Goal: Task Accomplishment & Management: Use online tool/utility

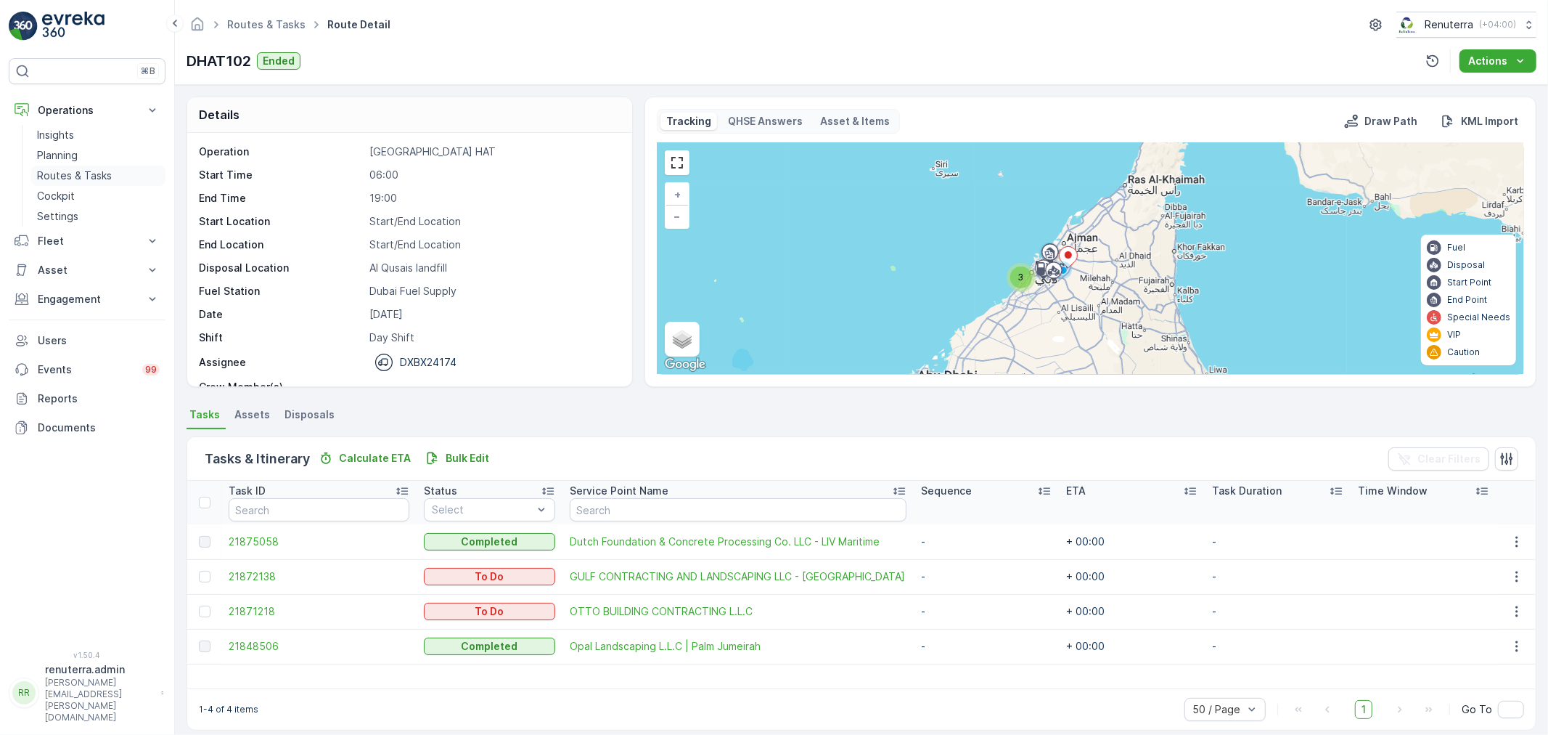
click at [46, 168] on p "Routes & Tasks" at bounding box center [74, 175] width 75 height 15
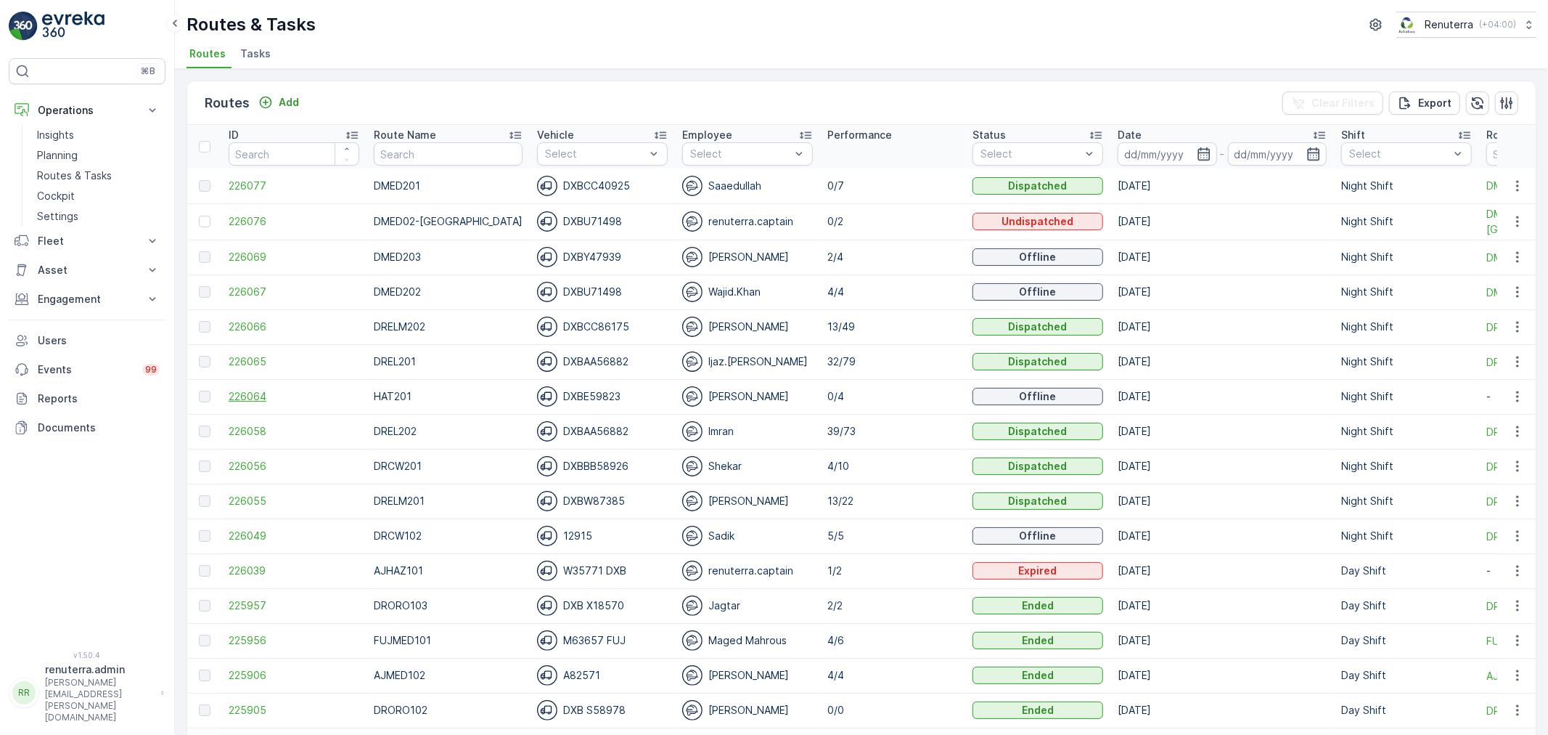
click at [248, 397] on span "226064" at bounding box center [294, 396] width 131 height 15
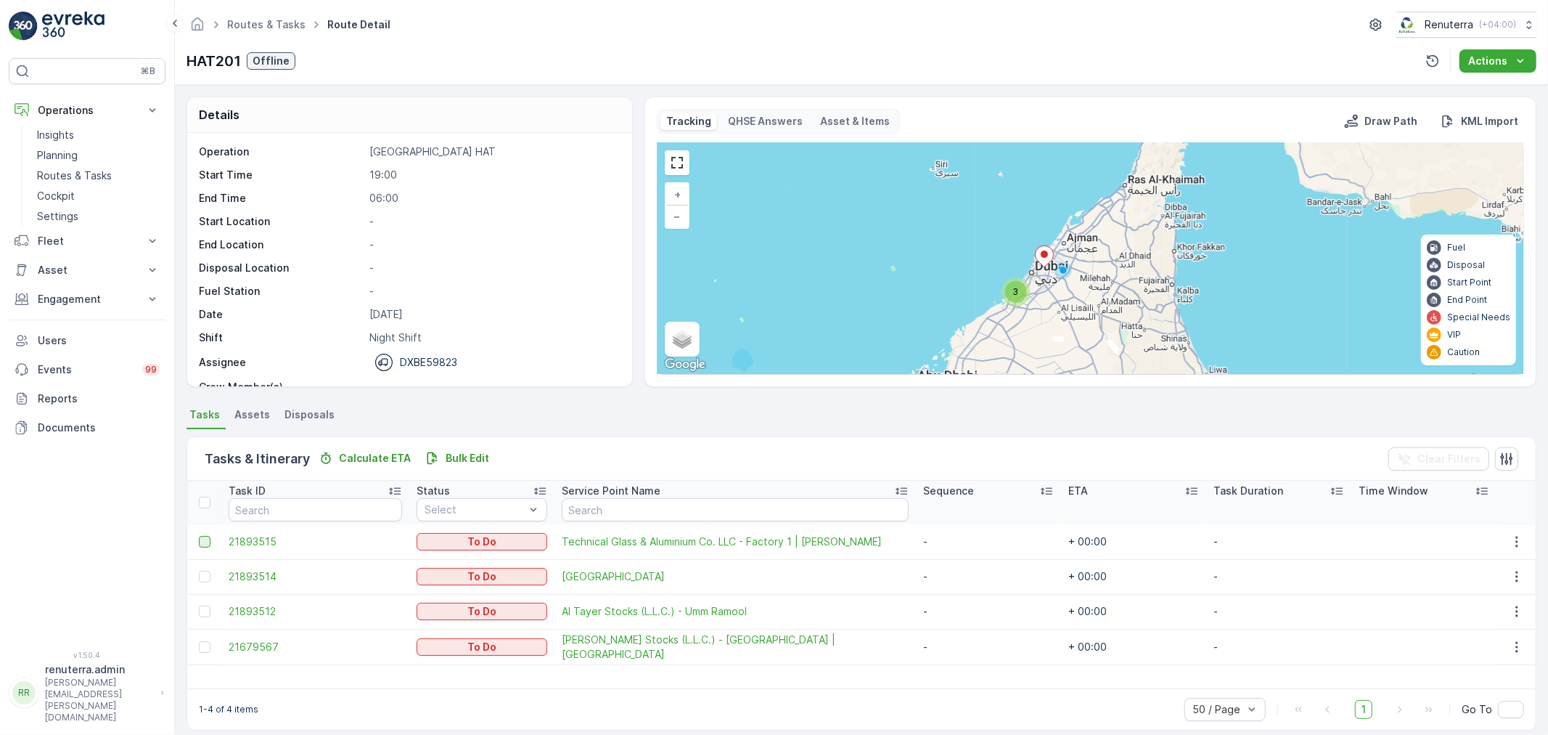
click at [205, 545] on div at bounding box center [205, 542] width 12 height 12
click at [199, 536] on input "checkbox" at bounding box center [199, 536] width 0 height 0
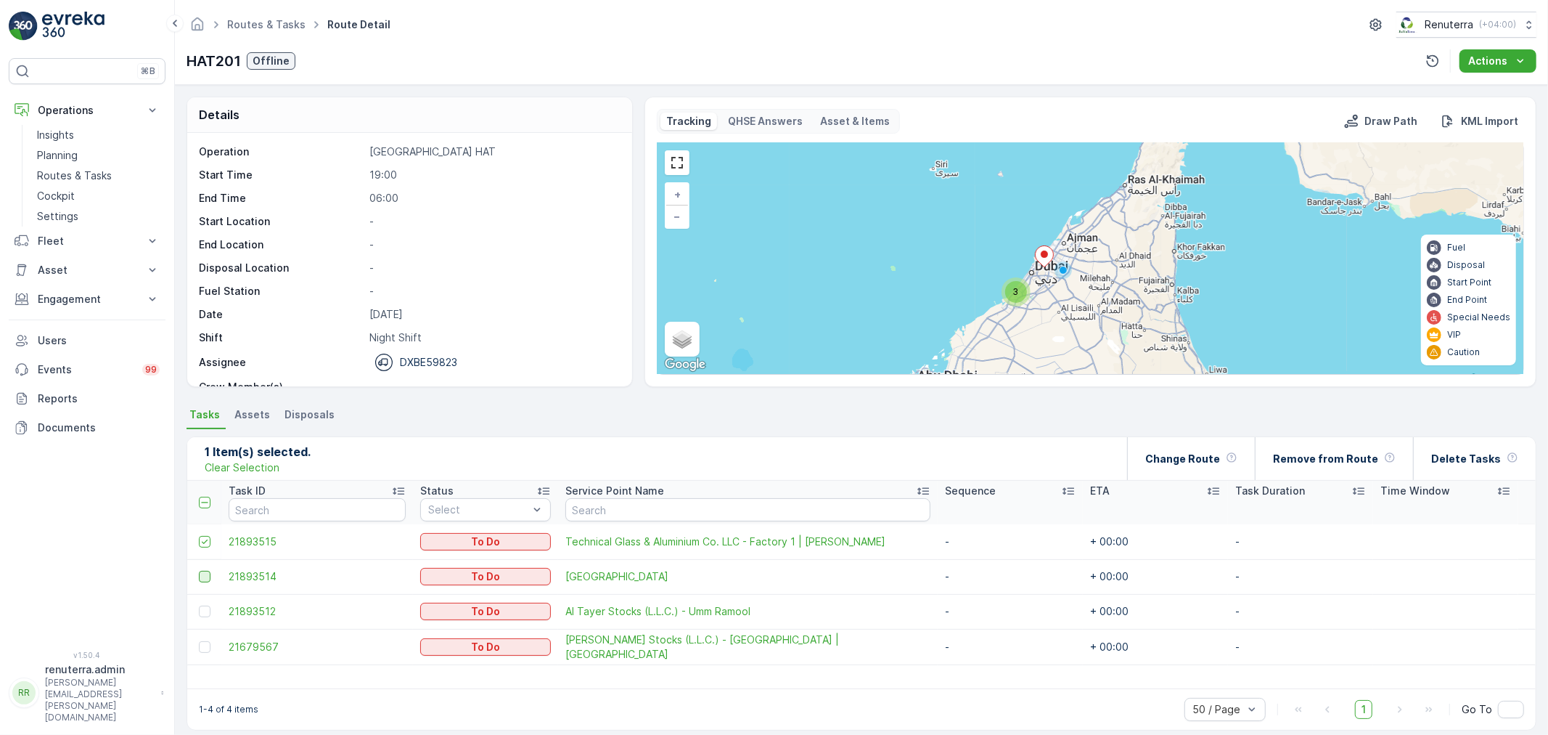
click at [200, 573] on div at bounding box center [205, 577] width 12 height 12
click at [199, 571] on input "checkbox" at bounding box center [199, 571] width 0 height 0
click at [1353, 462] on p "Remove from Route" at bounding box center [1325, 458] width 105 height 15
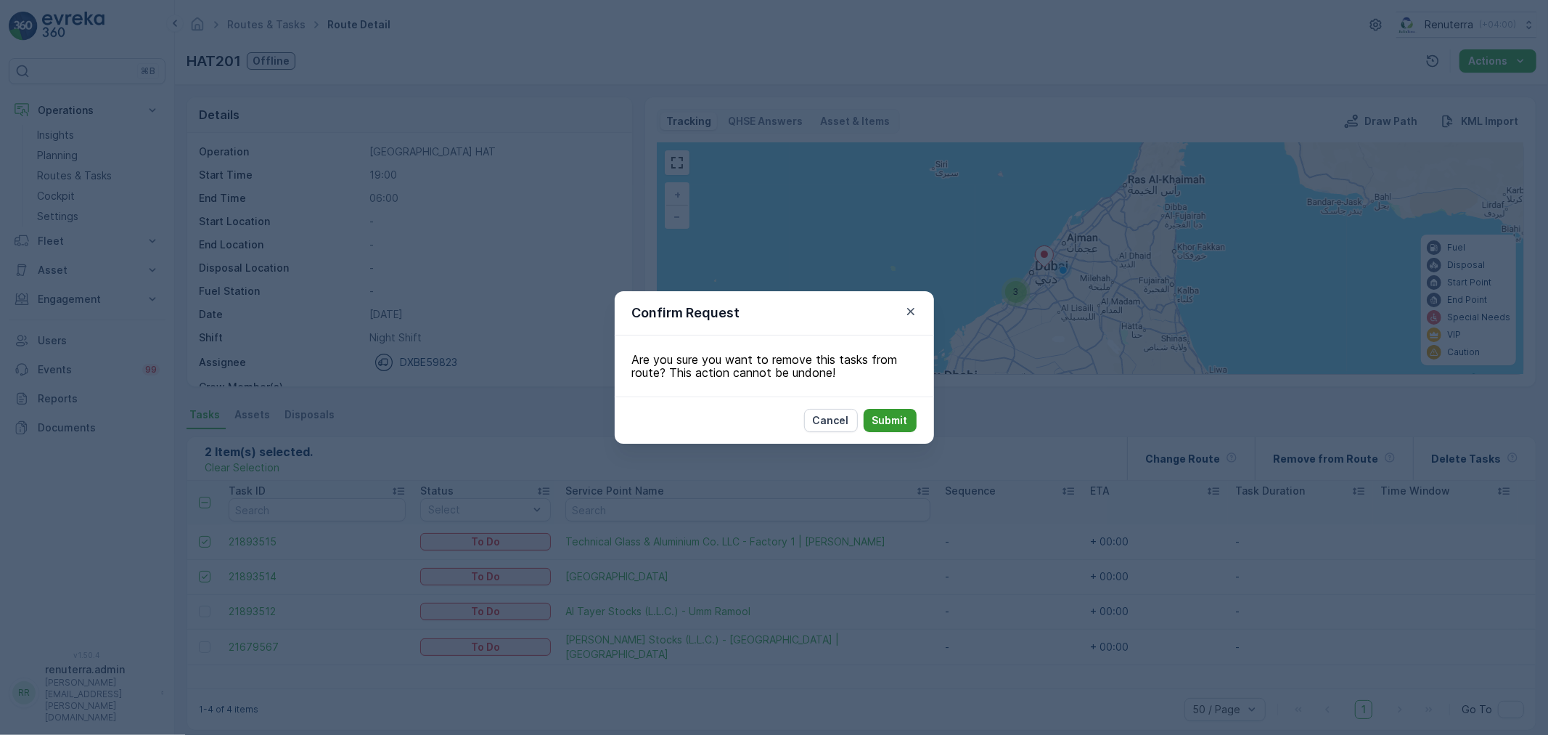
click at [899, 422] on p "Submit" at bounding box center [890, 420] width 36 height 15
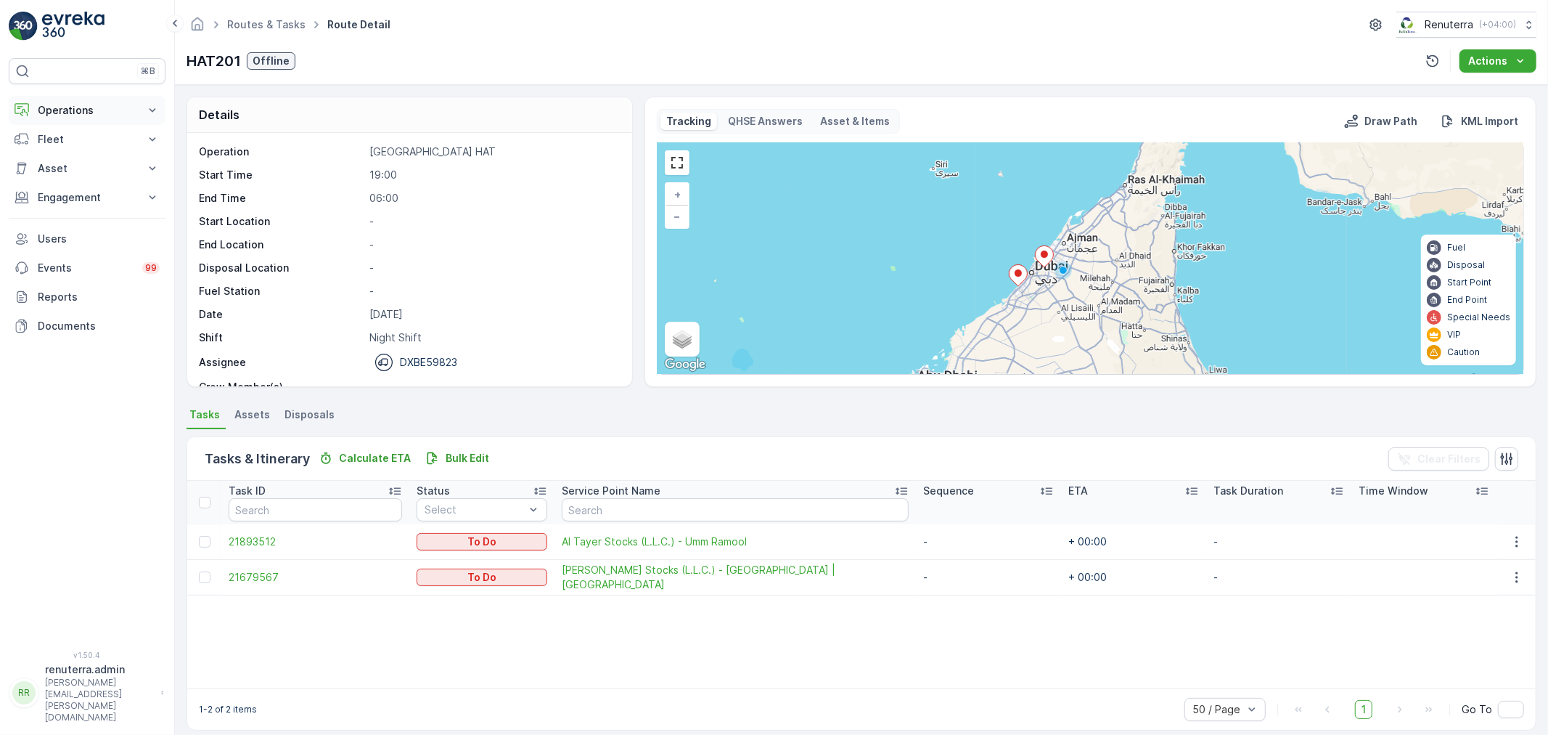
click at [61, 115] on p "Operations" at bounding box center [87, 110] width 99 height 15
click at [51, 168] on p "Routes & Tasks" at bounding box center [74, 175] width 75 height 15
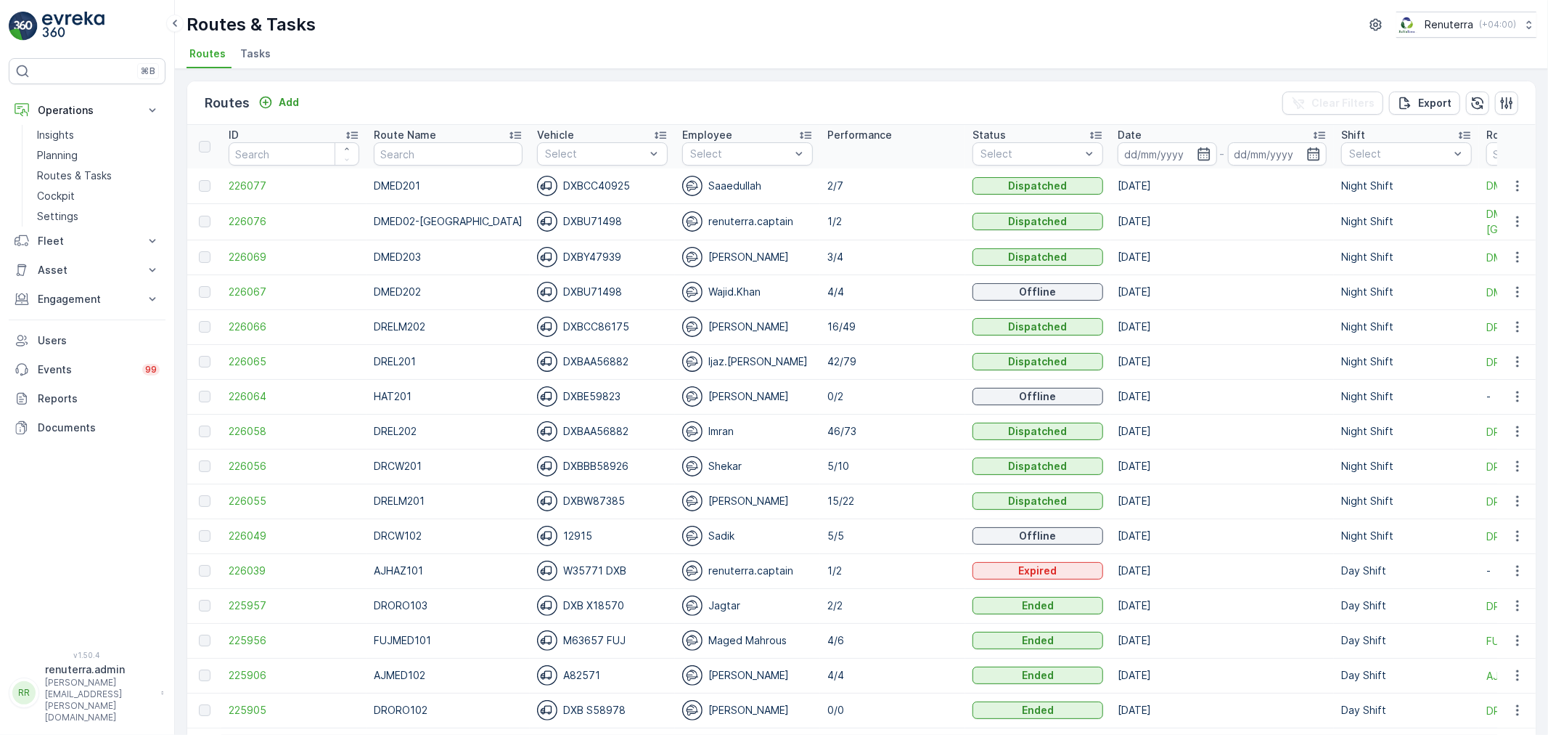
drag, startPoint x: 255, startPoint y: 52, endPoint x: 247, endPoint y: 37, distance: 17.2
click at [256, 49] on span "Tasks" at bounding box center [255, 53] width 30 height 15
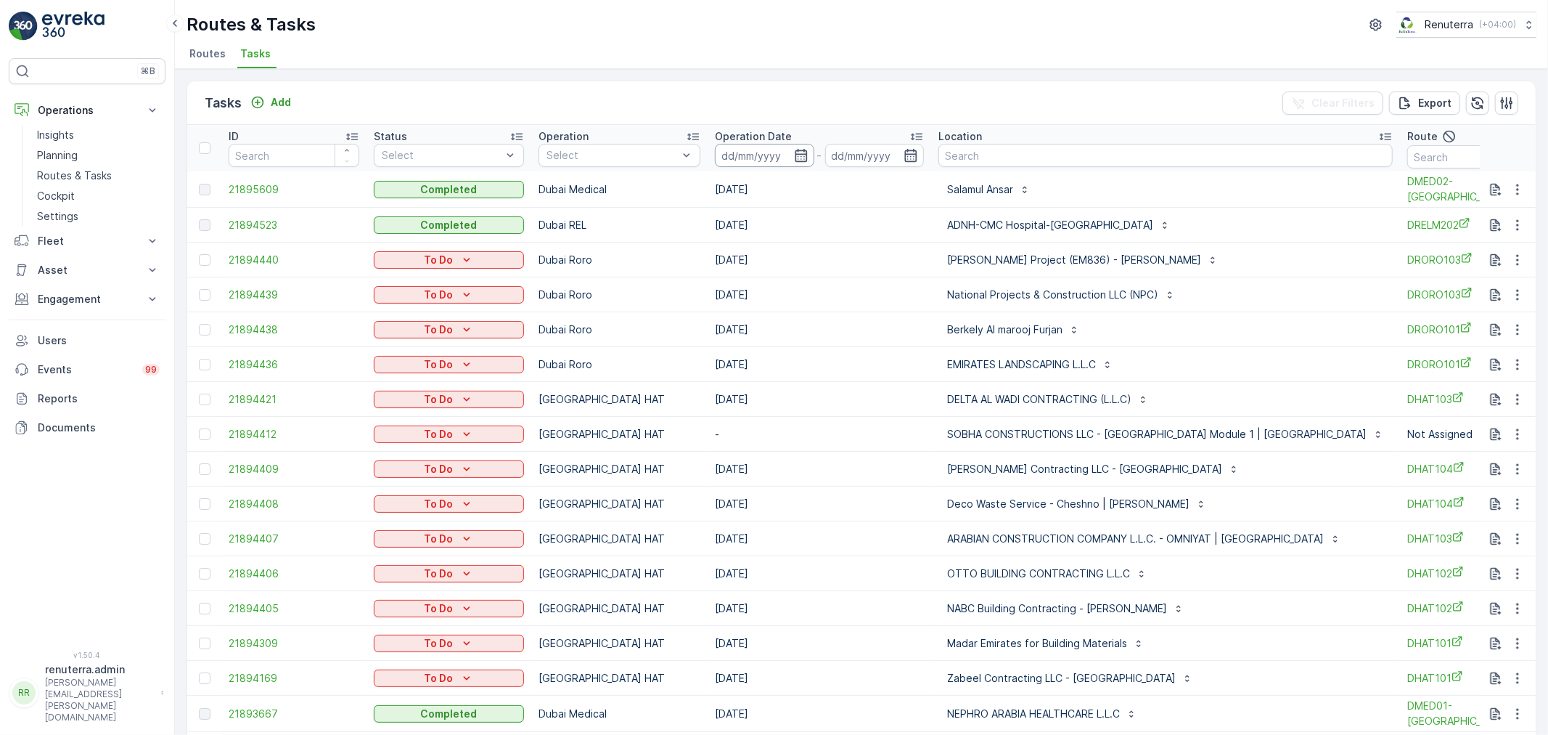
drag, startPoint x: 797, startPoint y: 156, endPoint x: 800, endPoint y: 165, distance: 9.9
click at [798, 156] on icon "button" at bounding box center [801, 155] width 15 height 15
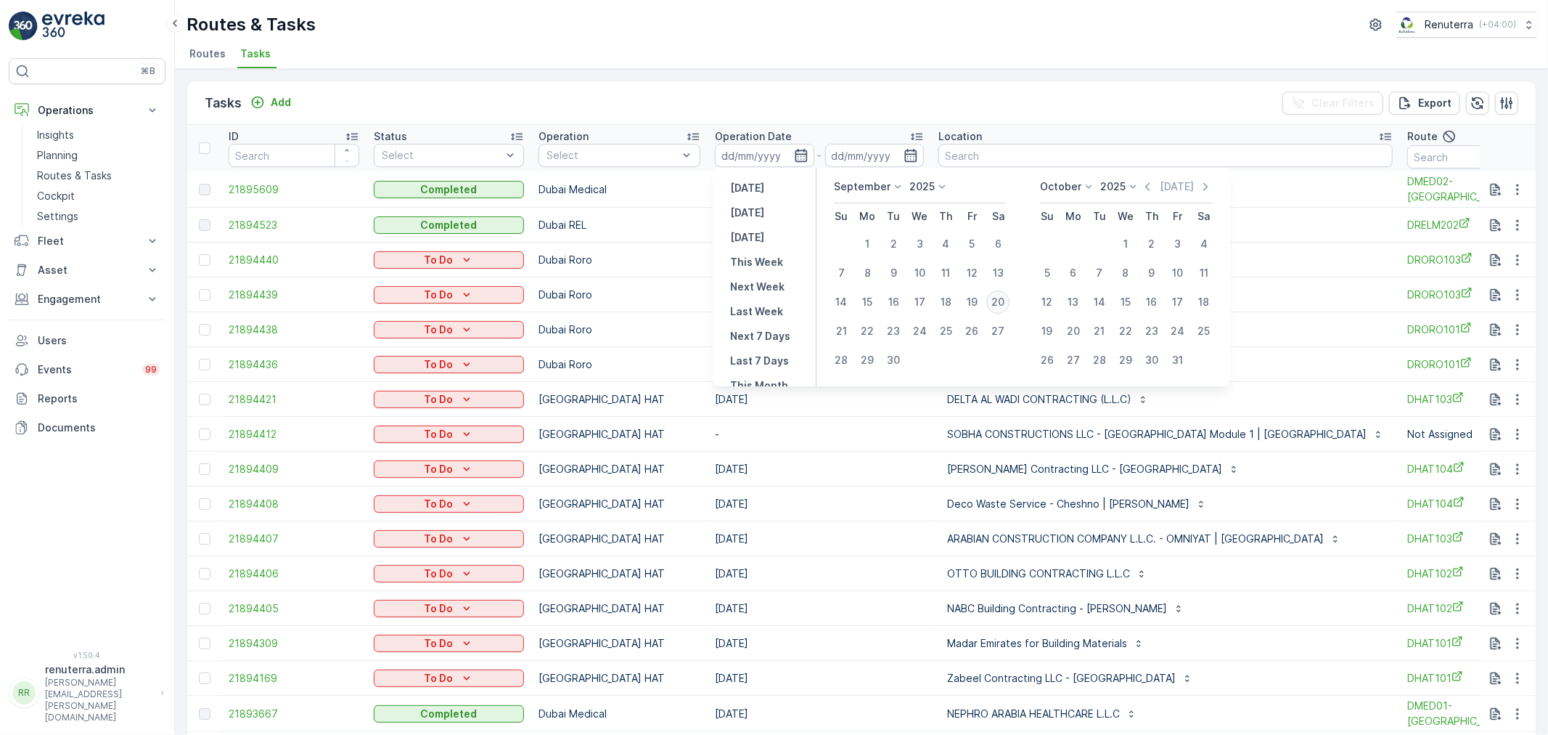
click at [996, 300] on div "20" at bounding box center [997, 301] width 23 height 23
type input "20.09.2025"
click at [996, 300] on div "20" at bounding box center [997, 301] width 23 height 23
type input "20.09.2025"
click at [996, 300] on div "20" at bounding box center [997, 301] width 23 height 23
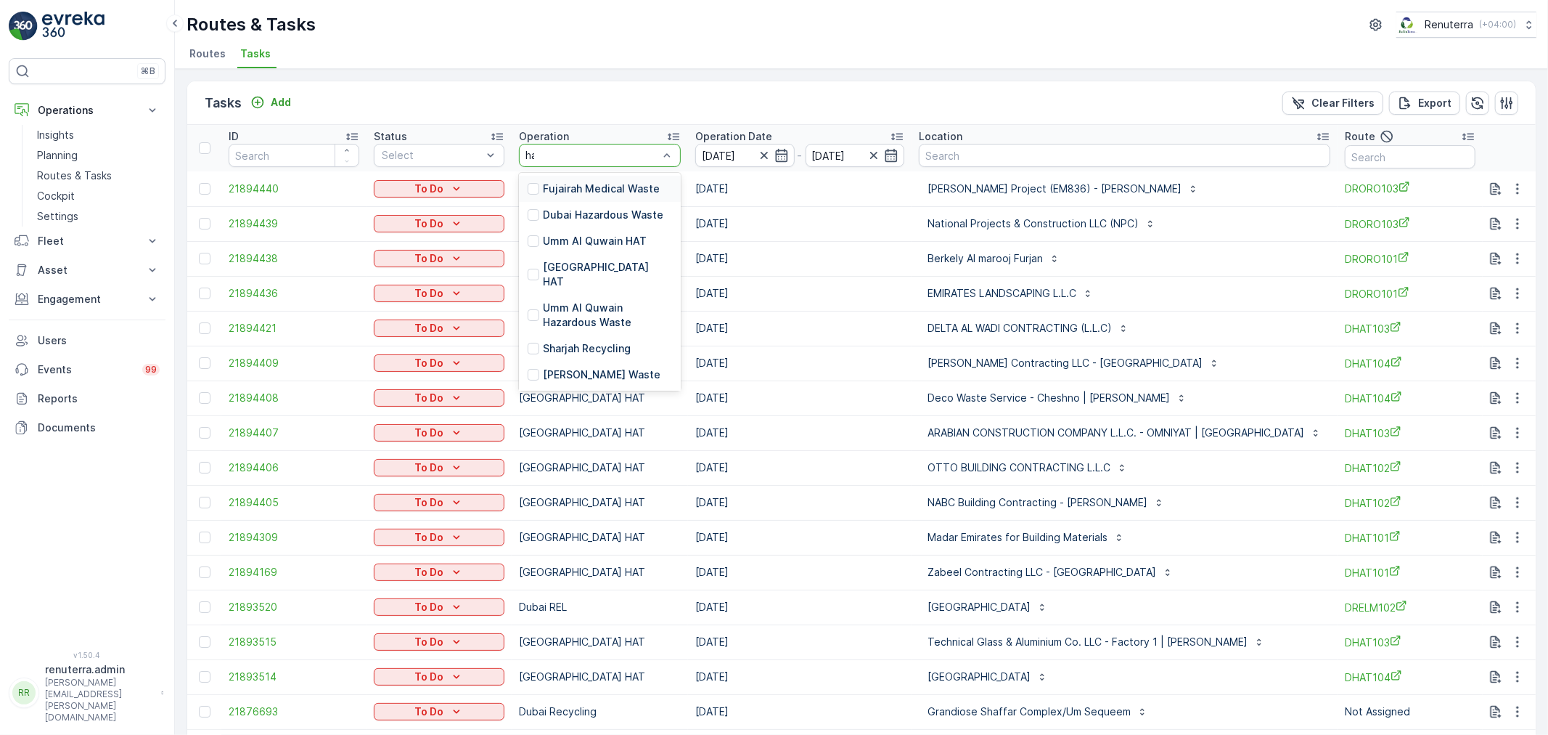
type input "hat"
click at [616, 209] on div "[GEOGRAPHIC_DATA] HAT" at bounding box center [600, 222] width 162 height 41
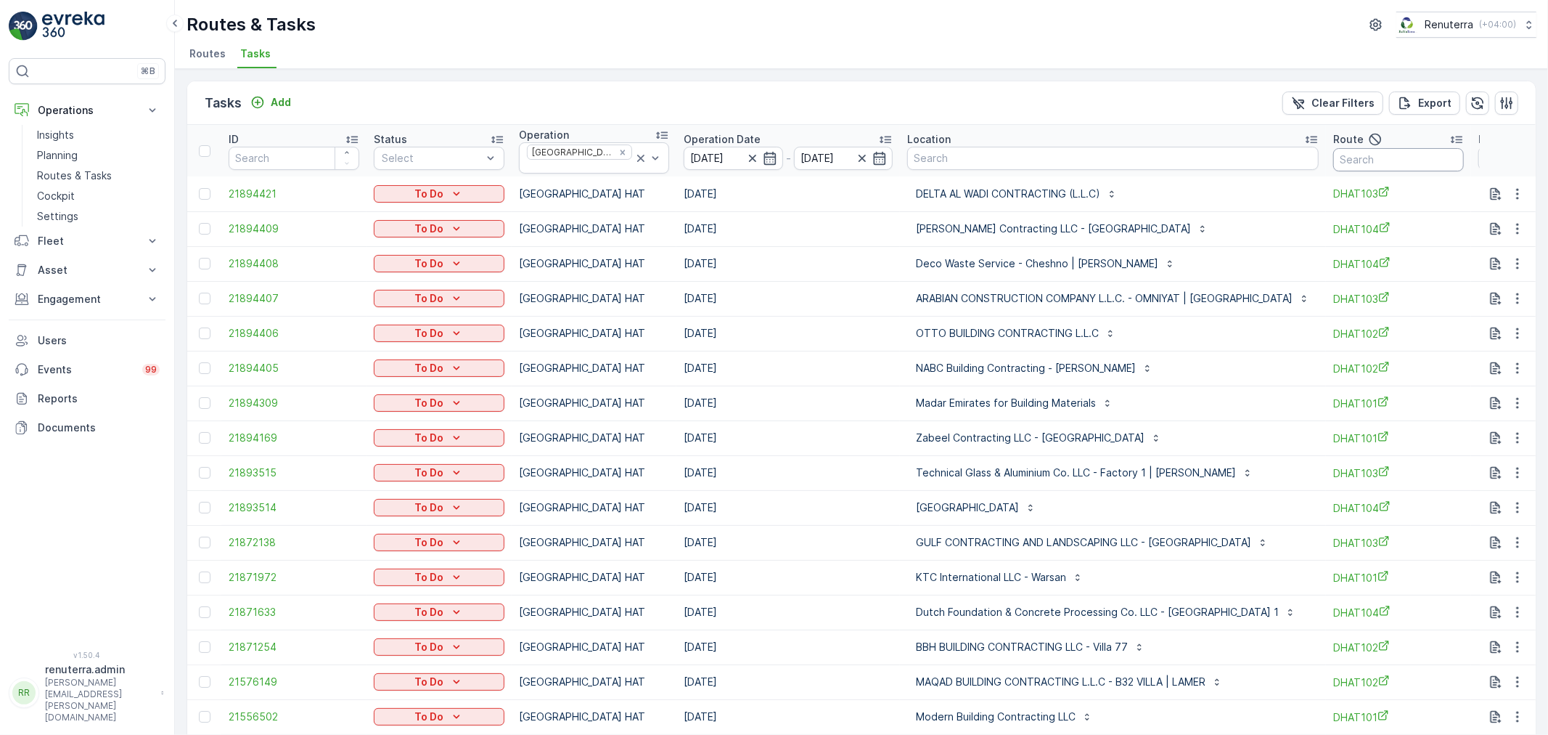
click at [1360, 155] on input "text" at bounding box center [1398, 159] width 131 height 23
type input "101"
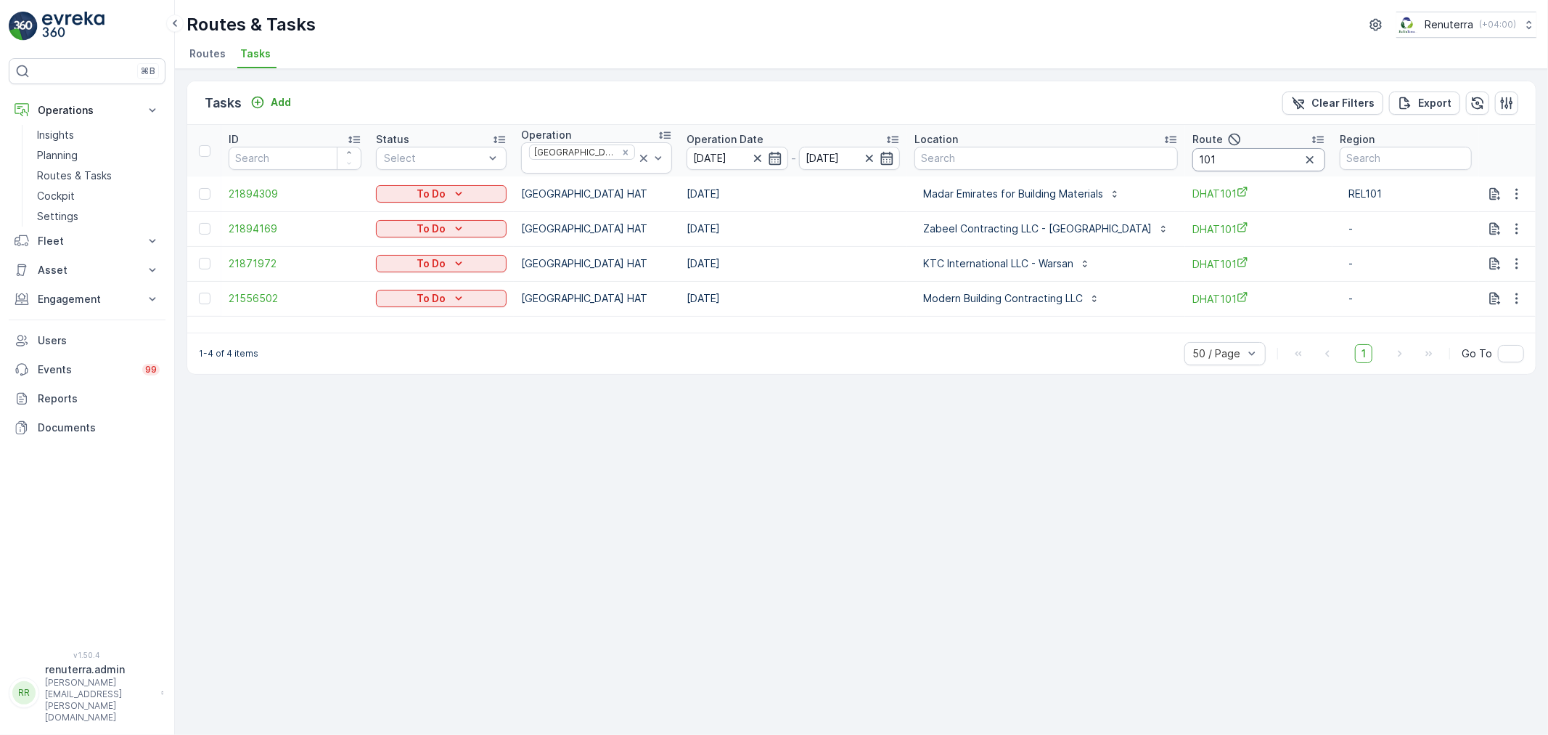
click at [1235, 160] on input "101" at bounding box center [1259, 159] width 133 height 23
type input "103"
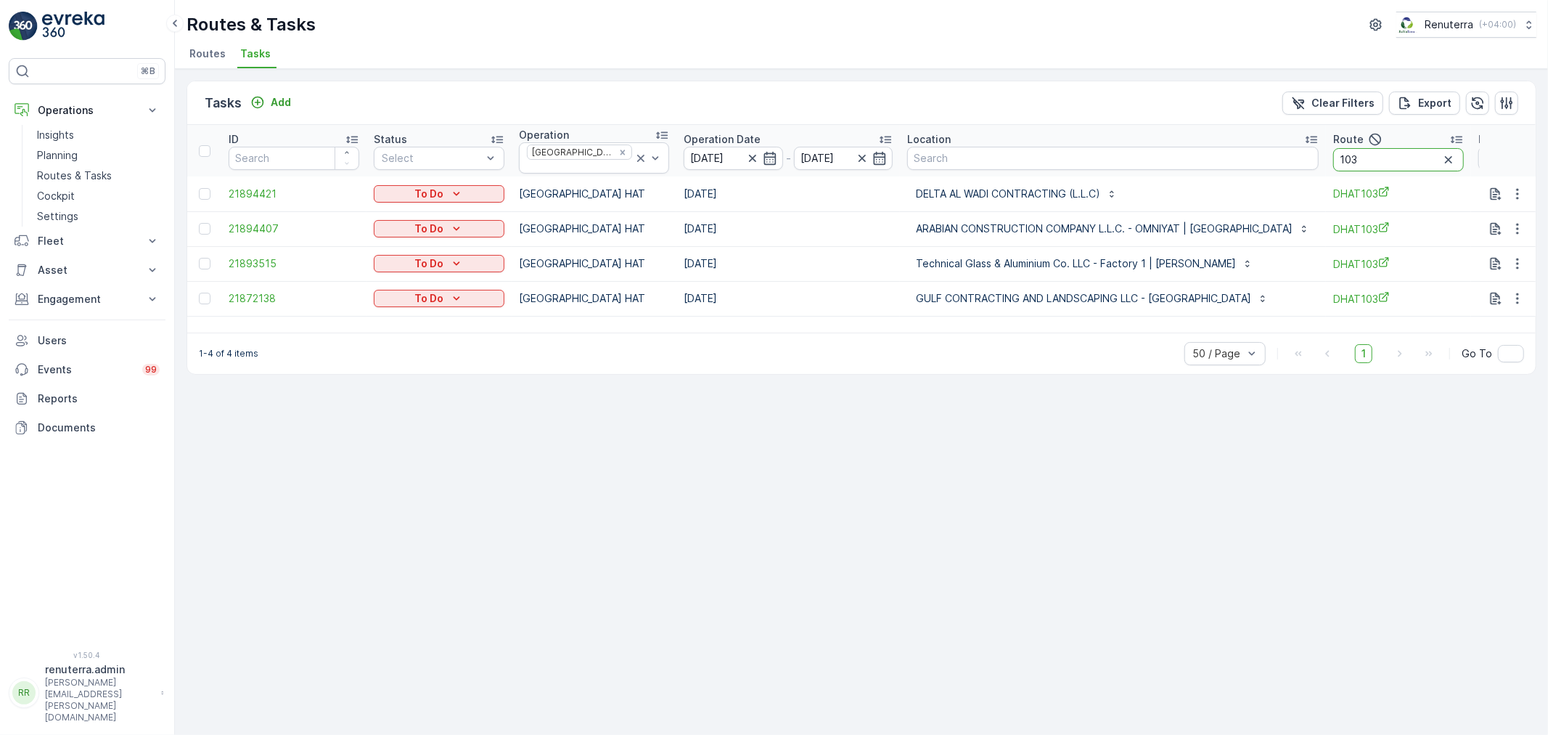
click at [1333, 157] on input "103" at bounding box center [1398, 159] width 131 height 23
type input "104"
click at [86, 171] on p "Routes & Tasks" at bounding box center [74, 175] width 75 height 15
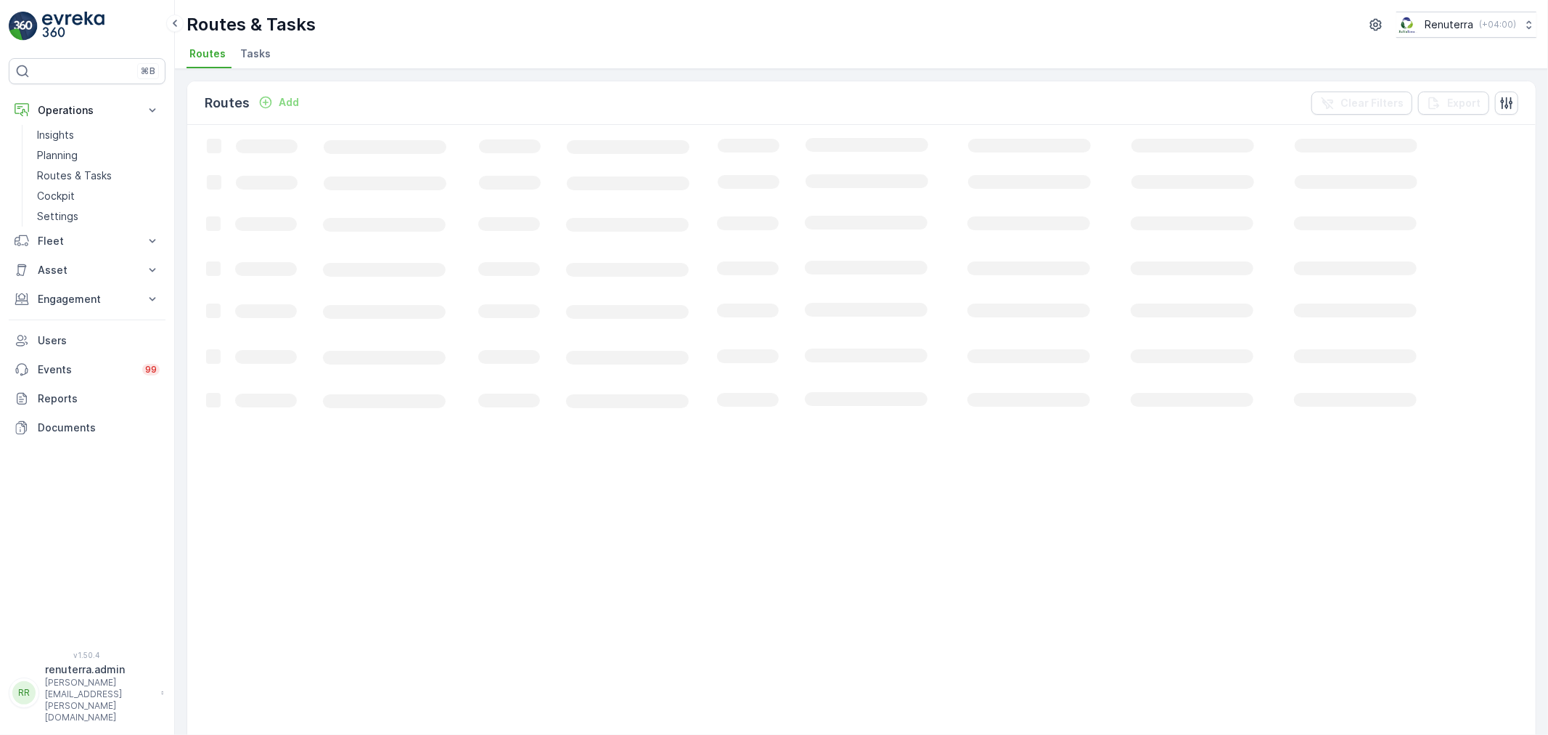
click at [254, 53] on span "Tasks" at bounding box center [255, 53] width 30 height 15
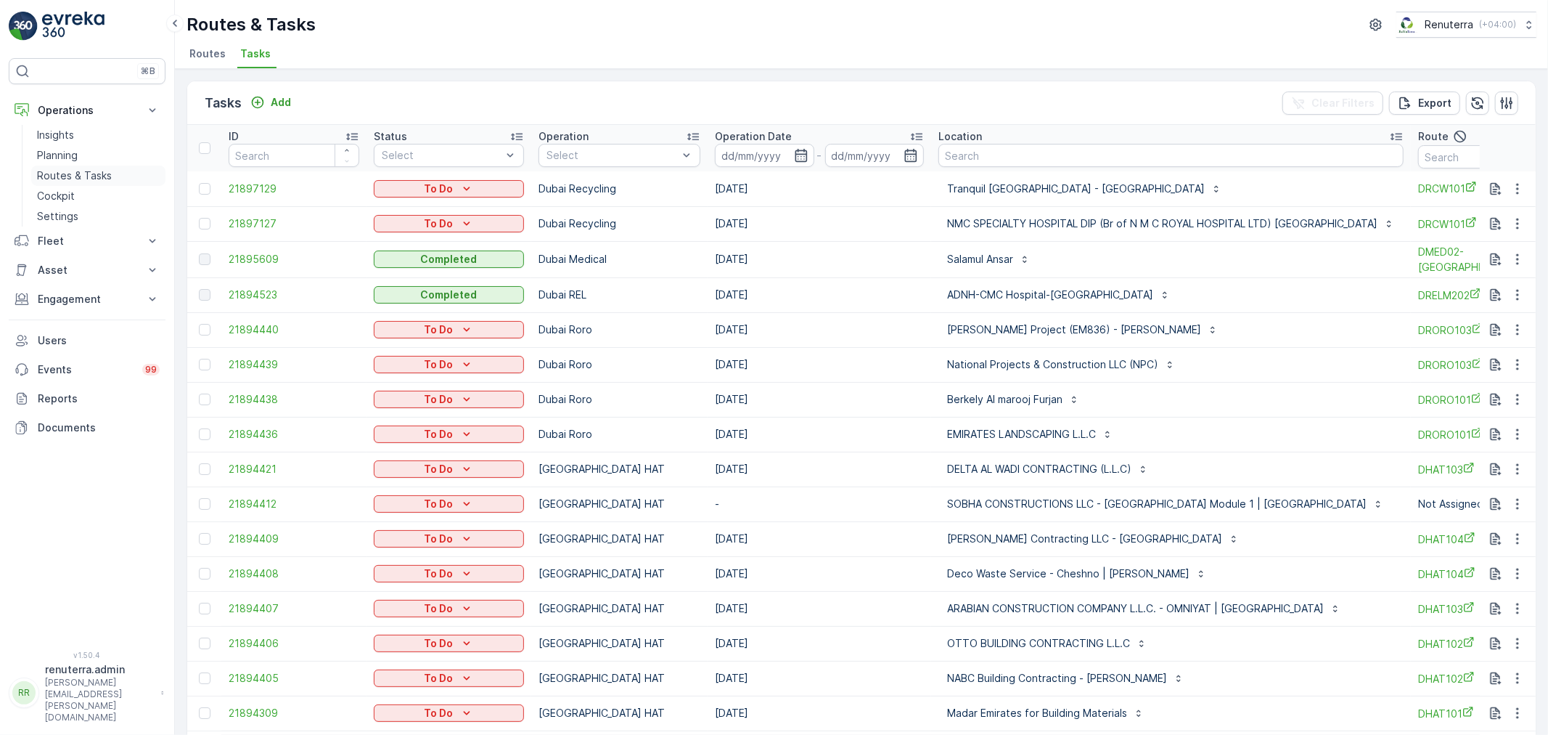
click at [83, 170] on p "Routes & Tasks" at bounding box center [74, 175] width 75 height 15
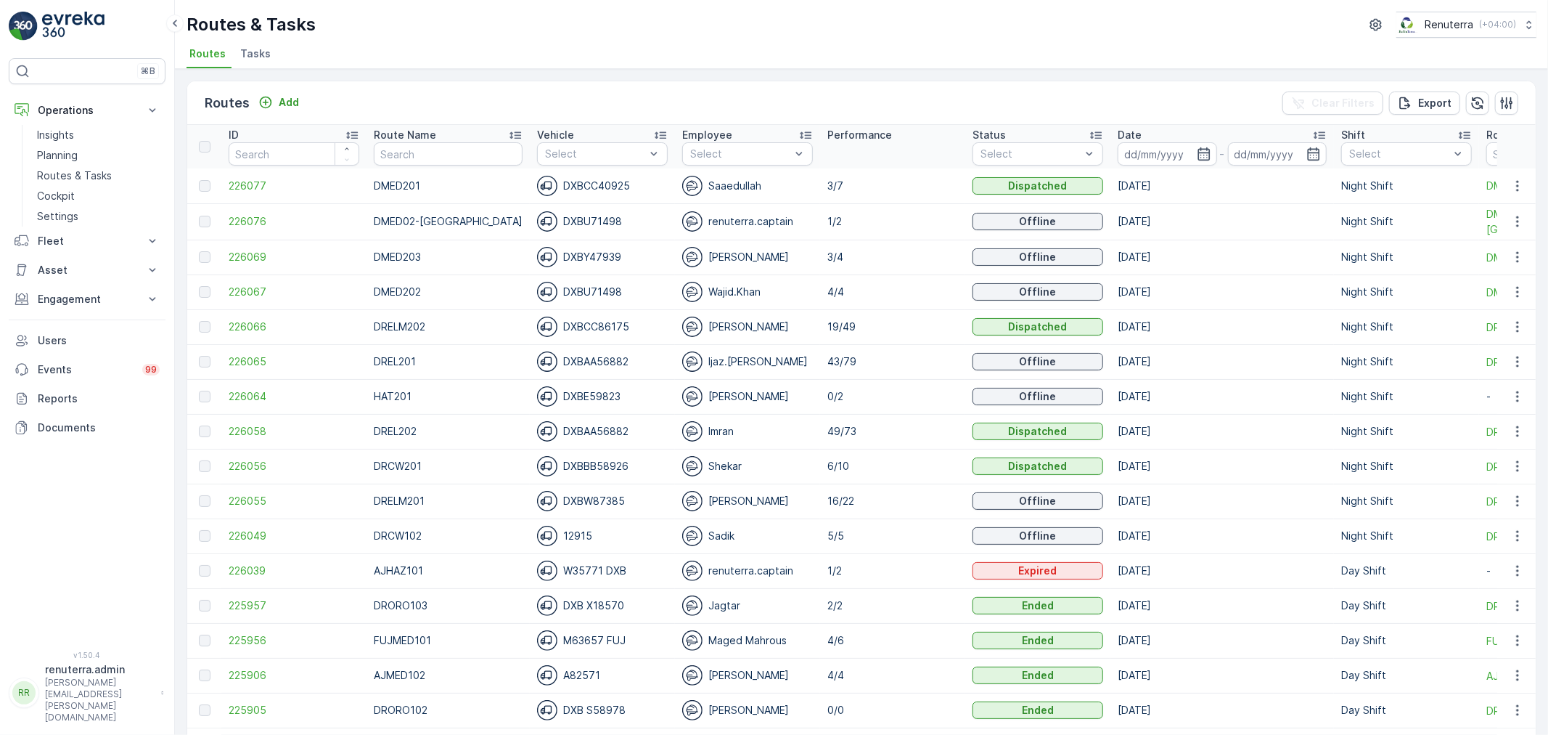
click at [257, 57] on span "Tasks" at bounding box center [255, 53] width 30 height 15
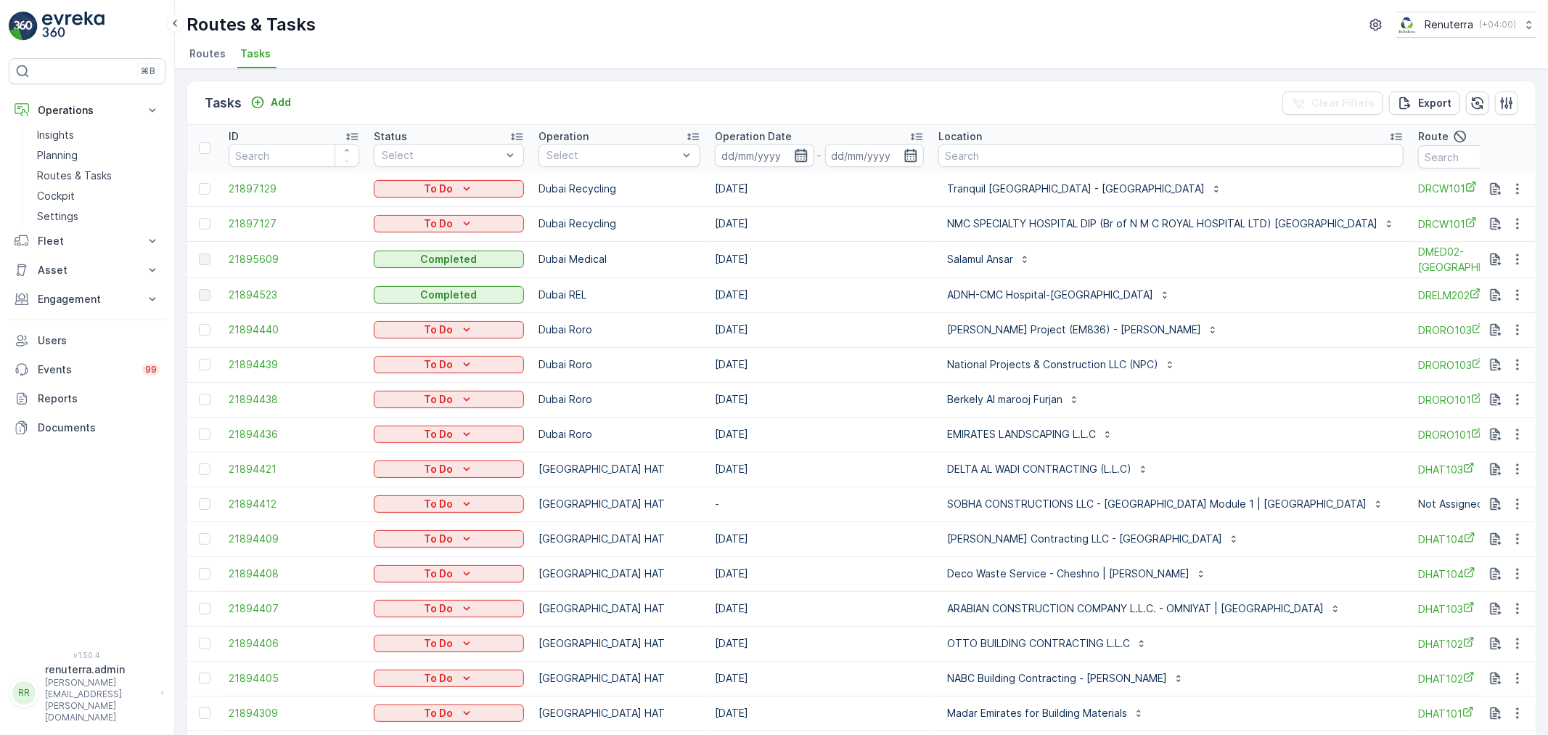
click at [801, 158] on icon "button" at bounding box center [801, 155] width 12 height 13
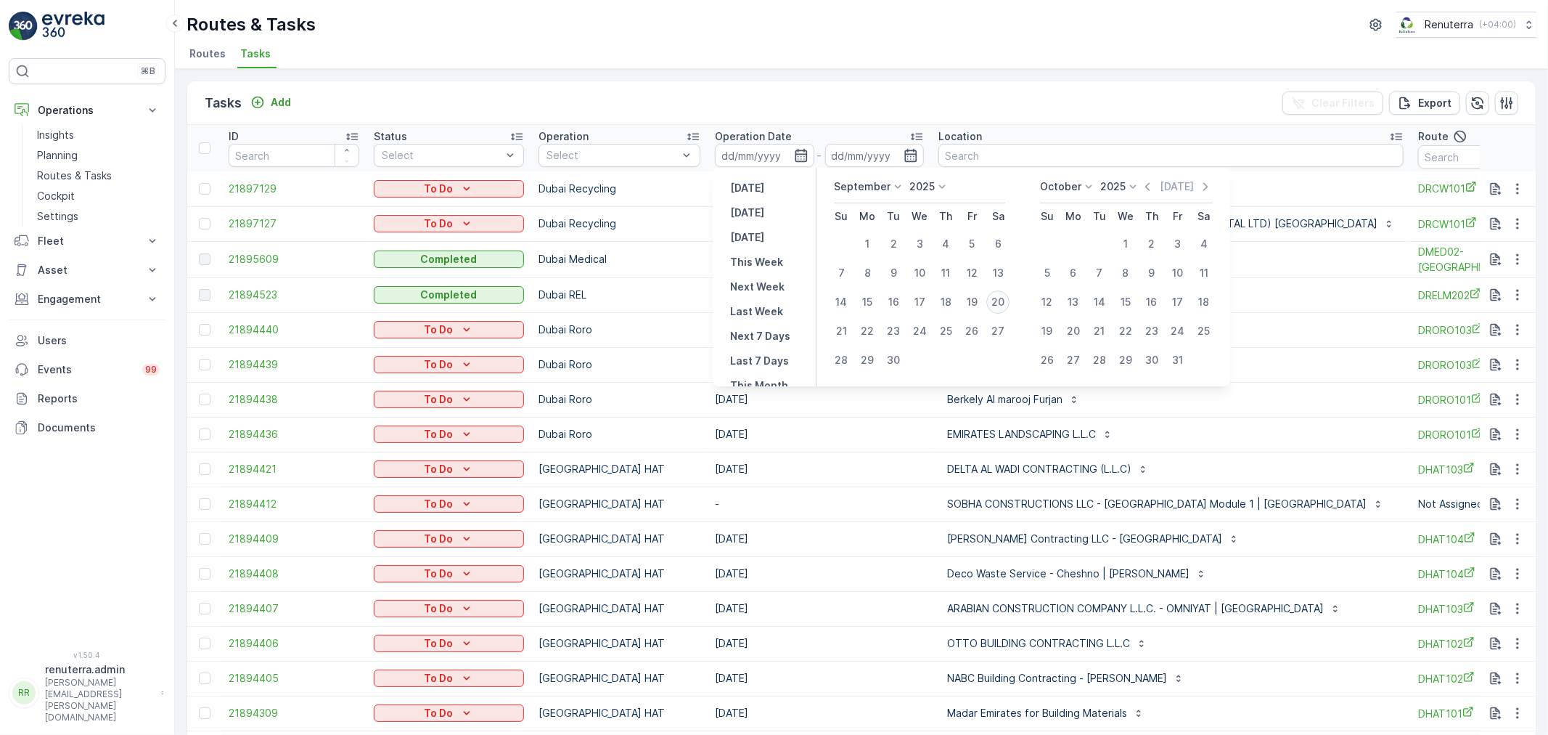
click at [993, 301] on div "20" at bounding box center [997, 301] width 23 height 23
type input "20.09.2025"
click at [993, 301] on div "20" at bounding box center [997, 301] width 23 height 23
type input "20.09.2025"
click at [993, 301] on div "20" at bounding box center [997, 301] width 23 height 23
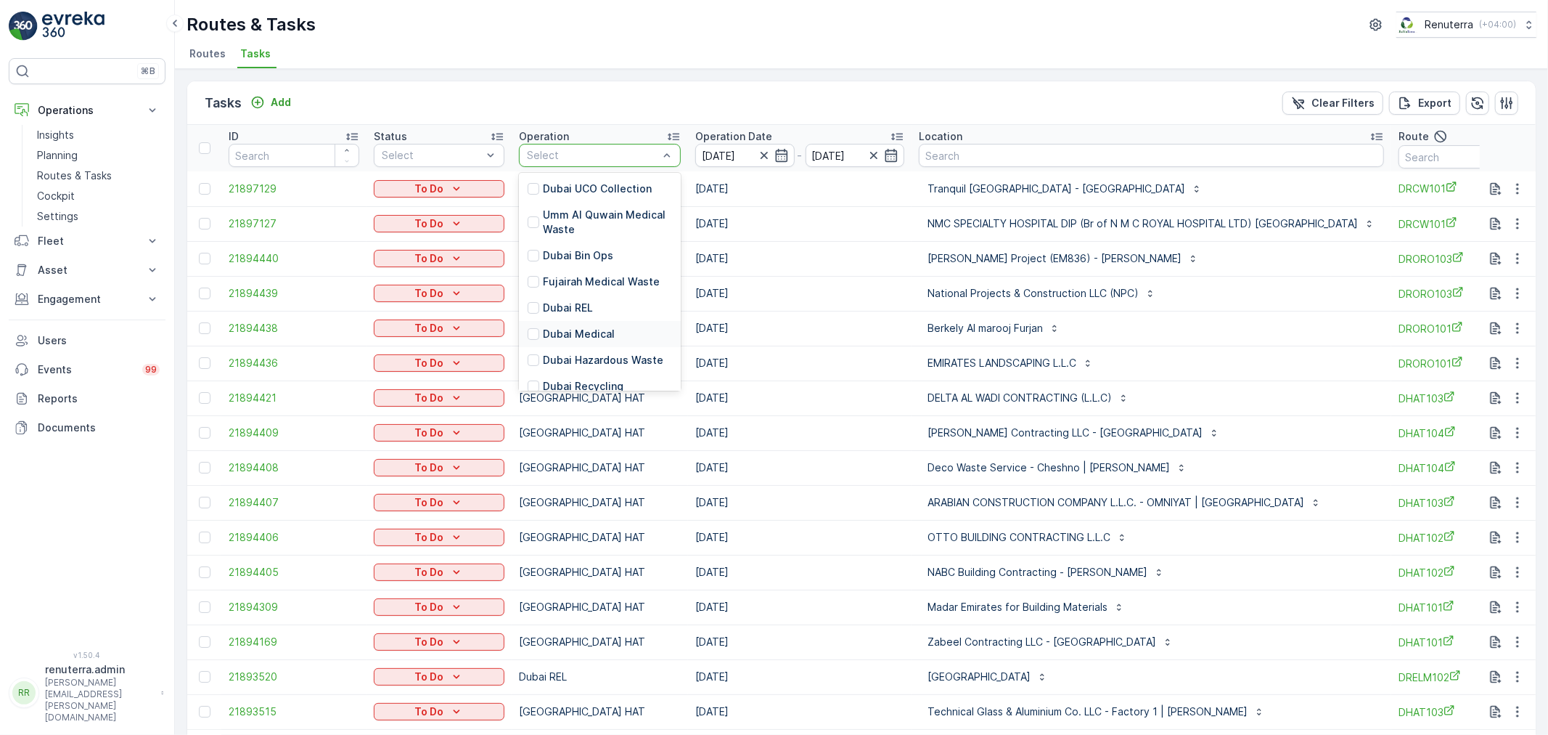
click at [576, 338] on p "Dubai Medical" at bounding box center [579, 334] width 72 height 15
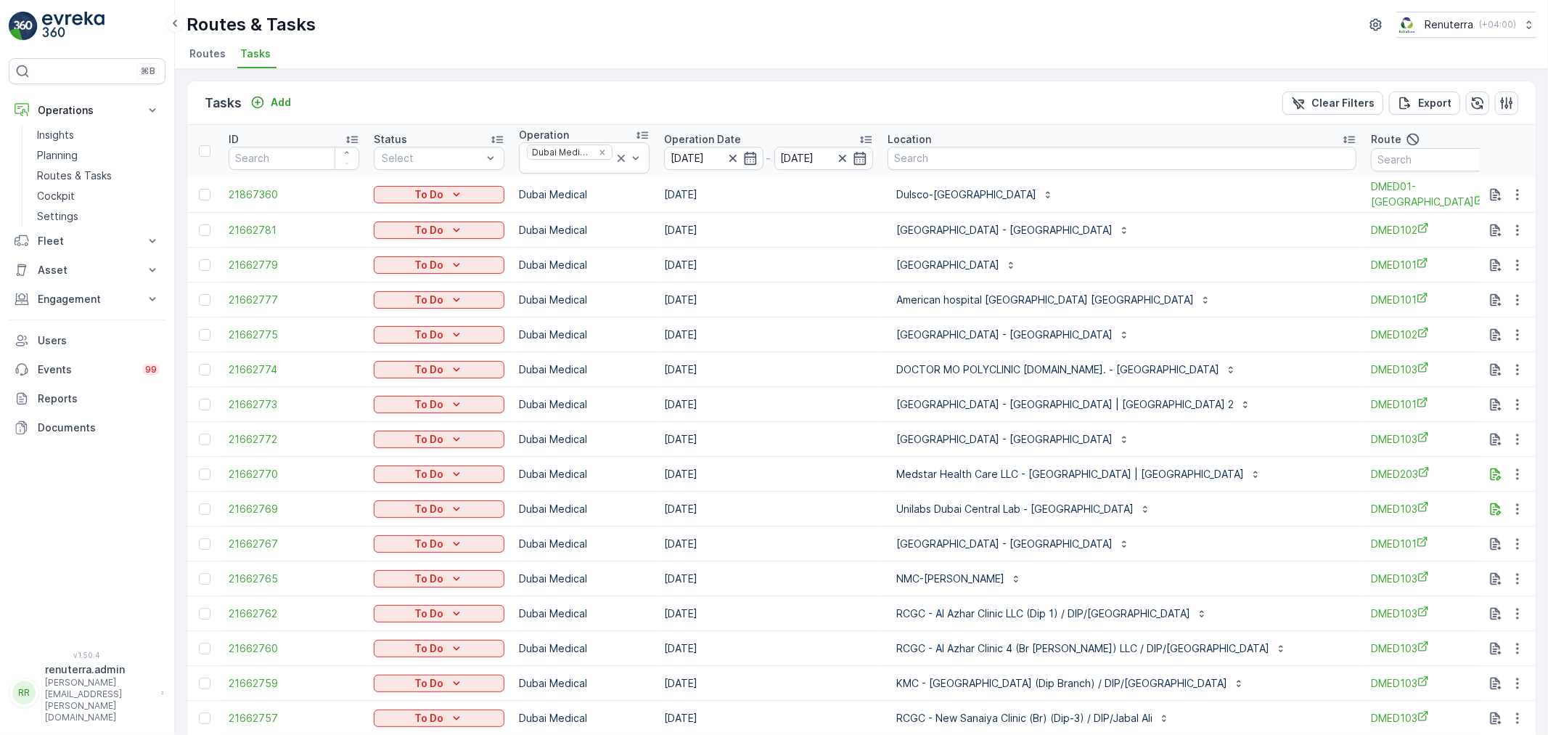
click at [795, 457] on td "20.09.2025" at bounding box center [769, 474] width 224 height 35
click at [1371, 160] on input "text" at bounding box center [1436, 159] width 131 height 23
type input "101"
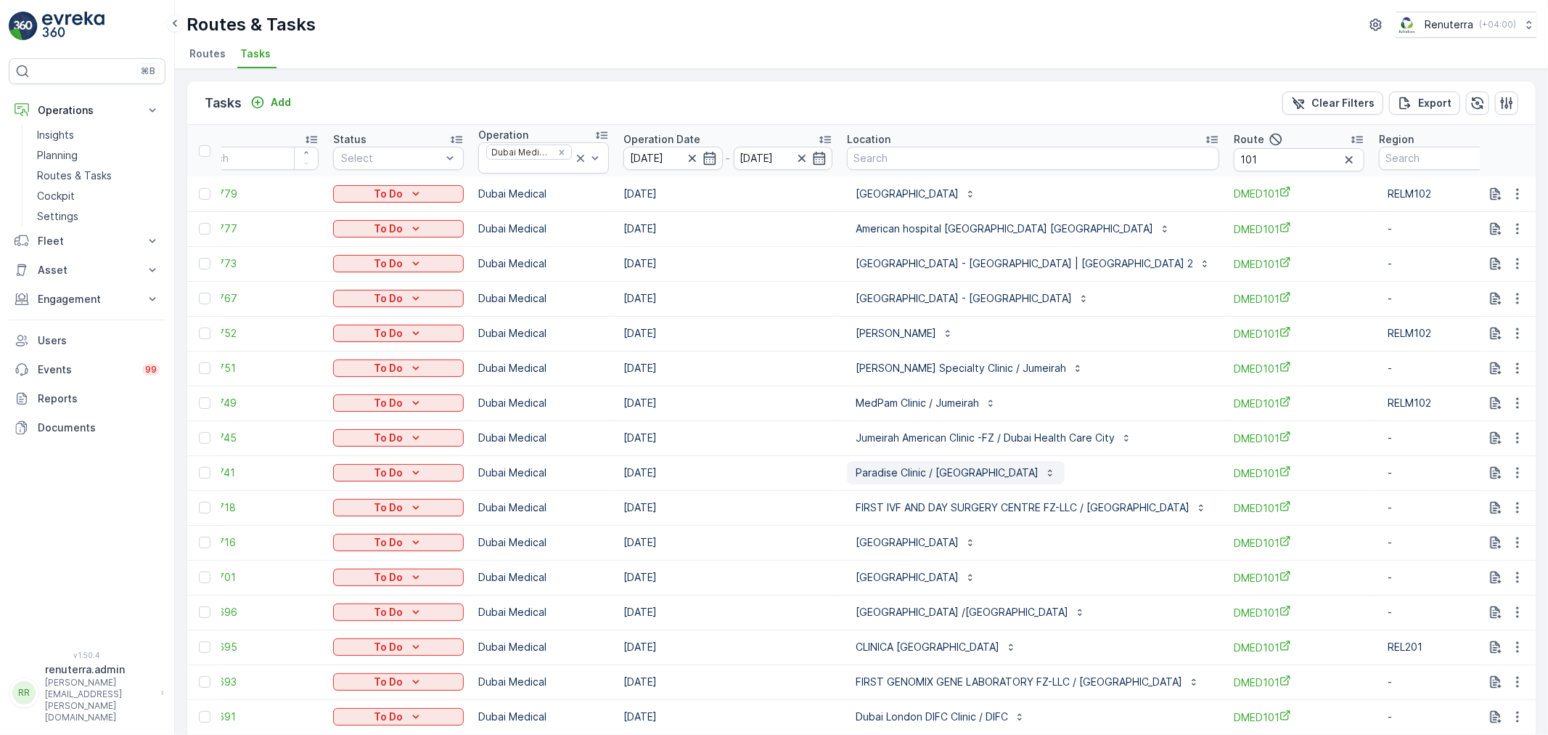
scroll to position [60, 0]
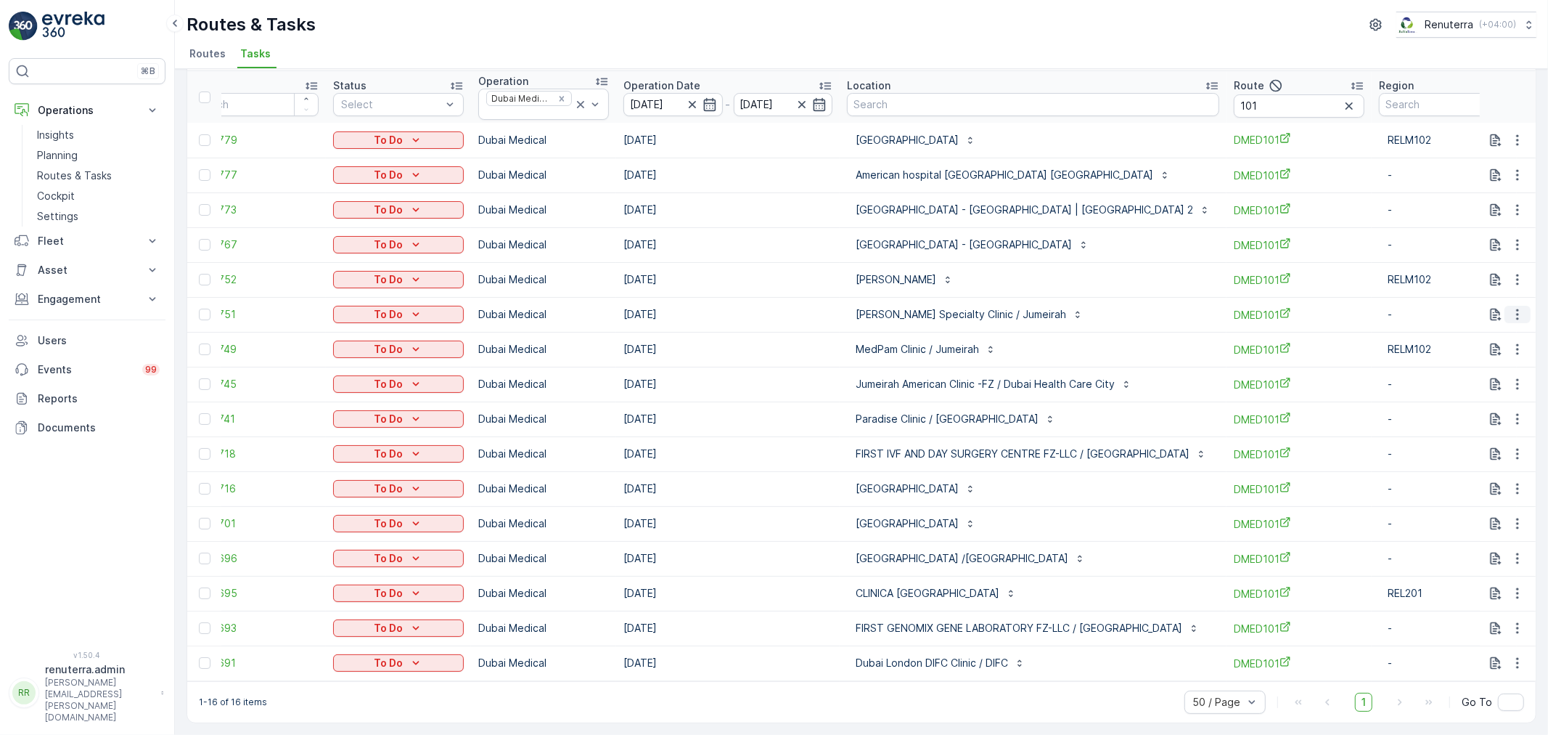
click at [1516, 309] on icon "button" at bounding box center [1517, 314] width 2 height 11
click at [1484, 391] on span "Remove from Route" at bounding box center [1494, 390] width 98 height 15
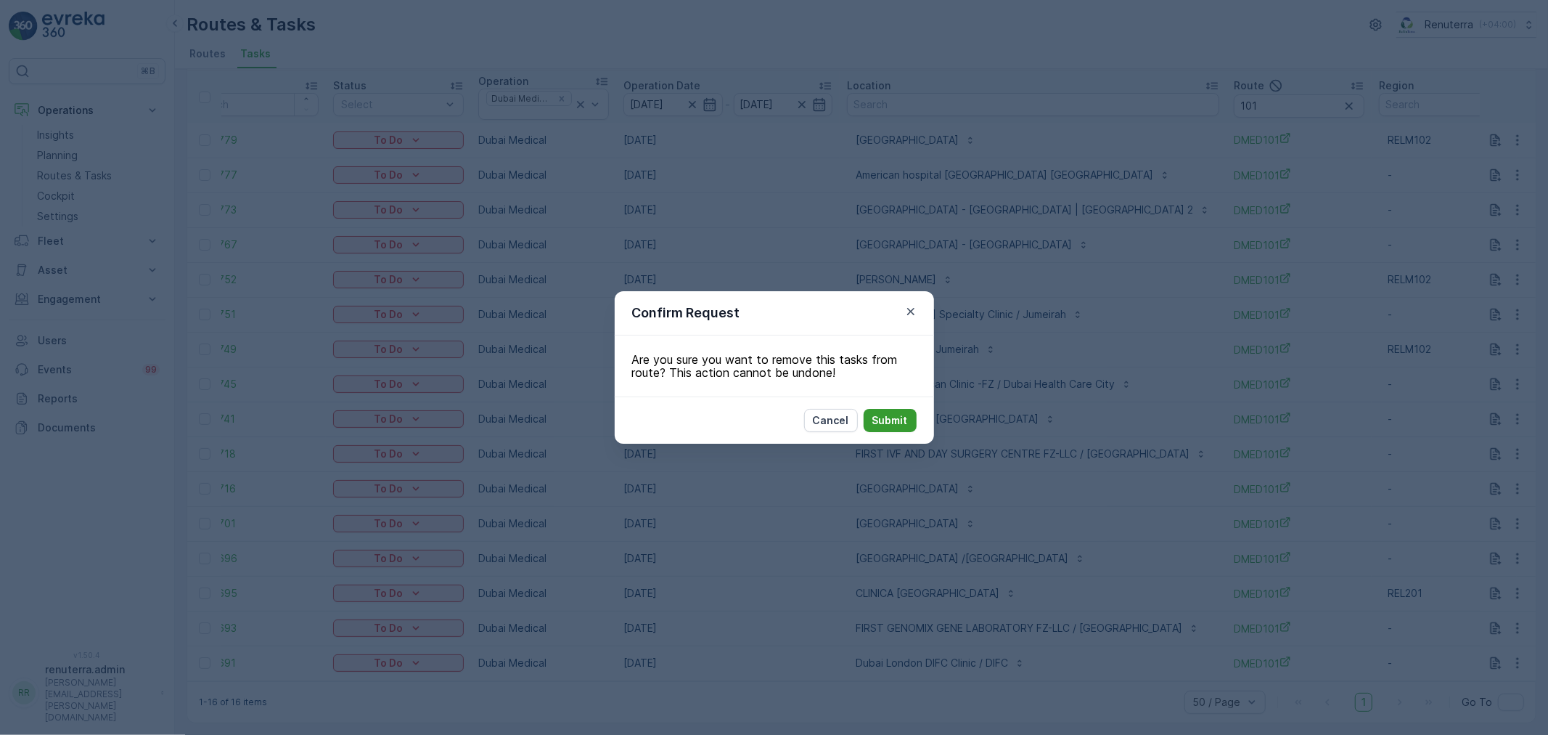
click at [912, 421] on button "Submit" at bounding box center [890, 420] width 53 height 23
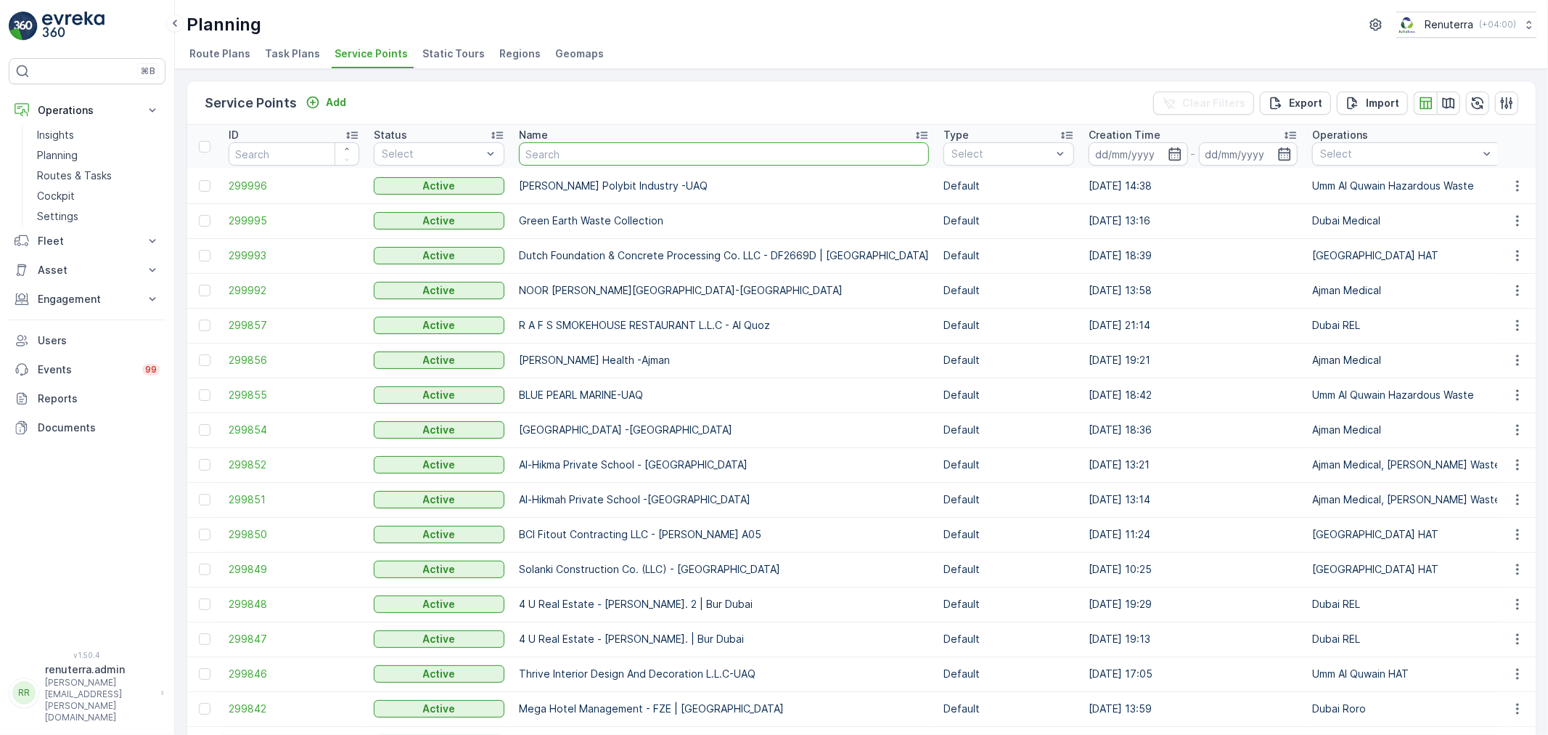
click at [557, 155] on input "text" at bounding box center [724, 153] width 410 height 23
type input "al wasl"
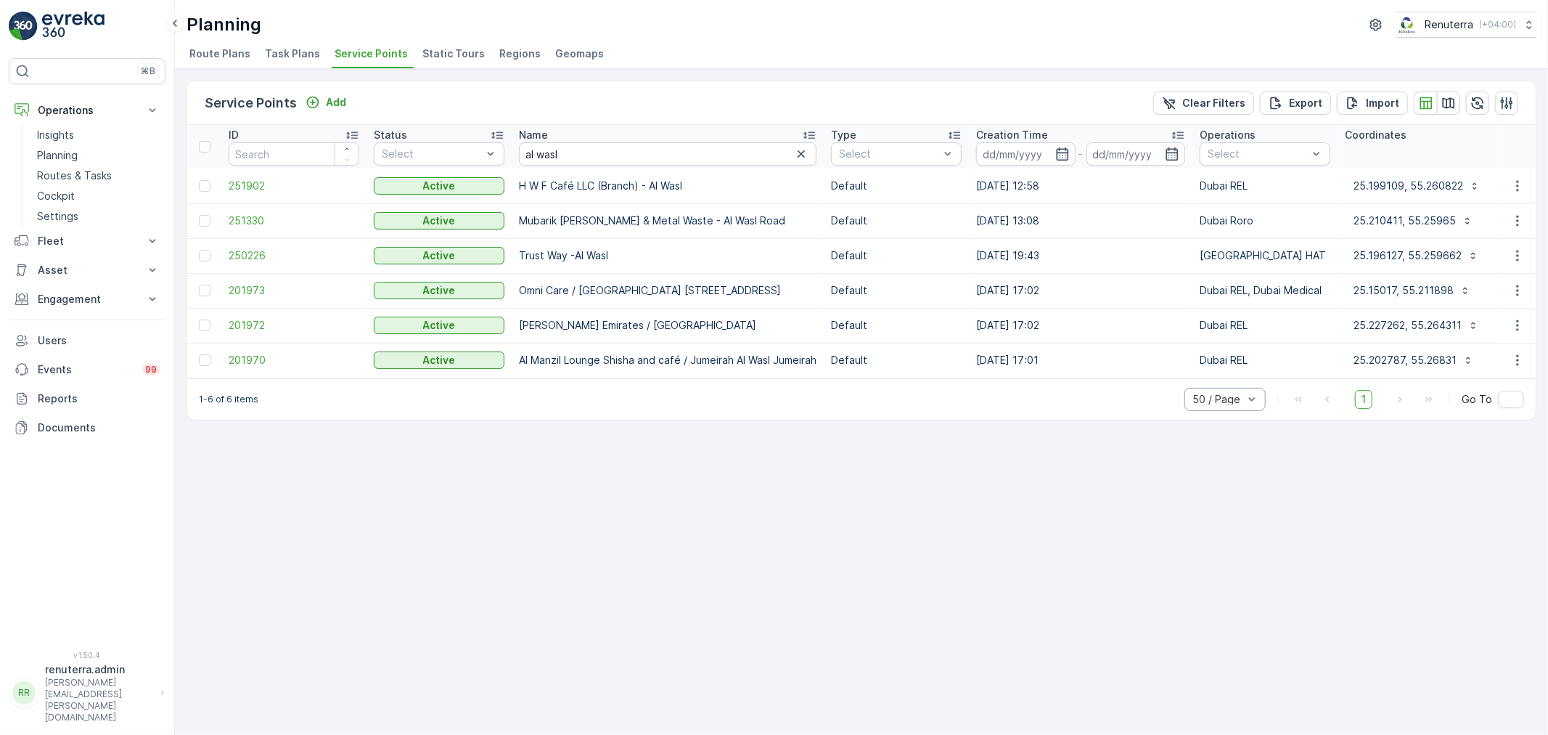
click at [1209, 411] on div "50 / Page" at bounding box center [1225, 399] width 81 height 23
click at [1211, 364] on div "50 / Page" at bounding box center [1225, 367] width 81 height 23
type input "sparklo"
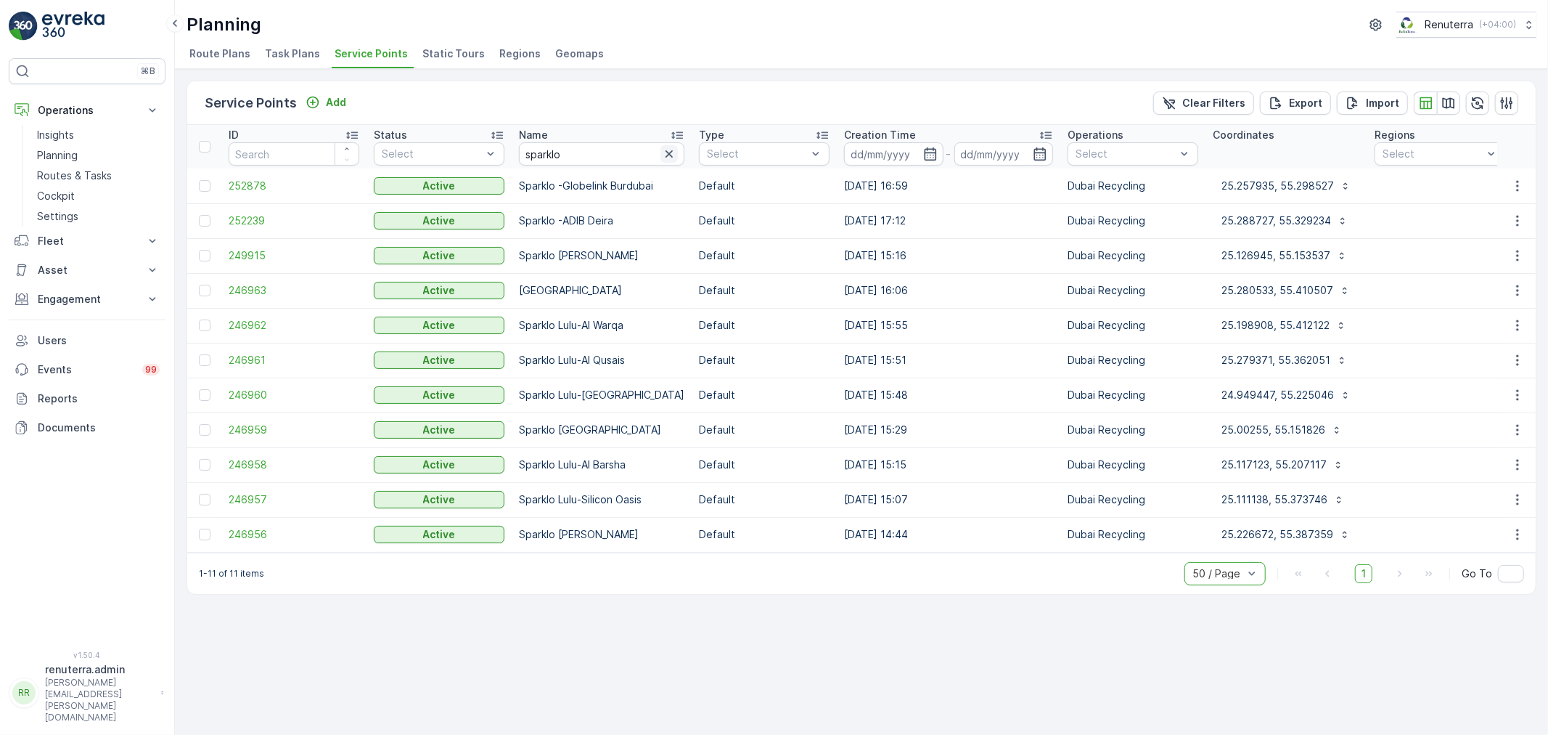
click at [676, 148] on icon "button" at bounding box center [669, 154] width 15 height 15
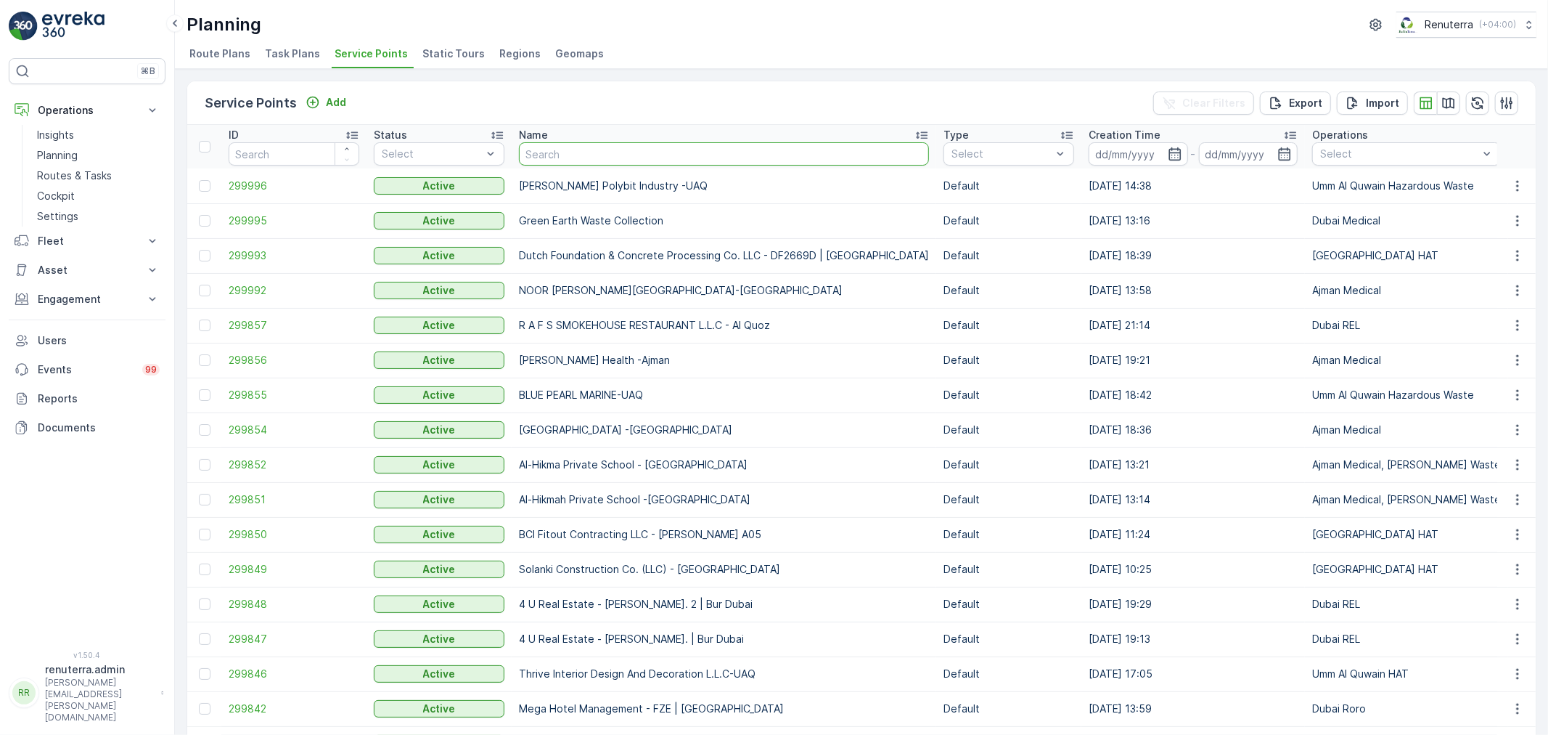
click at [626, 160] on input "text" at bounding box center [724, 153] width 410 height 23
type input "adib"
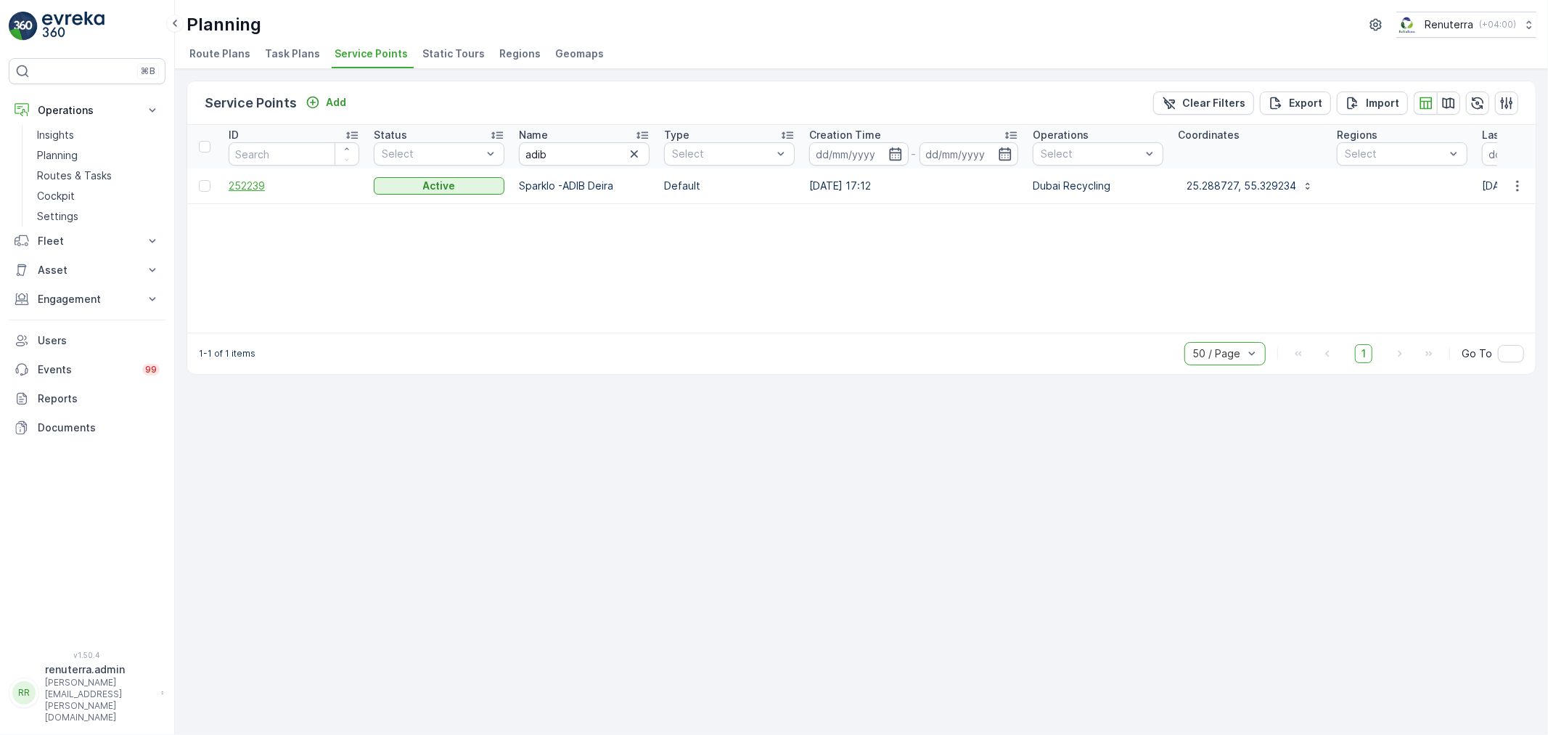
click at [251, 183] on span "252239" at bounding box center [294, 186] width 131 height 15
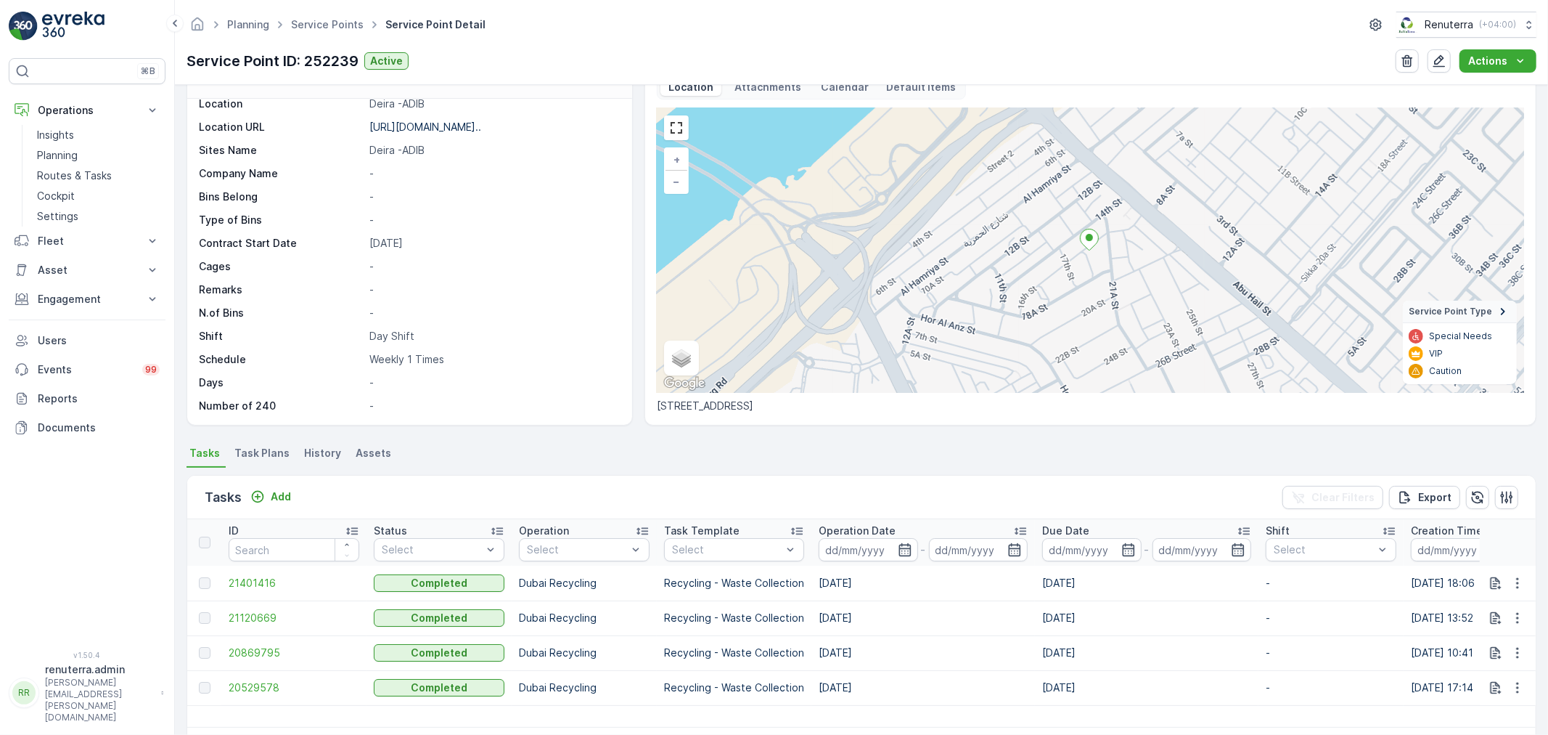
scroll to position [81, 0]
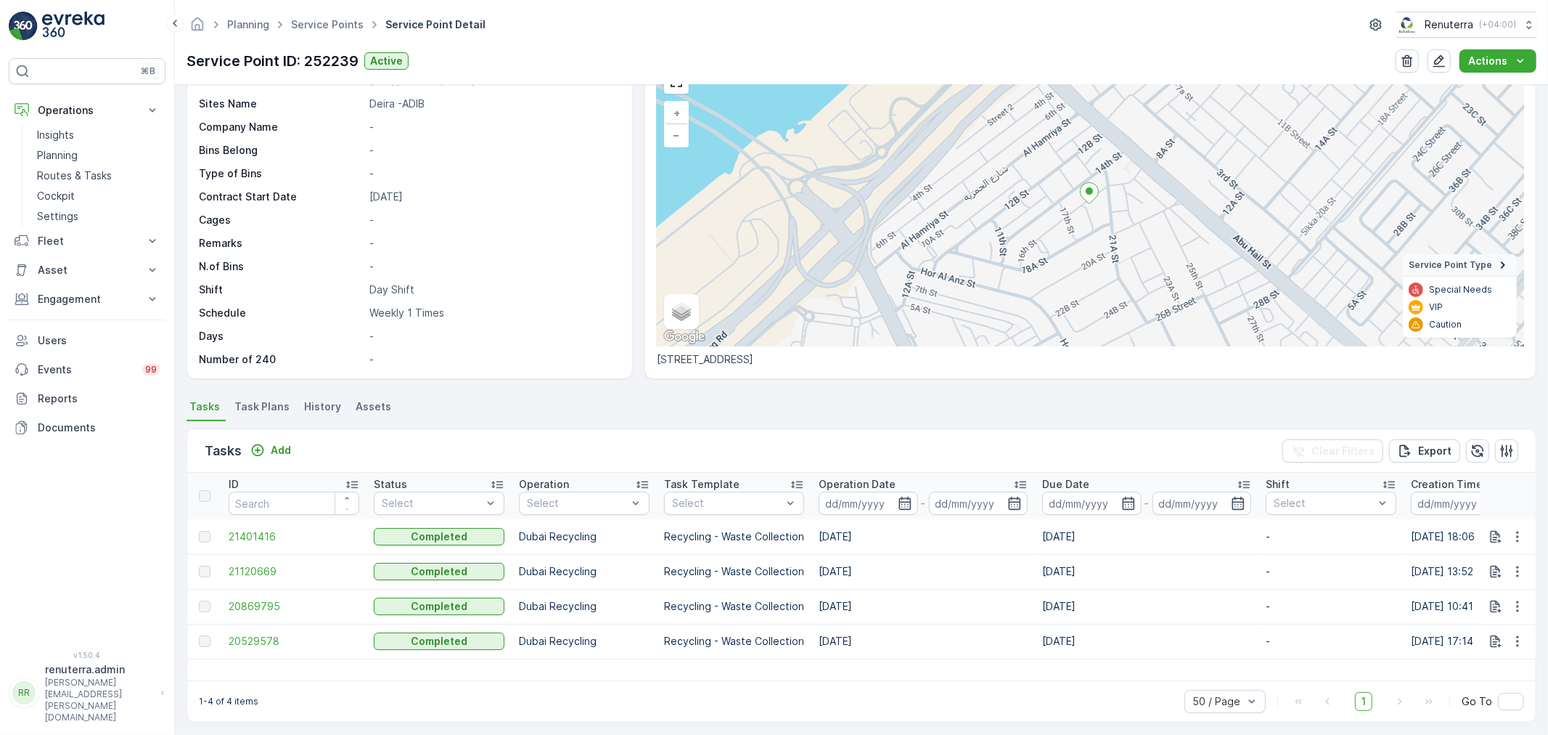
click at [258, 412] on span "Task Plans" at bounding box center [261, 406] width 55 height 15
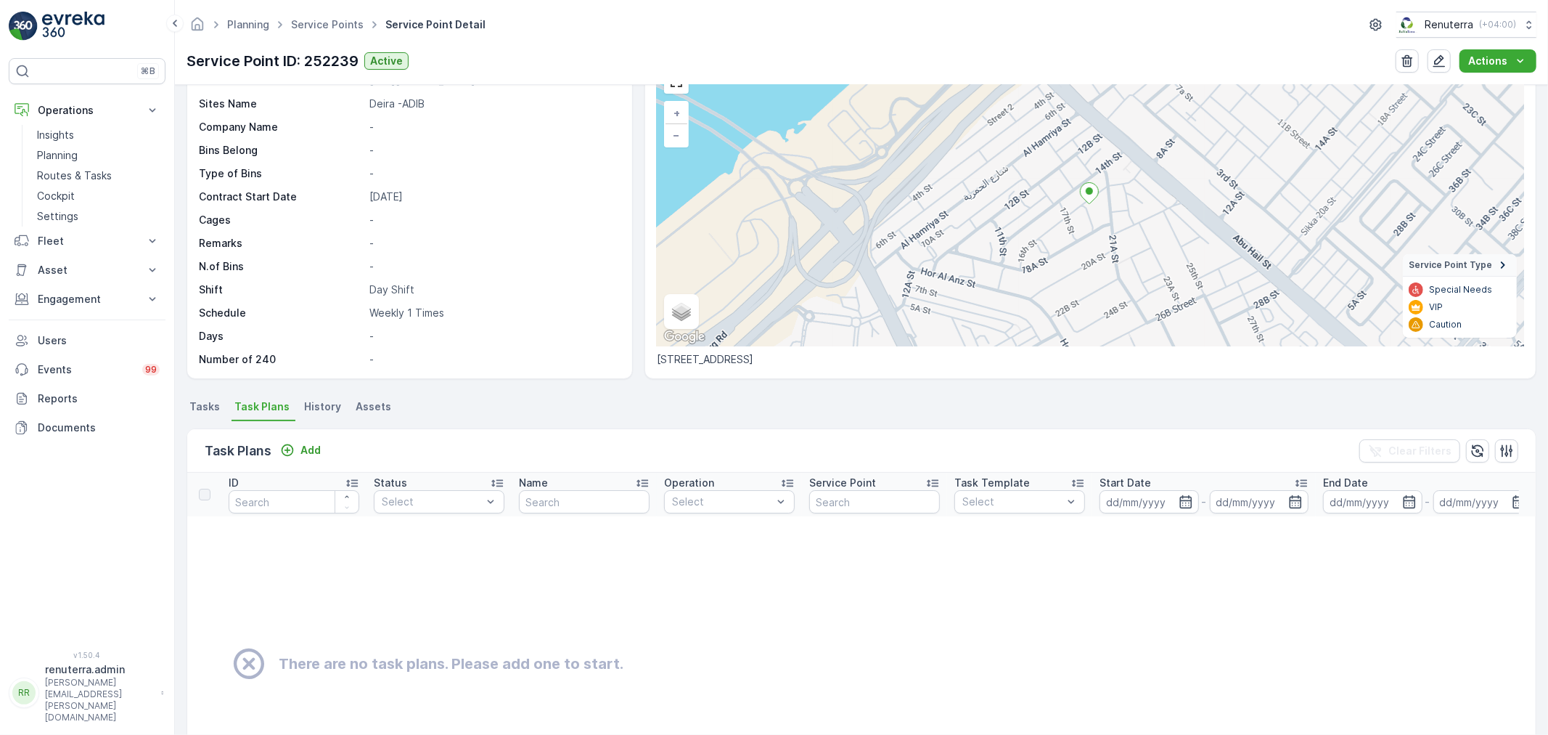
click at [218, 410] on span "Tasks" at bounding box center [204, 406] width 30 height 15
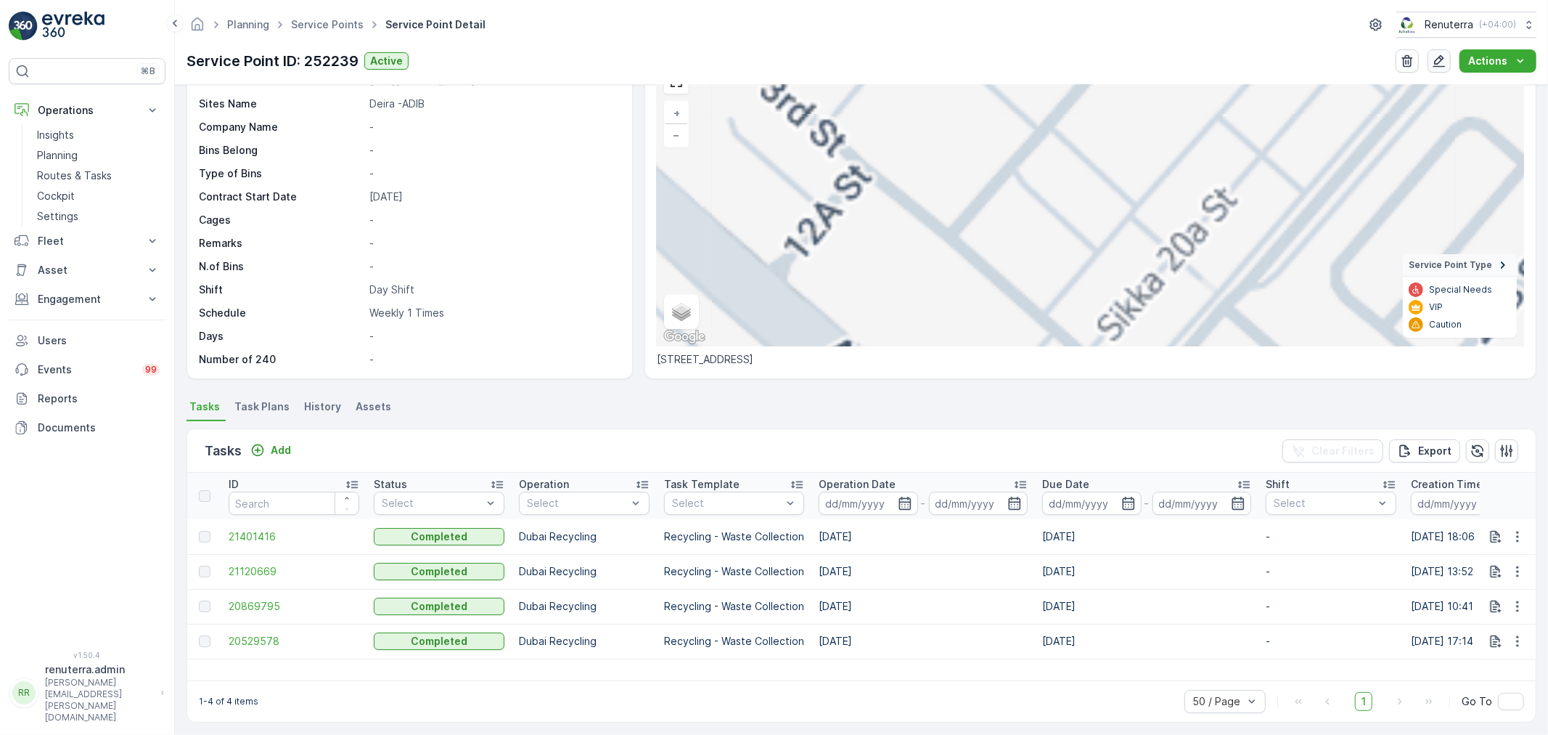
click at [1436, 65] on icon "button" at bounding box center [1439, 61] width 15 height 15
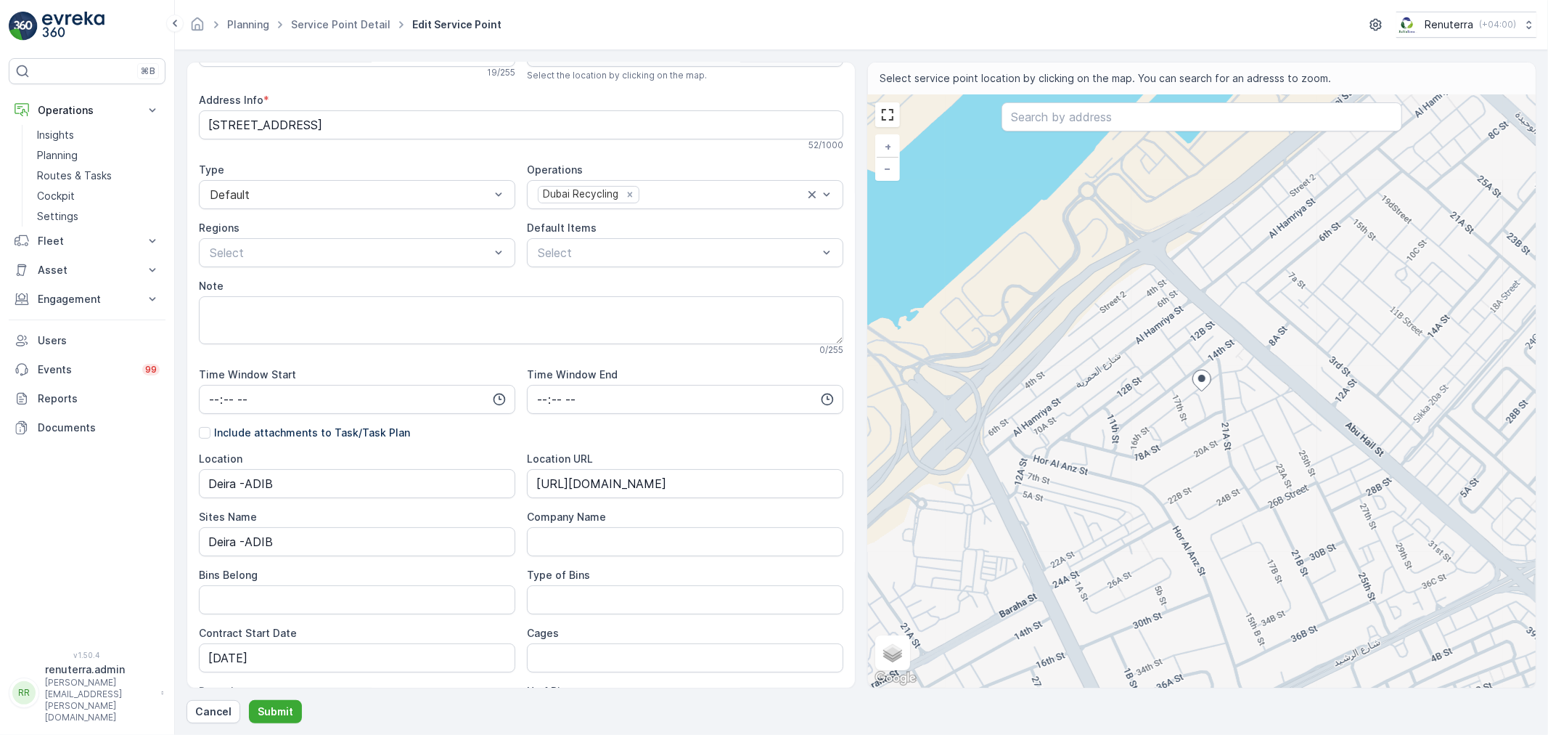
scroll to position [271, 0]
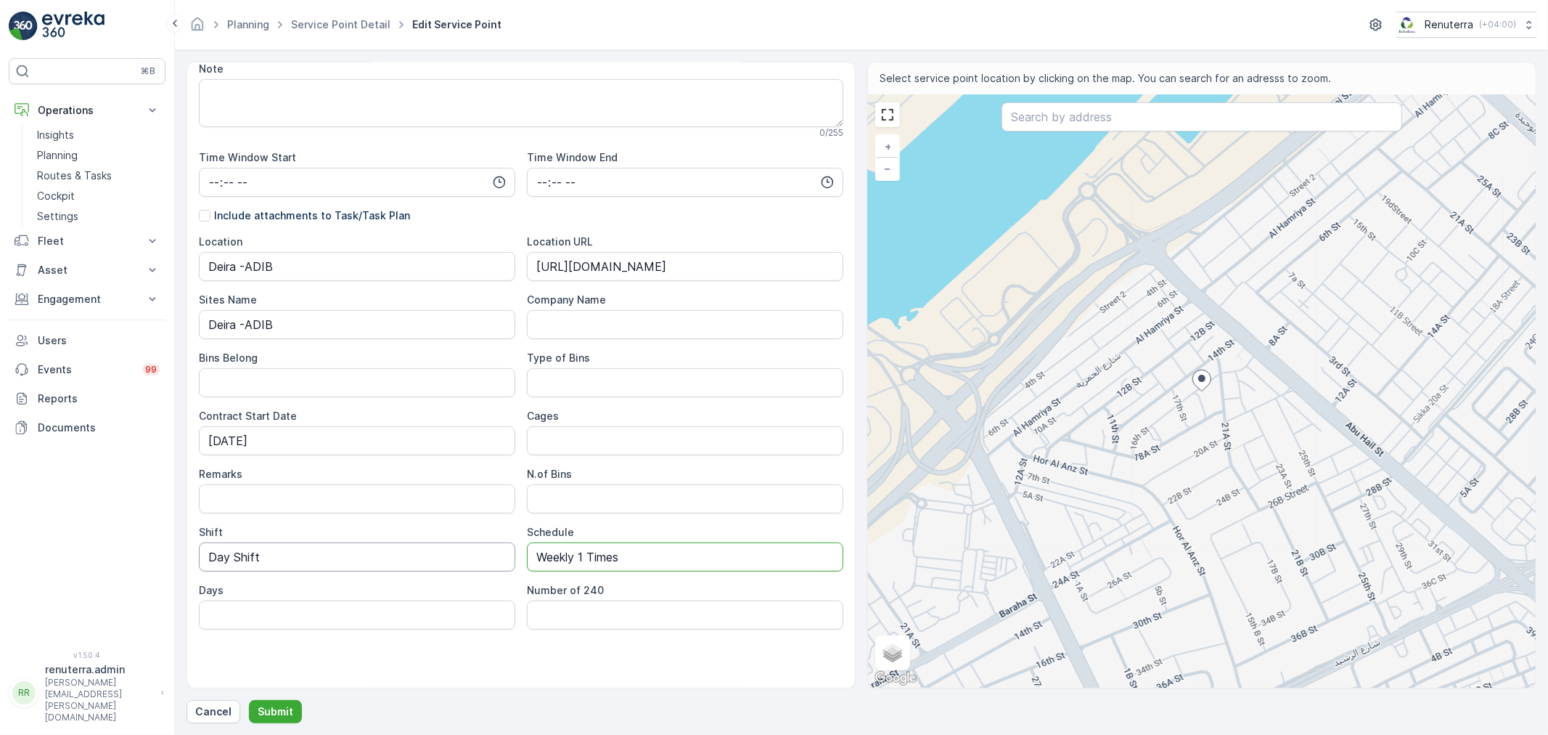
drag, startPoint x: 645, startPoint y: 559, endPoint x: 416, endPoint y: 555, distance: 228.7
click at [402, 570] on div "Location Deira -ADIB Location URL https://maps.app.goo.gl/nXbyEYHaNu5ef4wNA Sit…" at bounding box center [521, 431] width 645 height 395
type input "On call"
click at [286, 714] on p "Submit" at bounding box center [276, 711] width 36 height 15
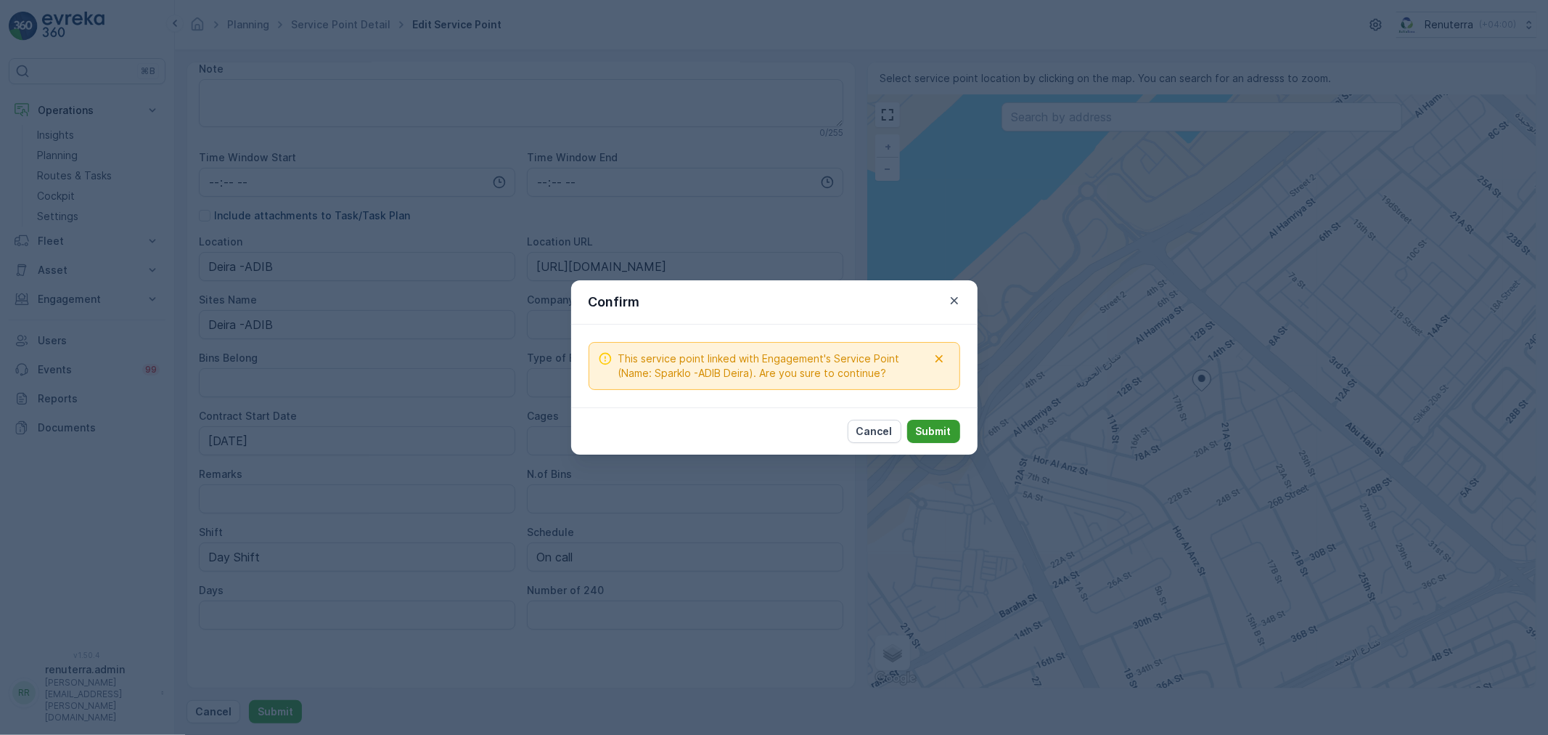
click at [941, 441] on button "Submit" at bounding box center [933, 431] width 53 height 23
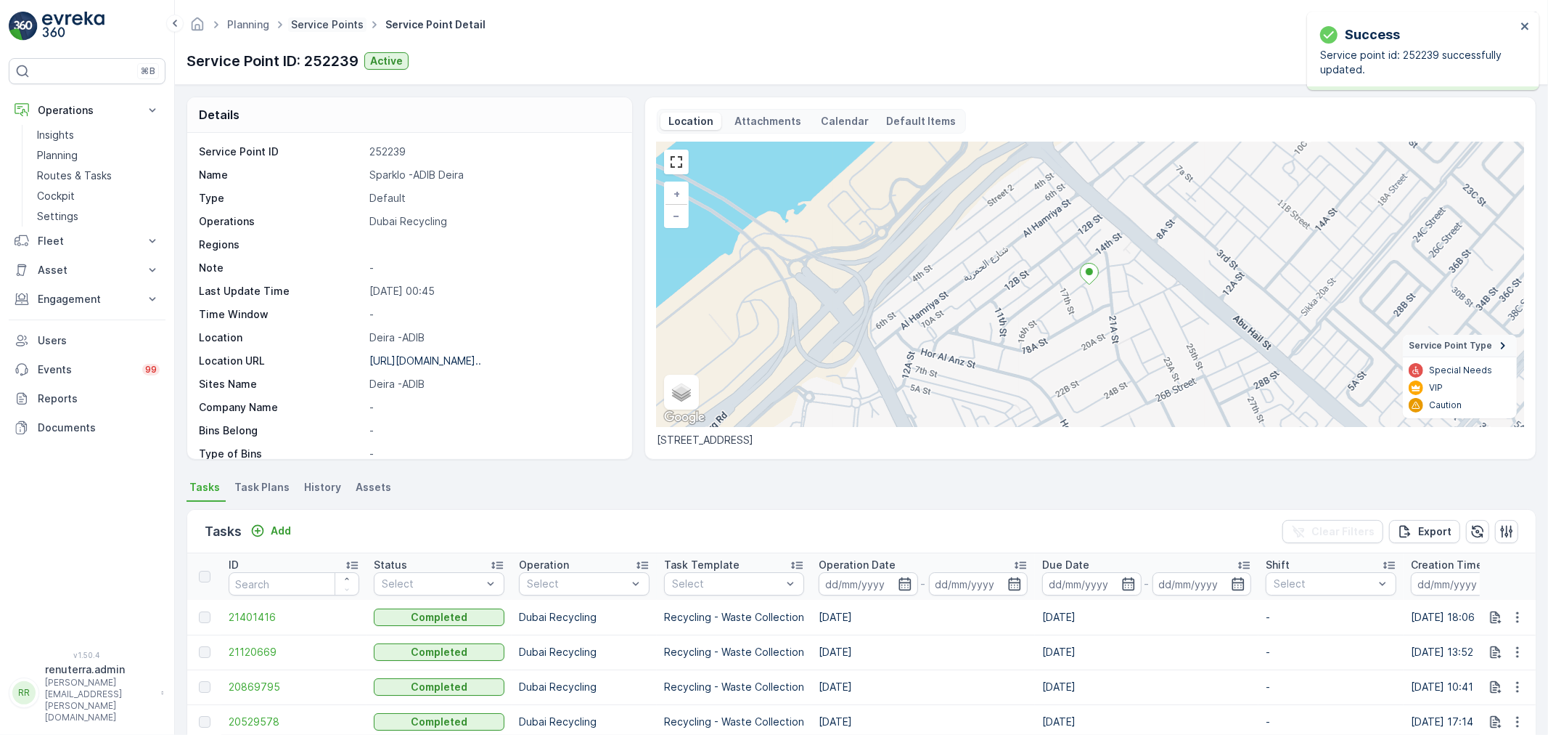
click at [328, 30] on link "Service Points" at bounding box center [327, 24] width 73 height 12
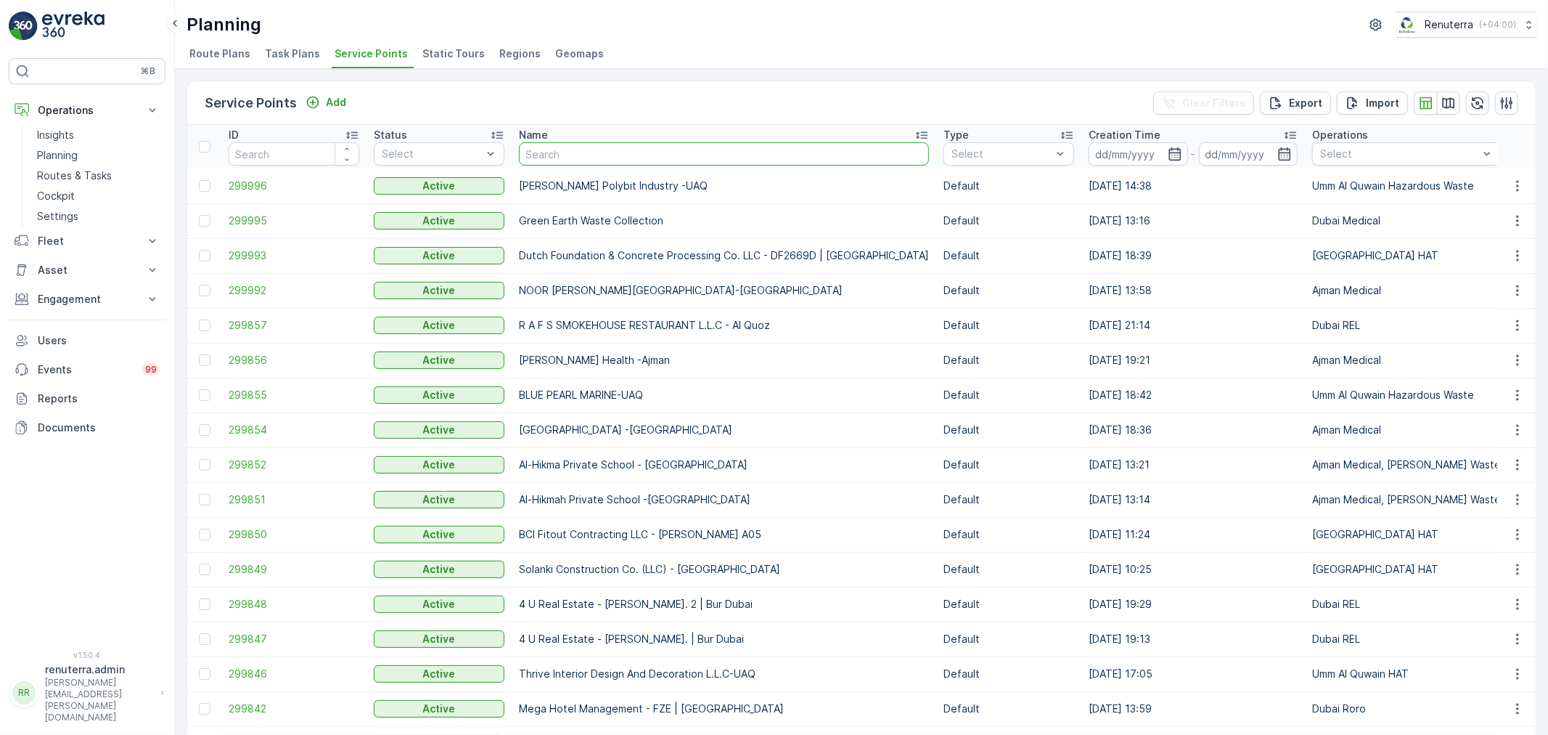
click at [557, 151] on input "text" at bounding box center [724, 153] width 410 height 23
type input "globalink"
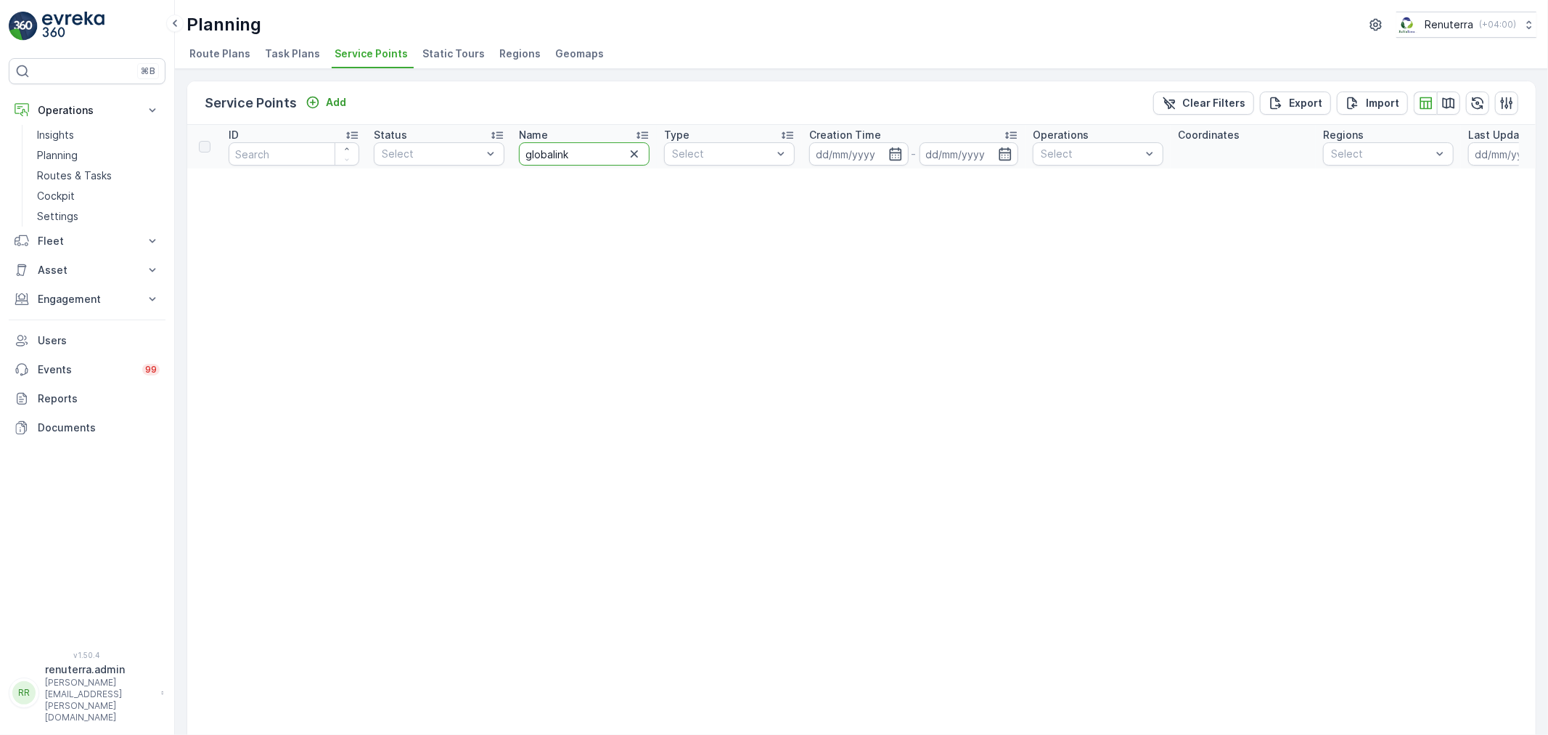
click at [594, 154] on input "globalink" at bounding box center [584, 153] width 131 height 23
type input "global"
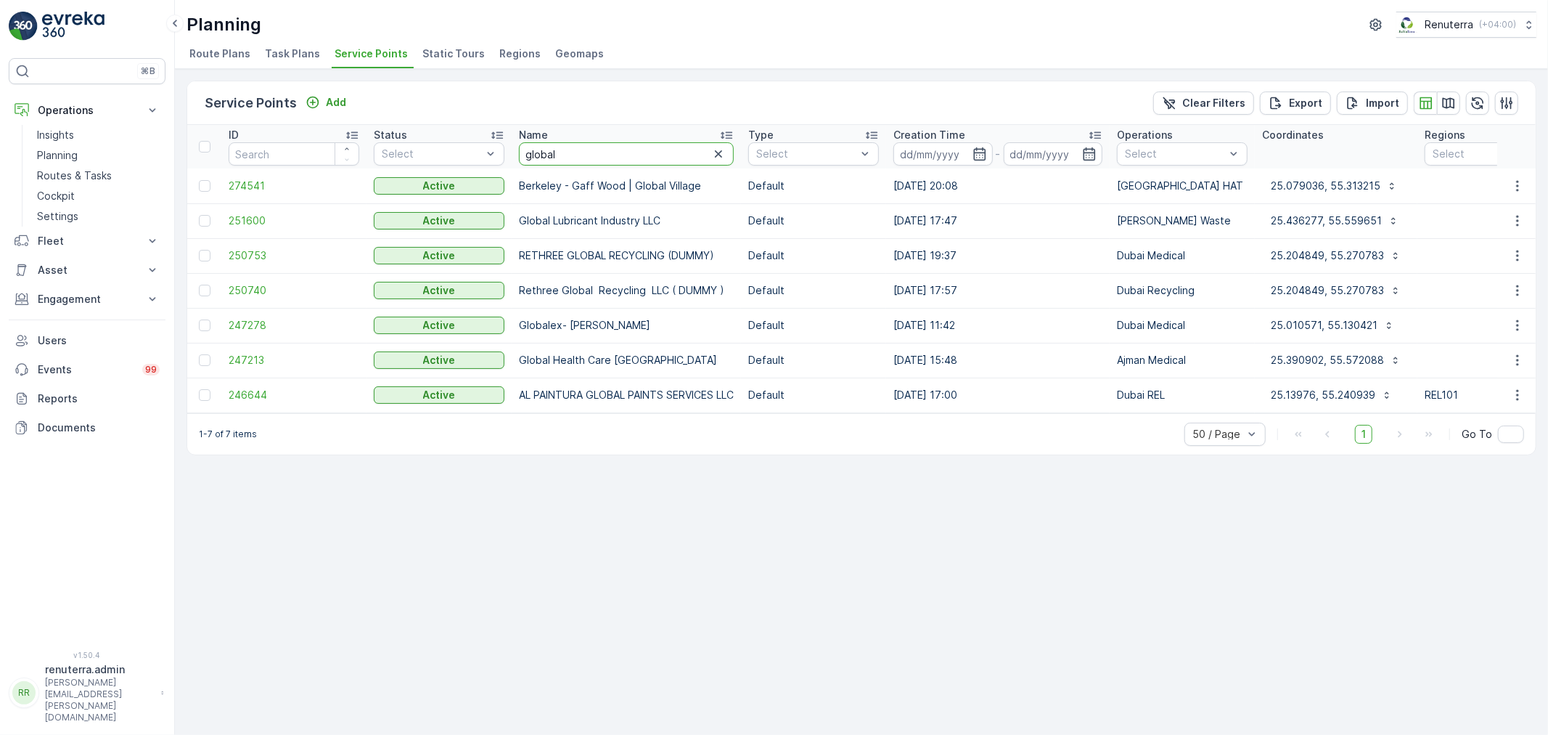
click at [572, 158] on input "global" at bounding box center [626, 153] width 215 height 23
type input "globe"
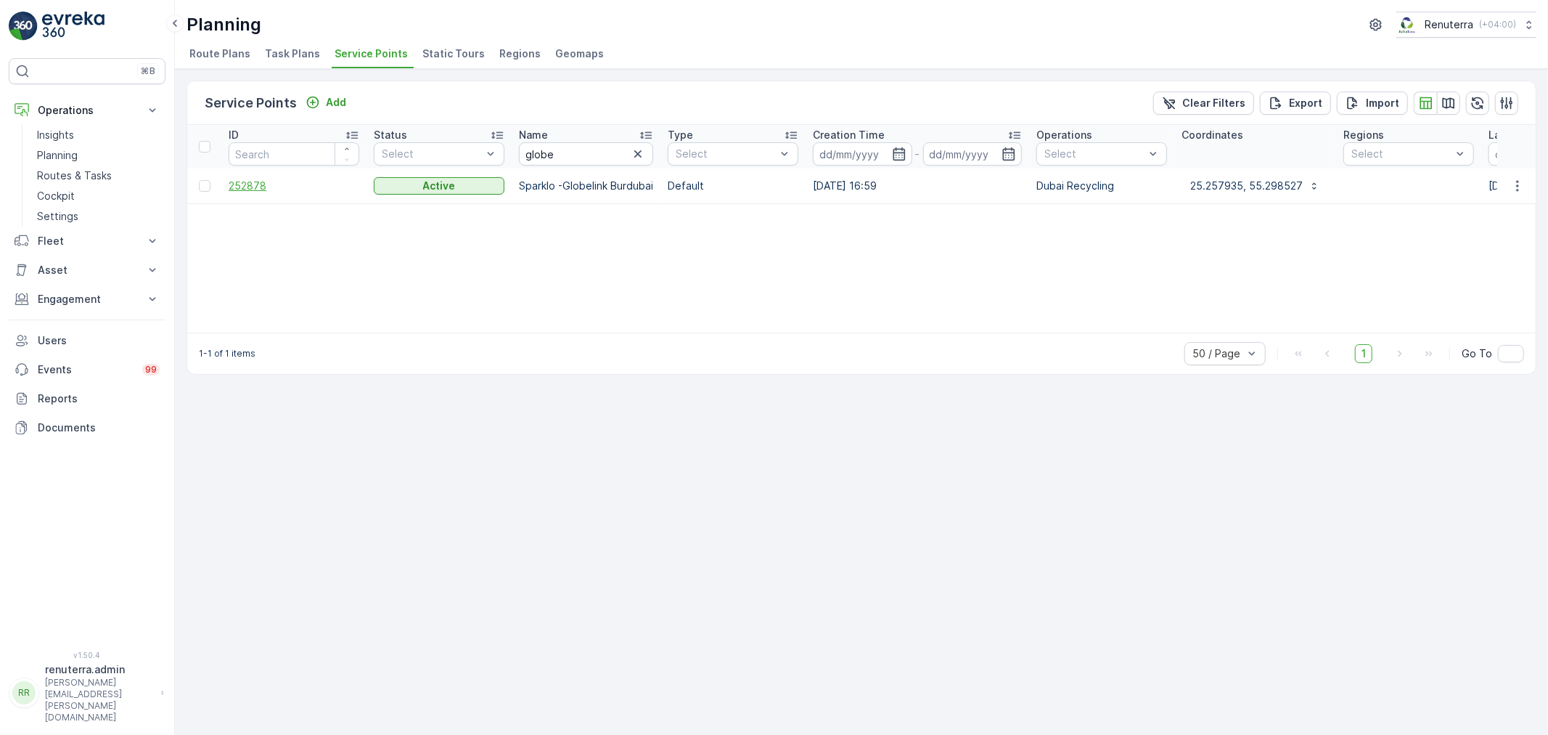
click at [256, 187] on span "252878" at bounding box center [294, 186] width 131 height 15
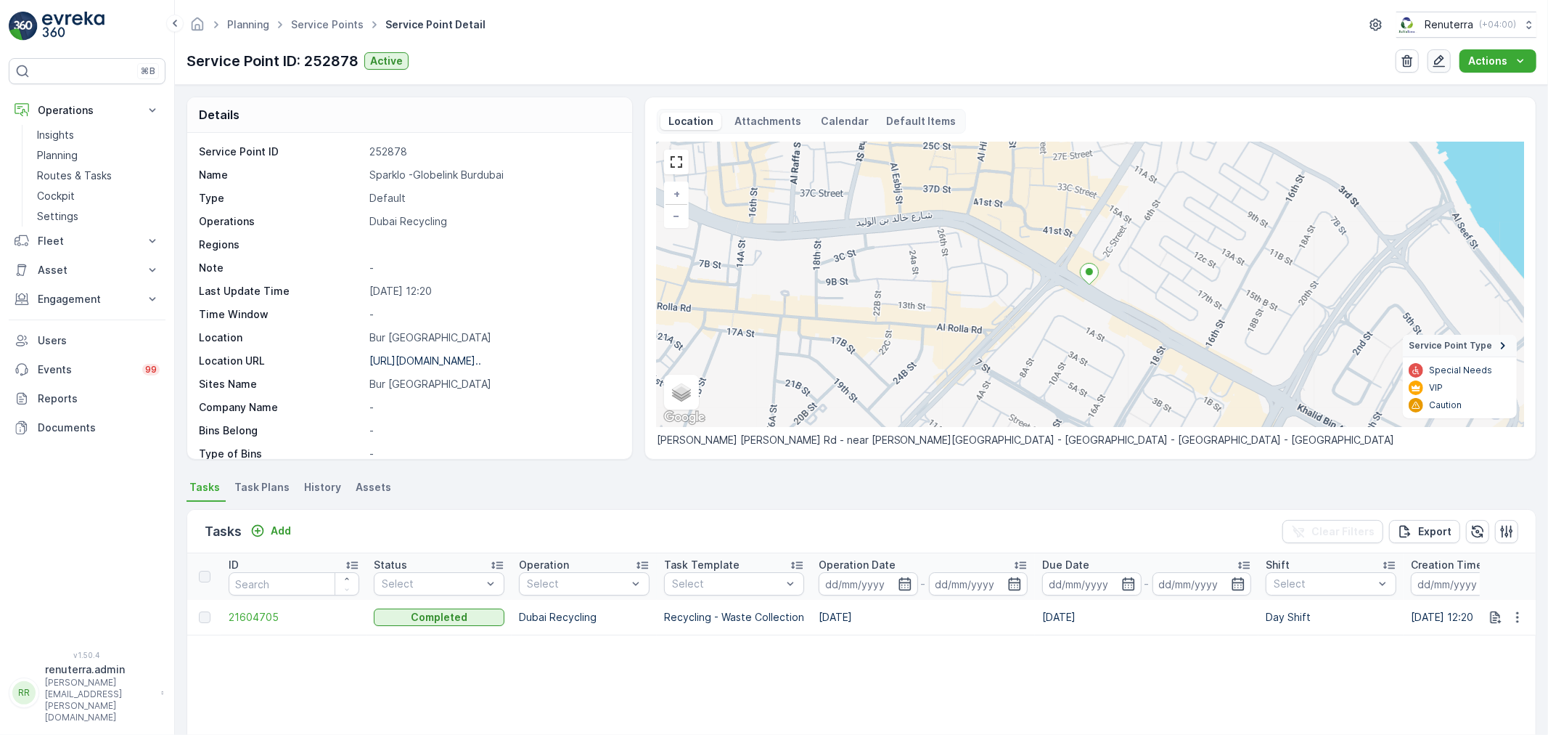
click at [1439, 61] on icon "button" at bounding box center [1439, 61] width 15 height 15
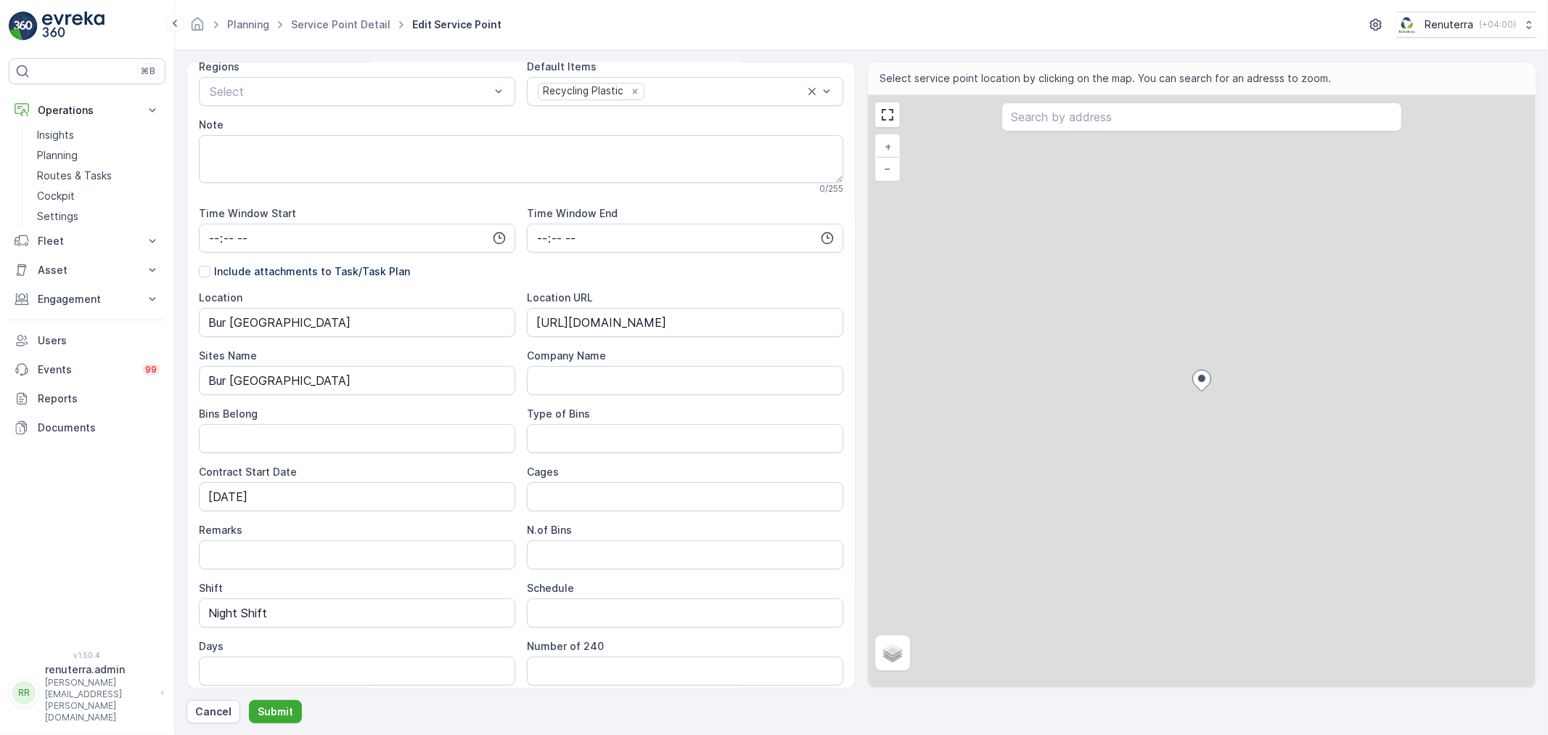
scroll to position [242, 0]
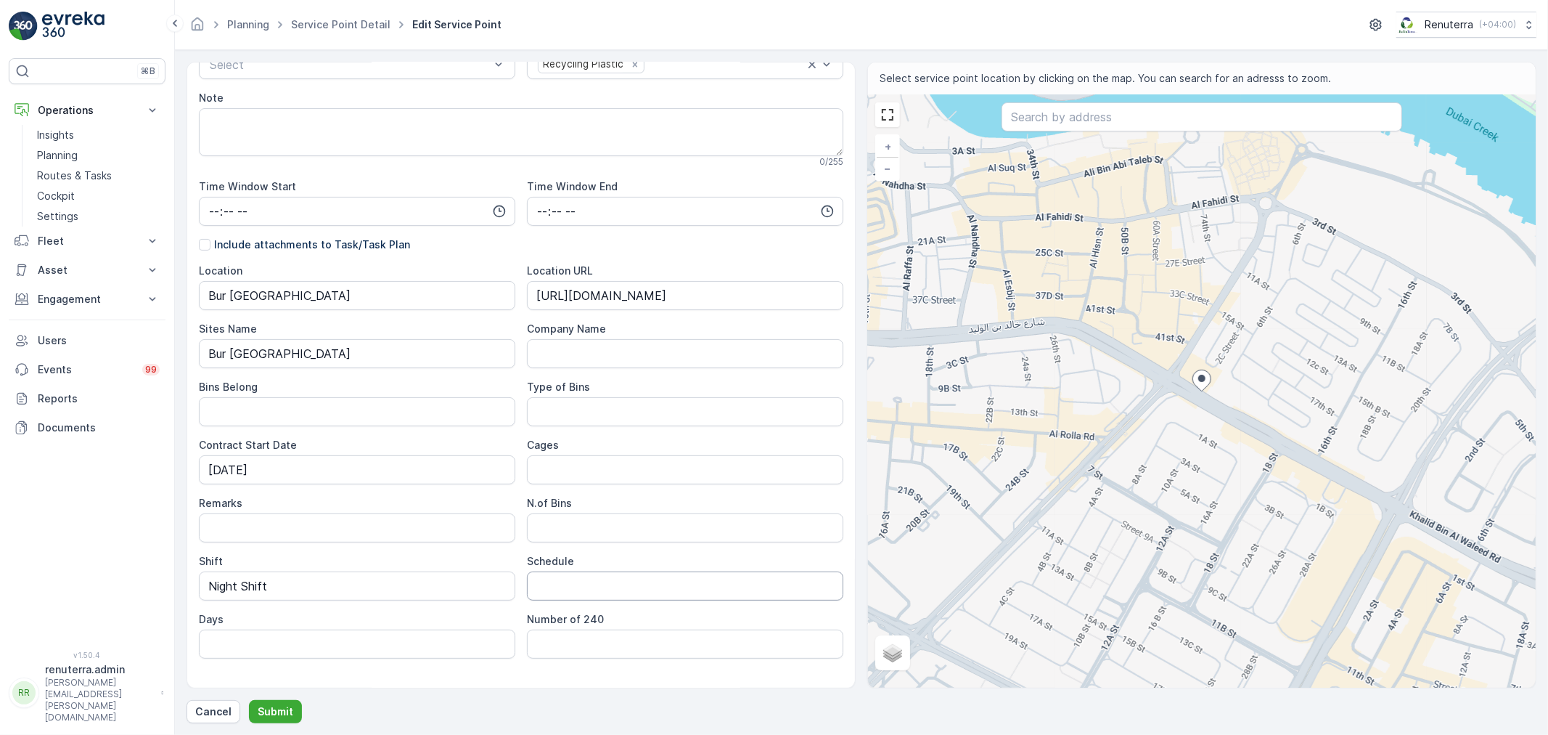
click at [574, 582] on input "Schedule" at bounding box center [685, 585] width 316 height 29
type input "O"
type input "on Call"
click at [289, 706] on p "Submit" at bounding box center [276, 711] width 36 height 15
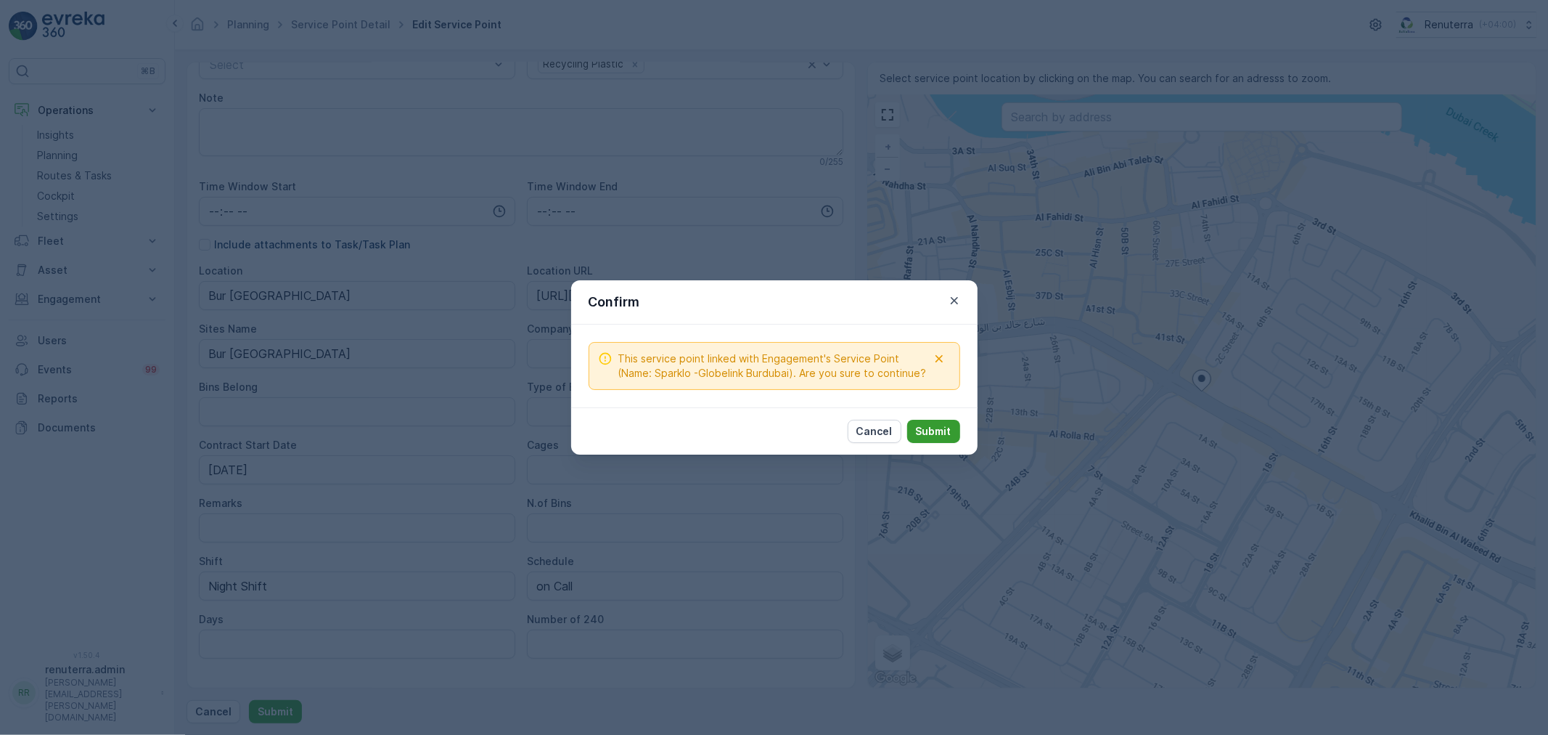
click at [915, 429] on button "Submit" at bounding box center [933, 431] width 53 height 23
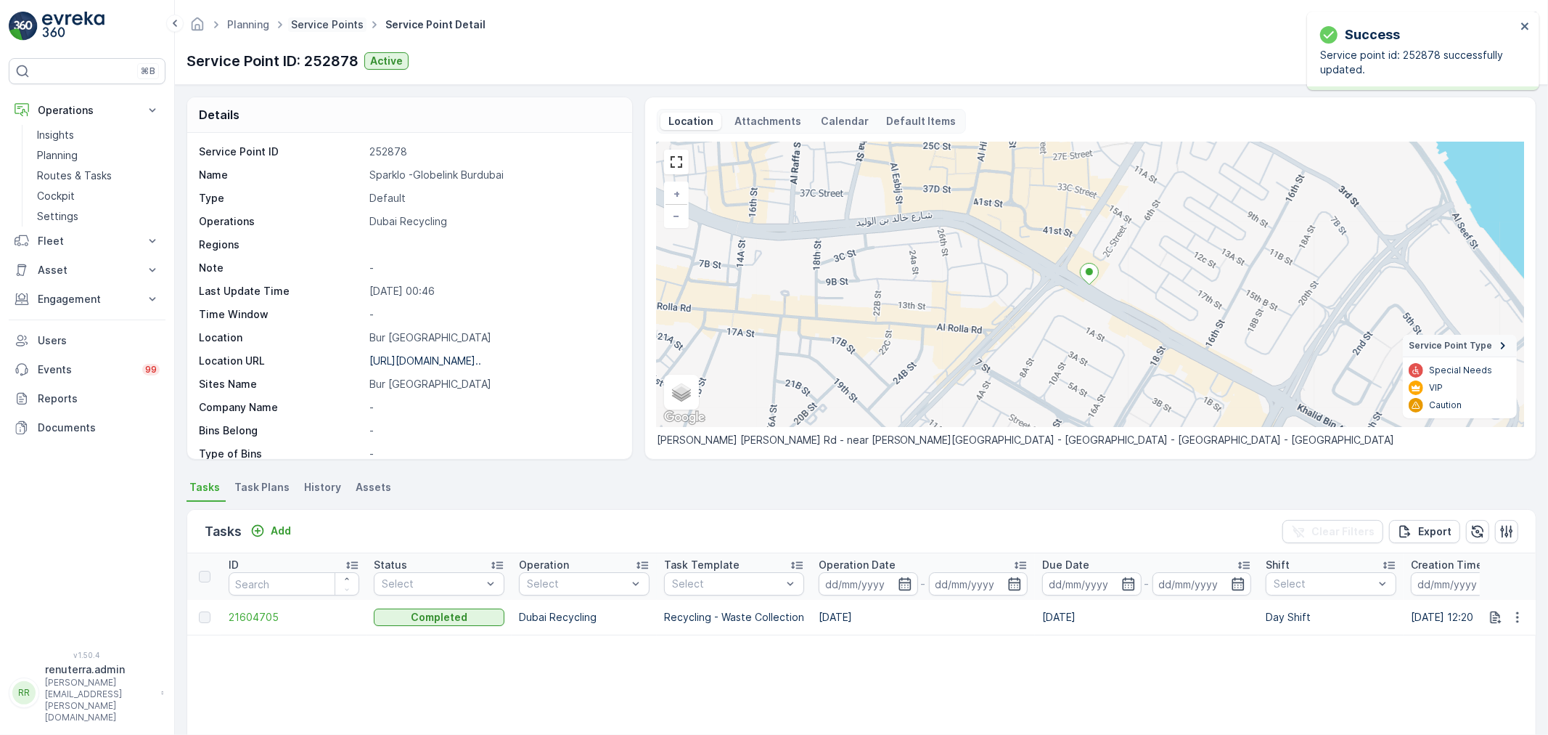
click at [313, 20] on link "Service Points" at bounding box center [327, 24] width 73 height 12
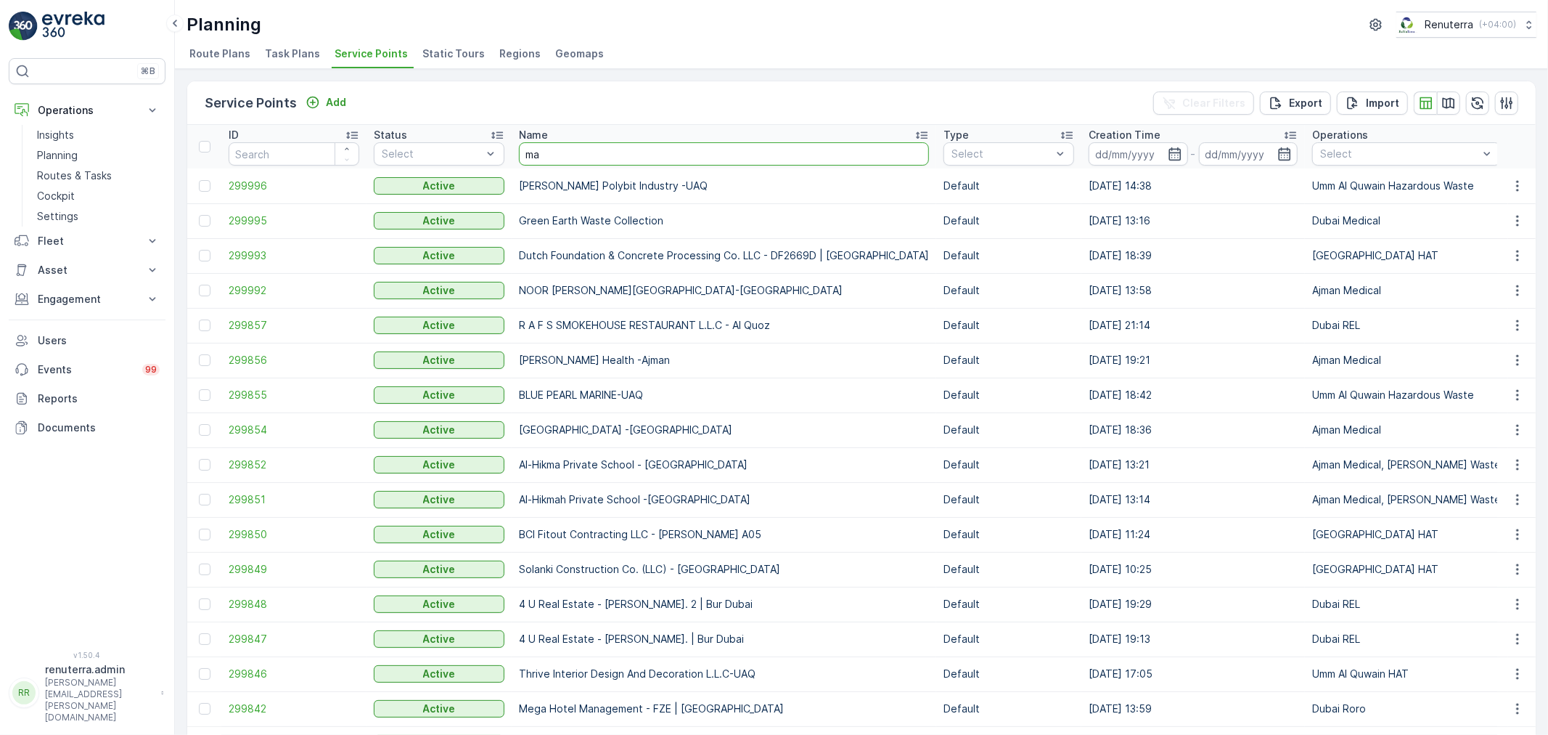
type input "mai"
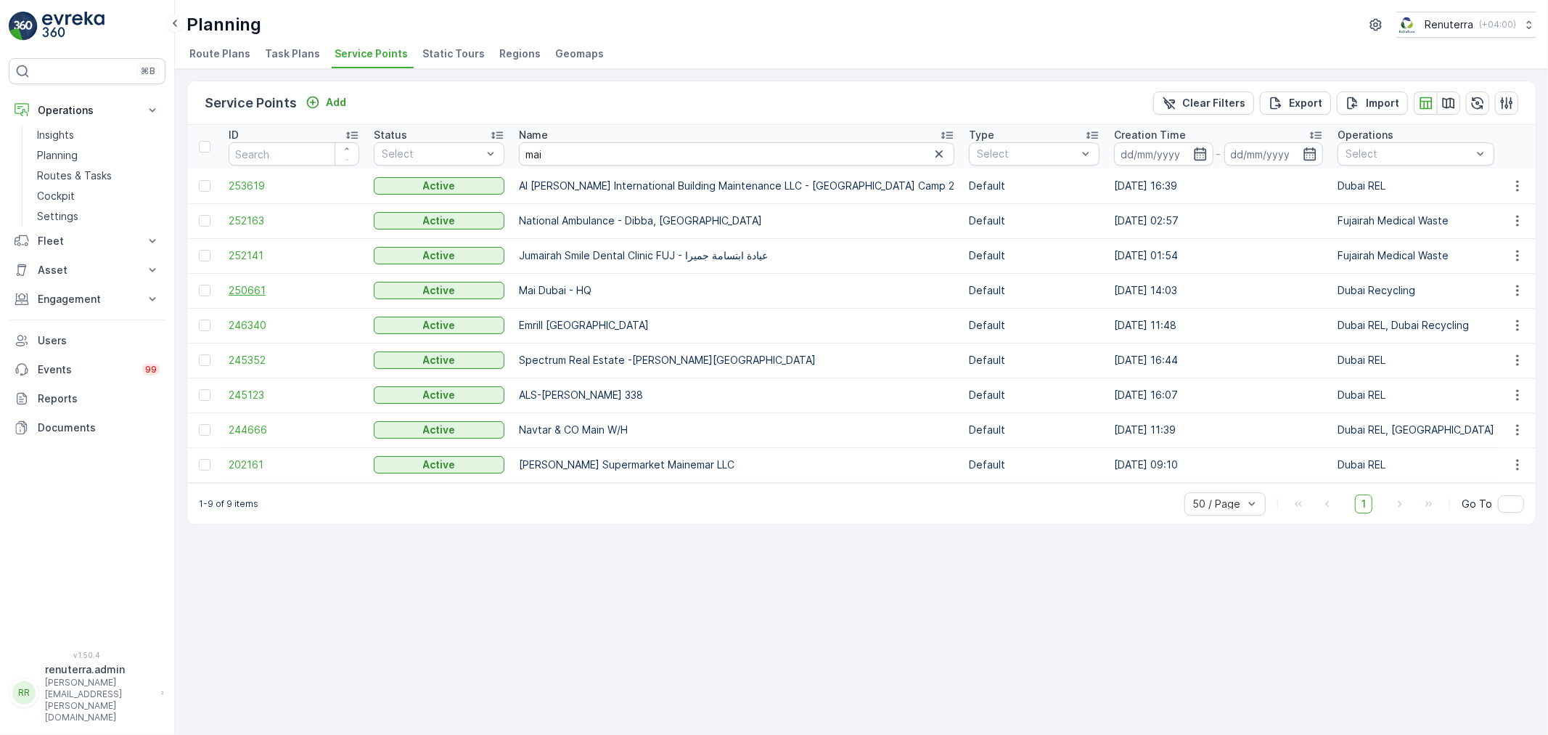
click at [249, 287] on span "250661" at bounding box center [294, 290] width 131 height 15
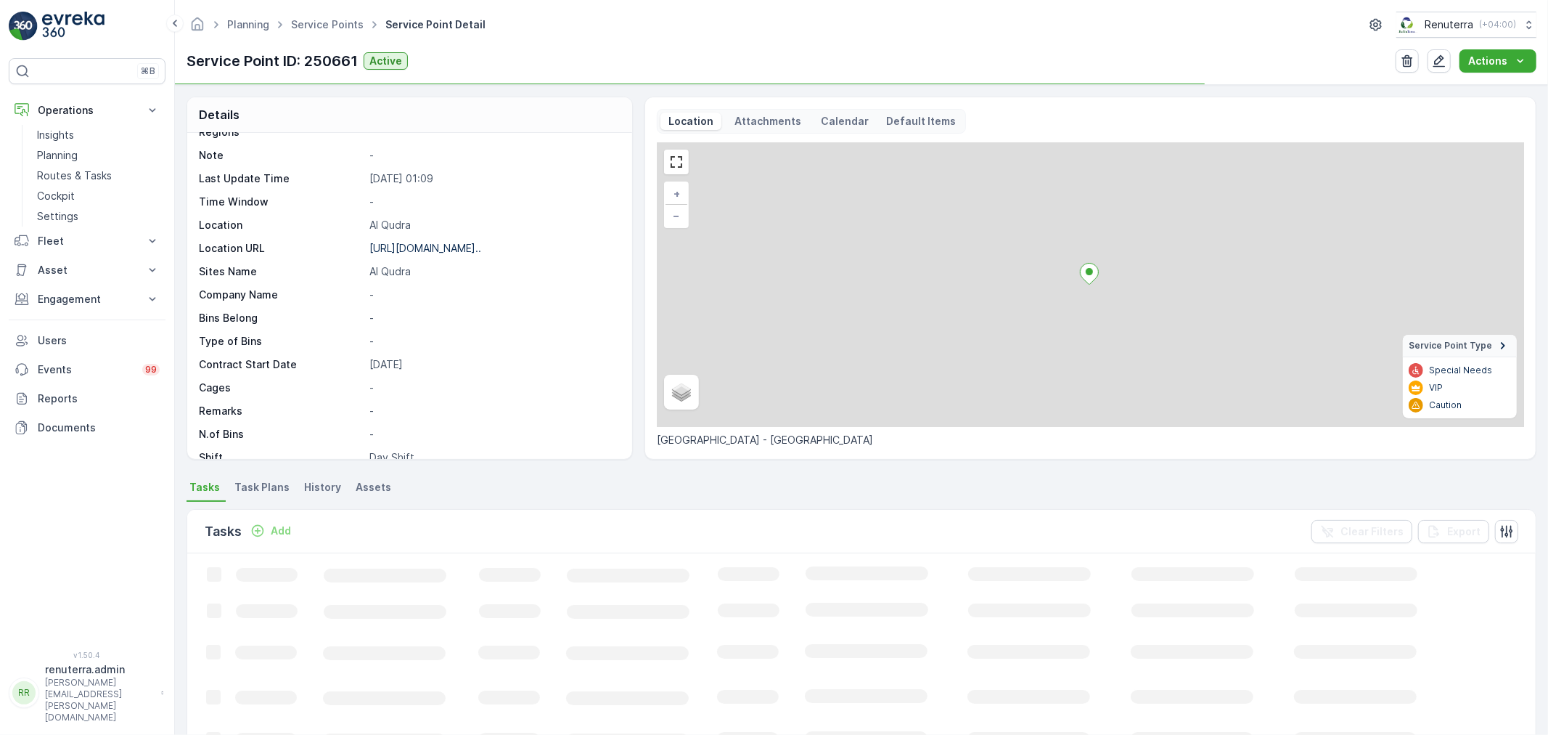
scroll to position [200, 0]
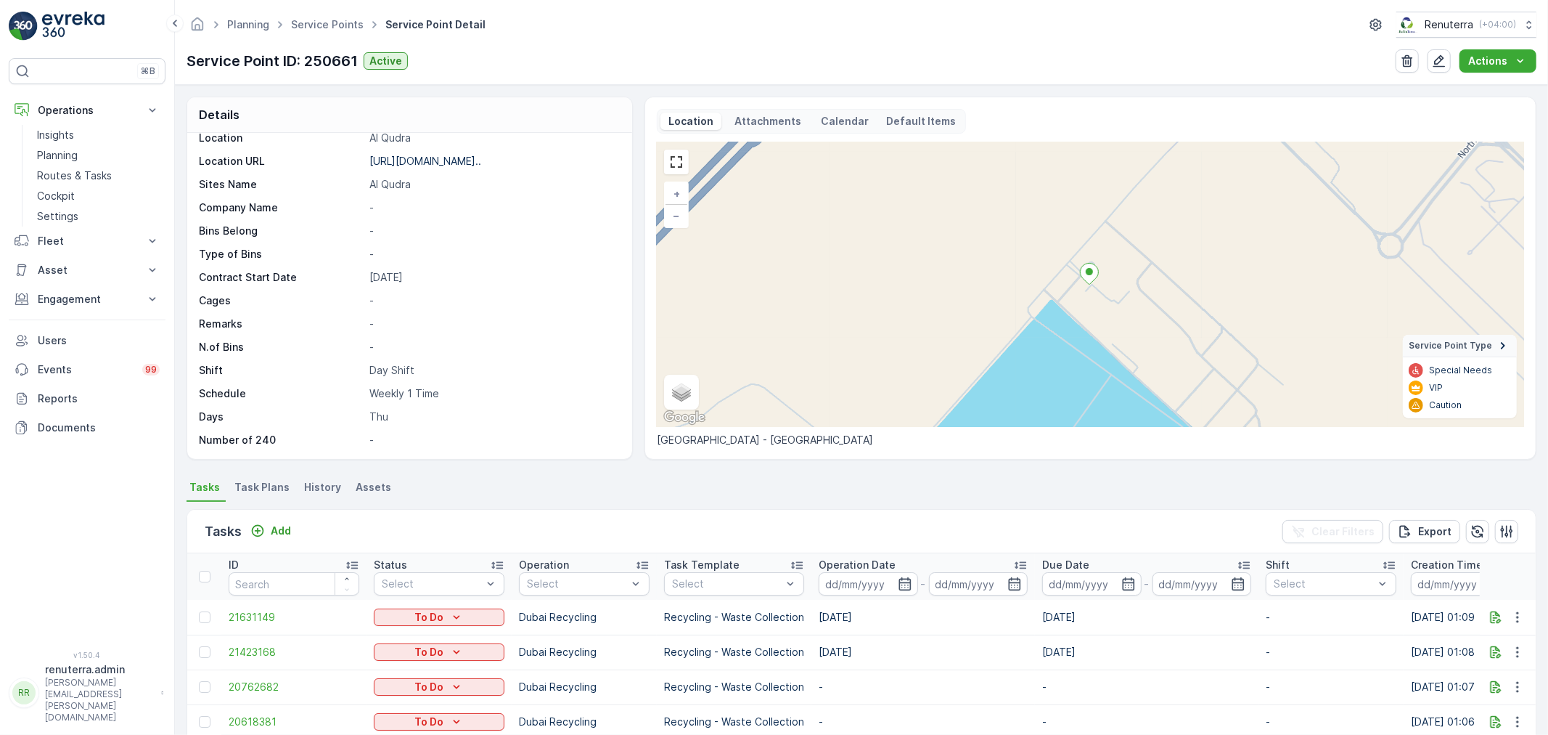
click at [258, 501] on li "Task Plans" at bounding box center [264, 489] width 64 height 25
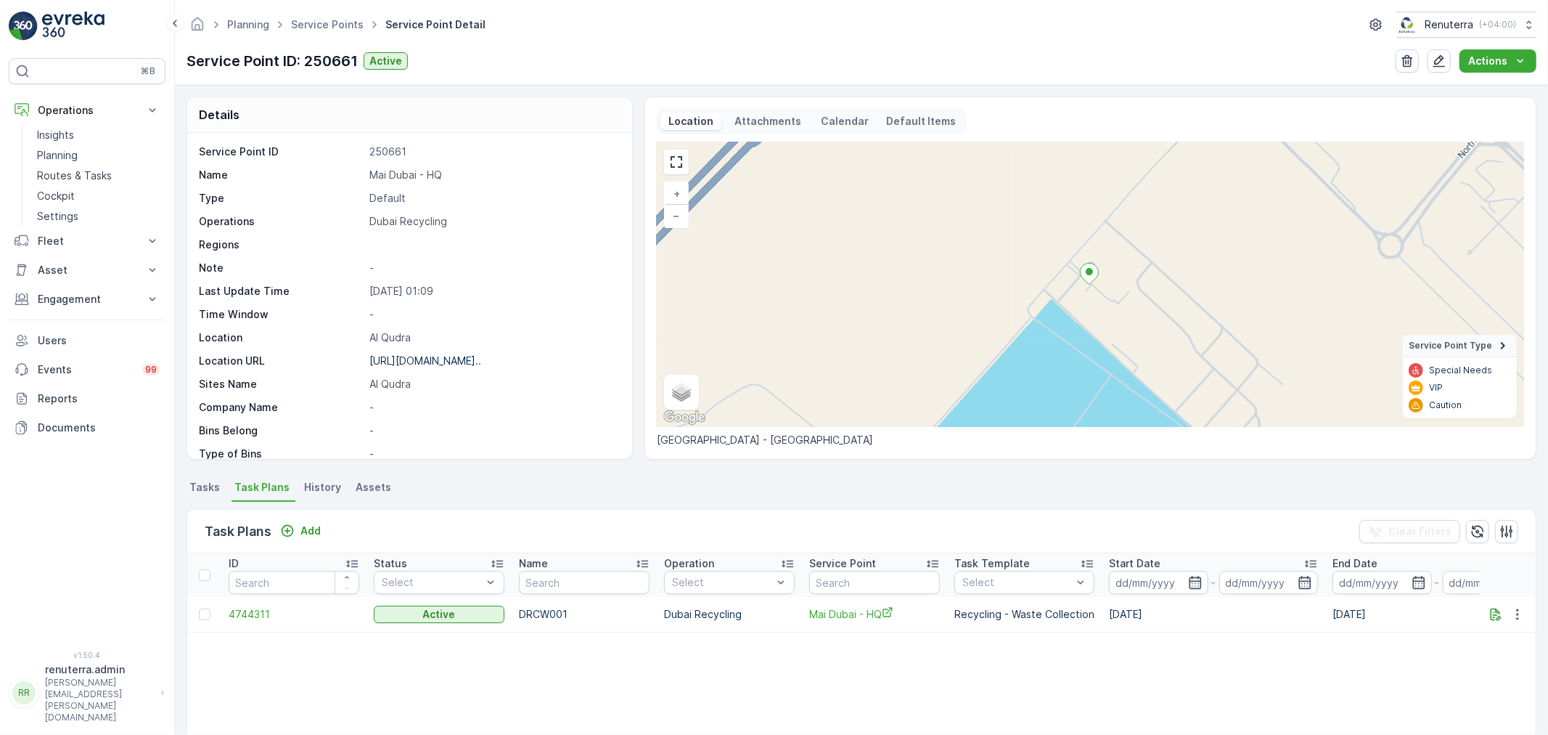
click at [321, 32] on ul "Service Points" at bounding box center [335, 25] width 94 height 21
click at [322, 26] on link "Service Points" at bounding box center [327, 24] width 73 height 12
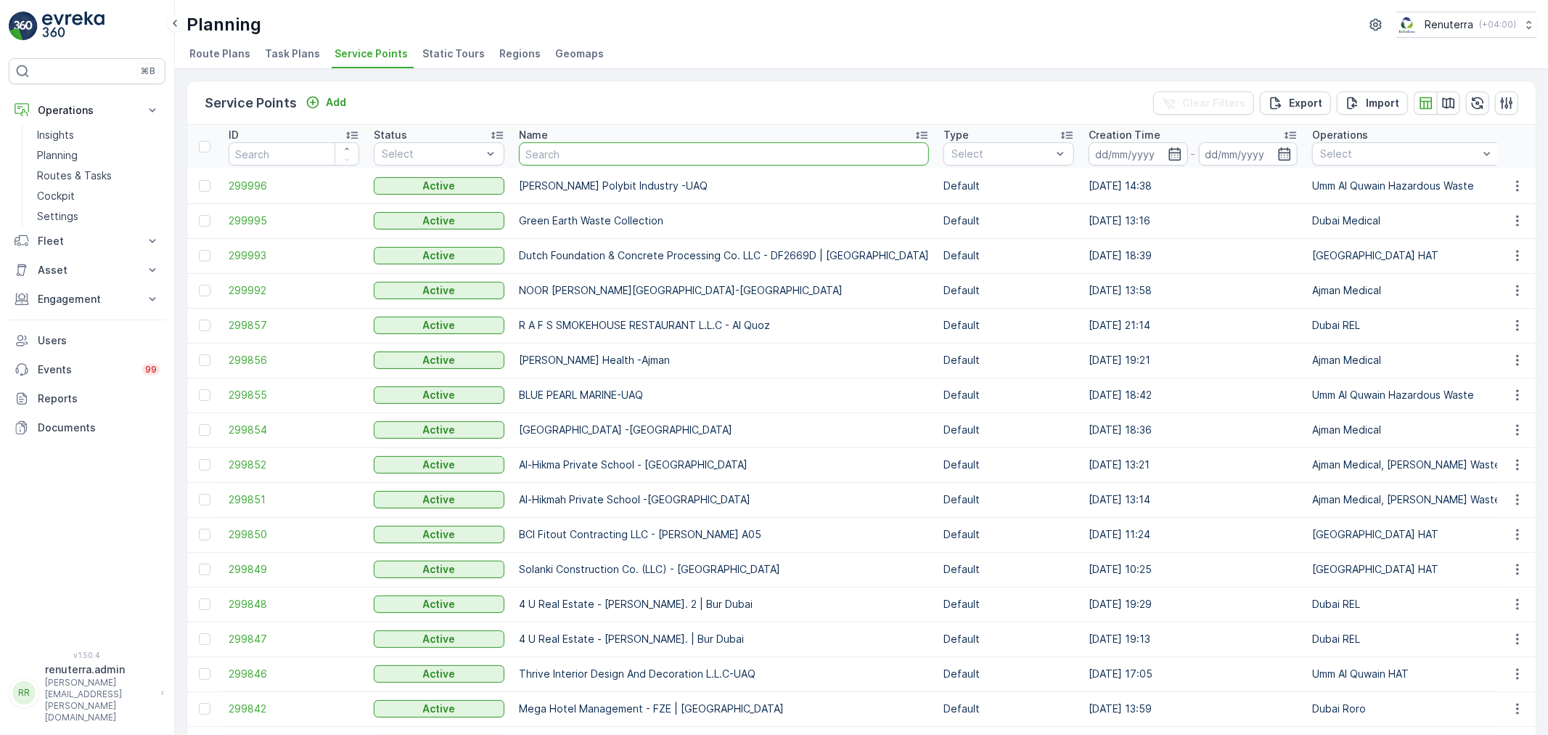
type input "citrol ajman"
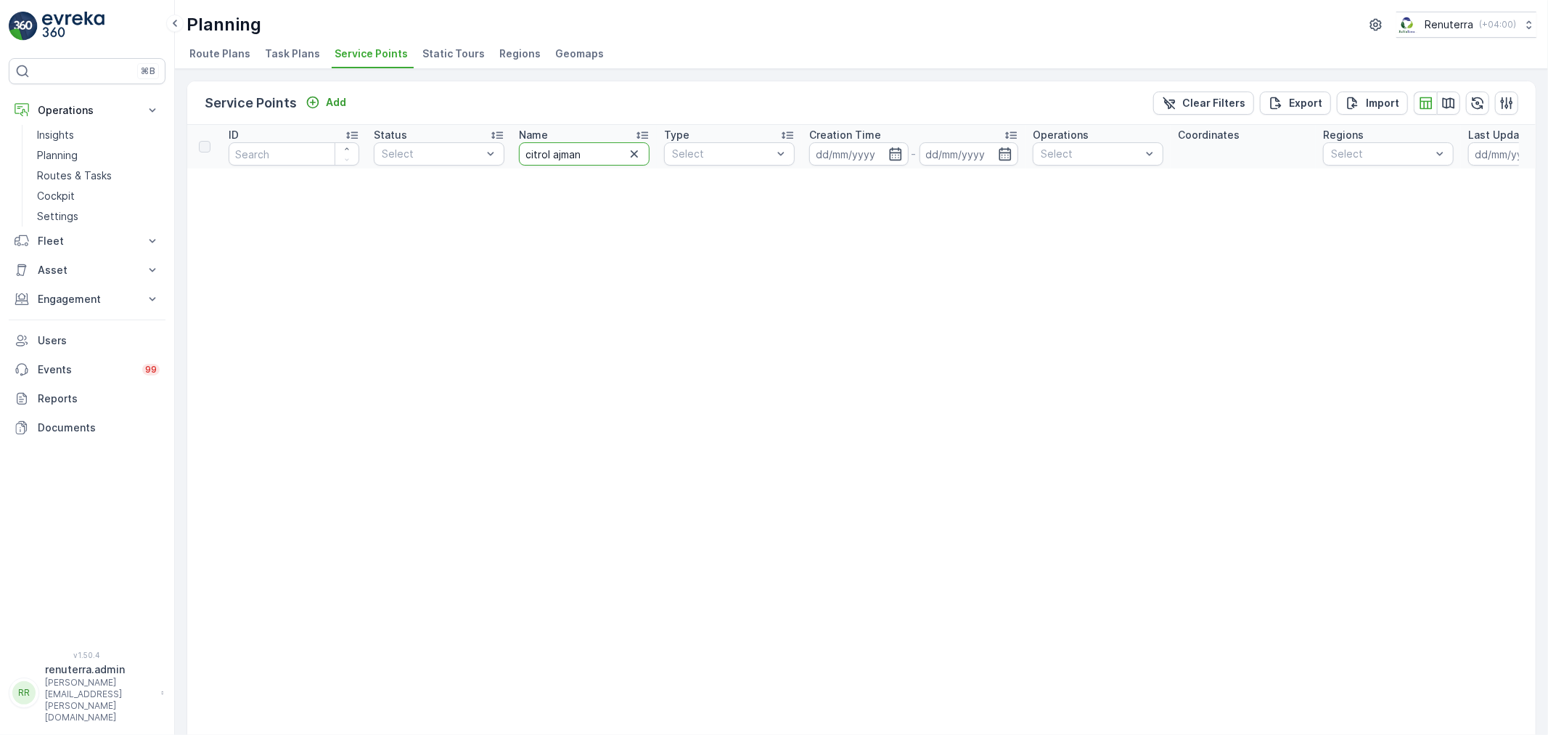
click at [610, 155] on input "citrol ajman" at bounding box center [584, 153] width 131 height 23
type input "citrol"
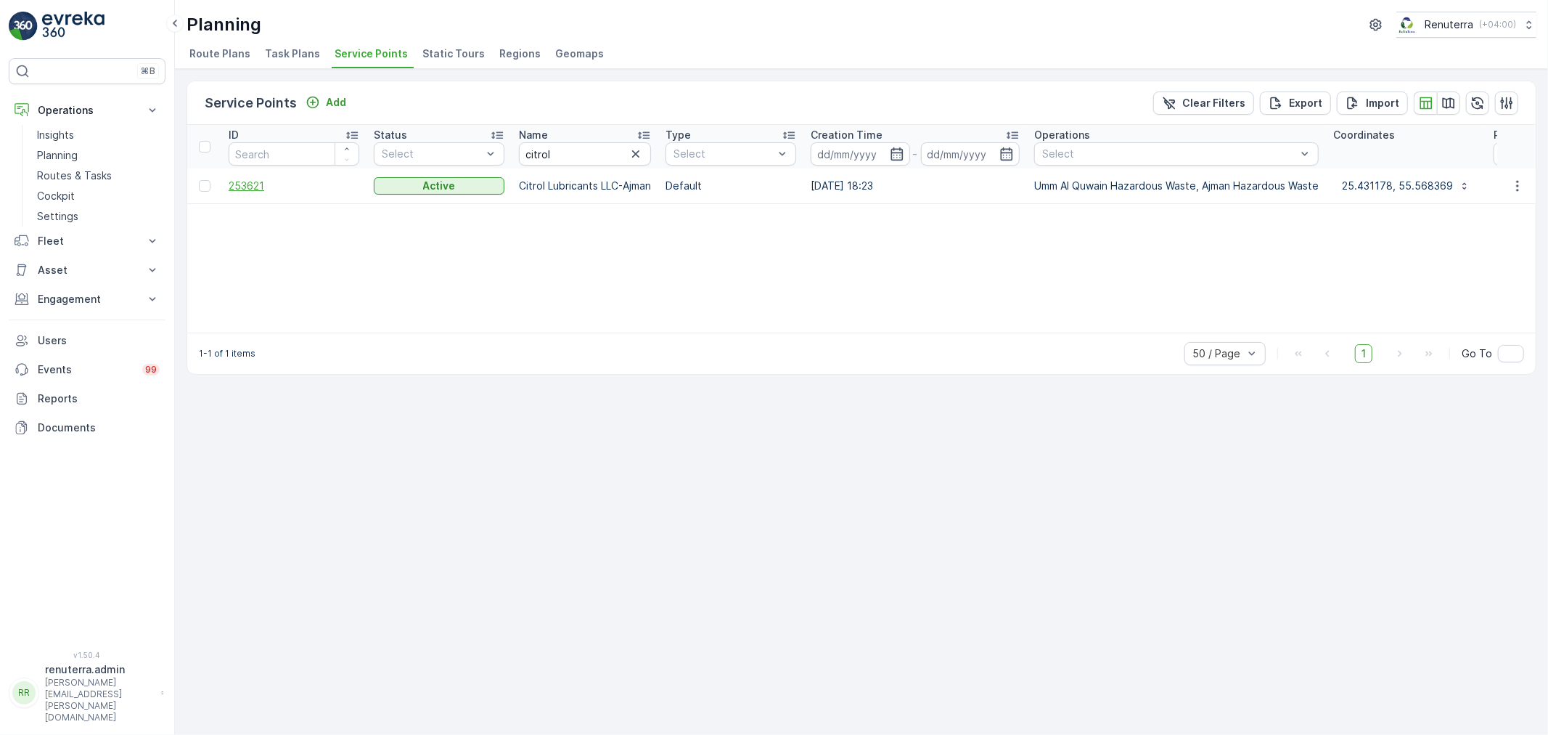
click at [254, 184] on span "253621" at bounding box center [294, 186] width 131 height 15
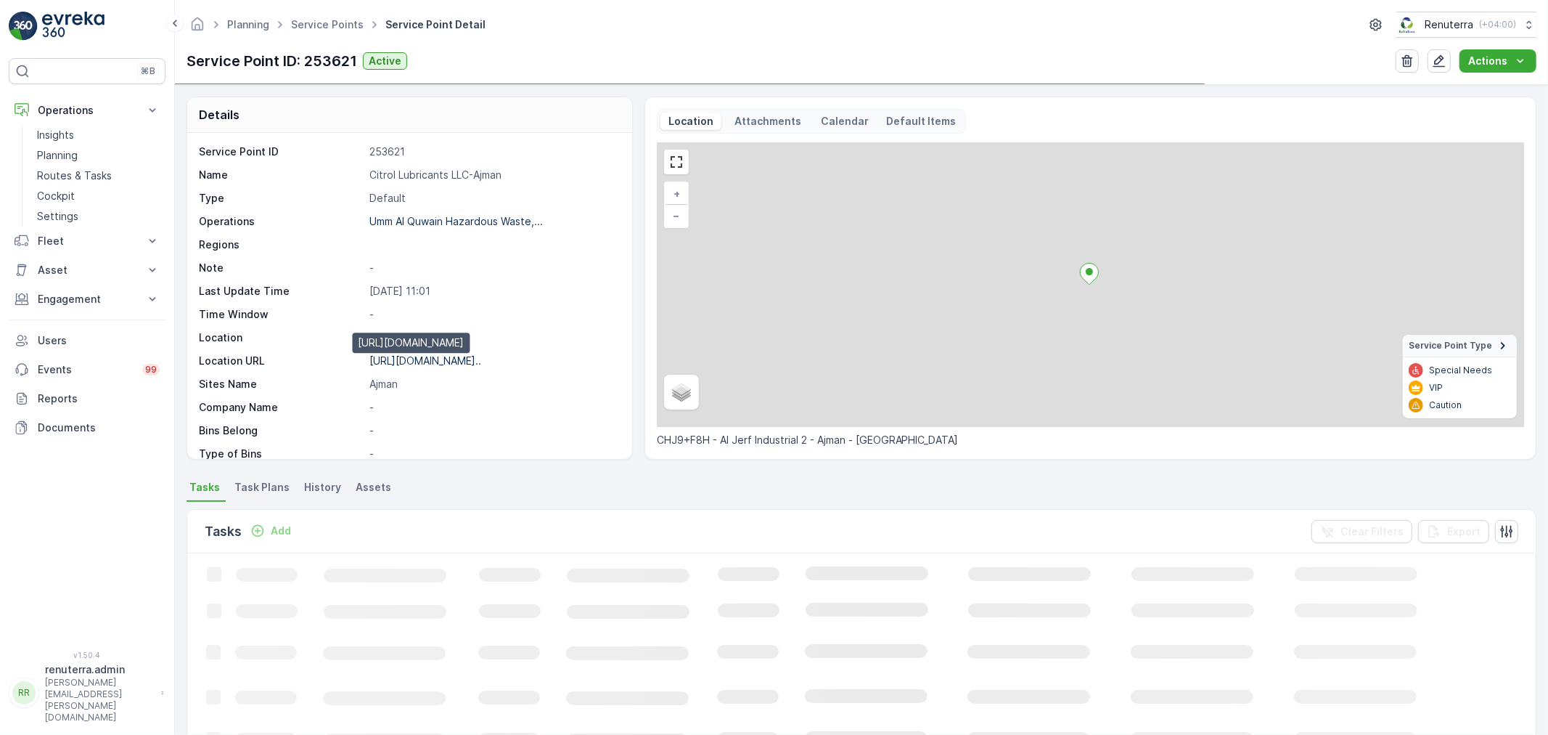
click at [468, 363] on p "https://maps.app.goo.gl/V4eYjq..." at bounding box center [425, 360] width 112 height 12
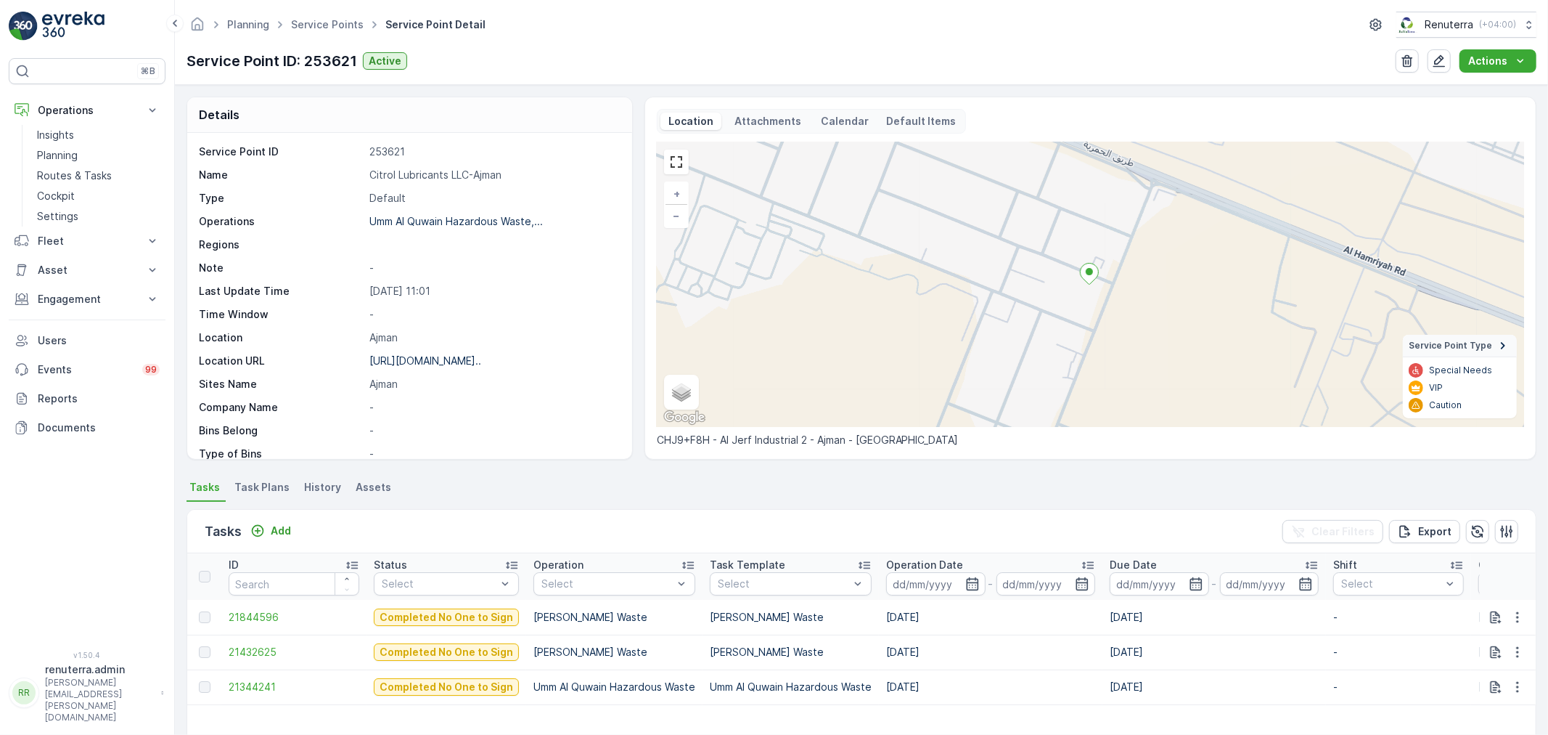
click at [337, 16] on ul "Service Points" at bounding box center [335, 25] width 94 height 21
click at [337, 23] on link "Service Points" at bounding box center [327, 24] width 73 height 12
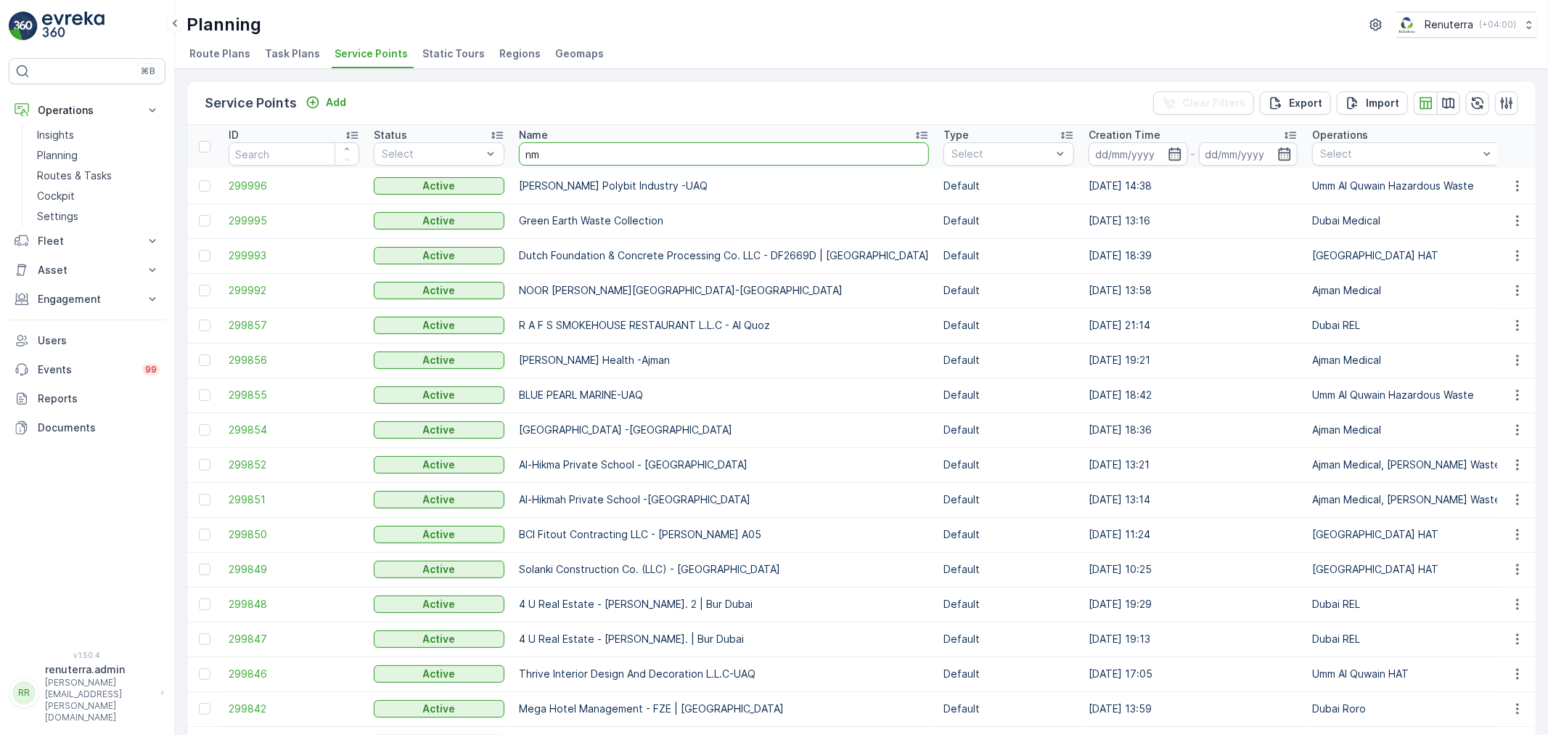
type input "nmc"
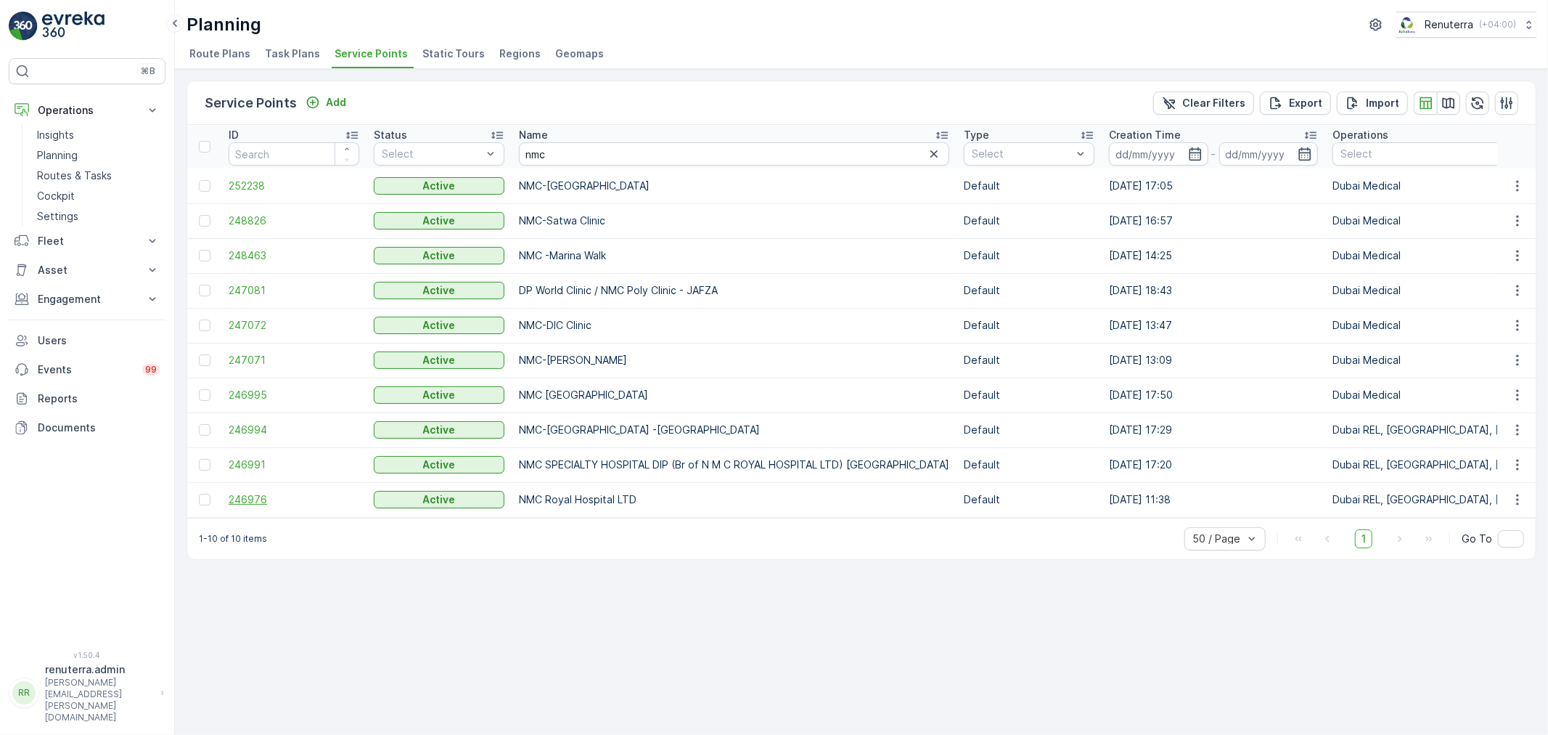
click at [256, 498] on span "246976" at bounding box center [294, 499] width 131 height 15
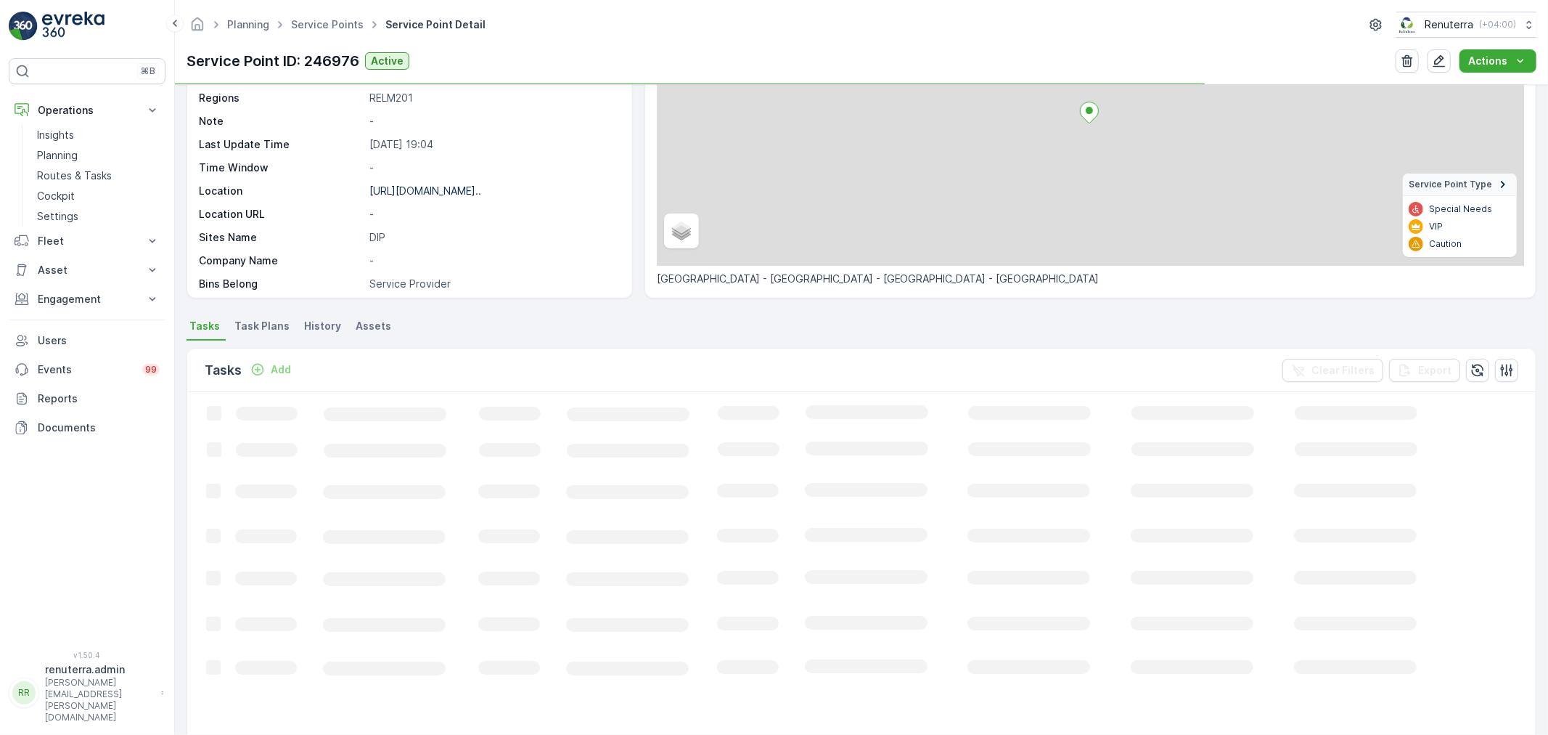
scroll to position [161, 0]
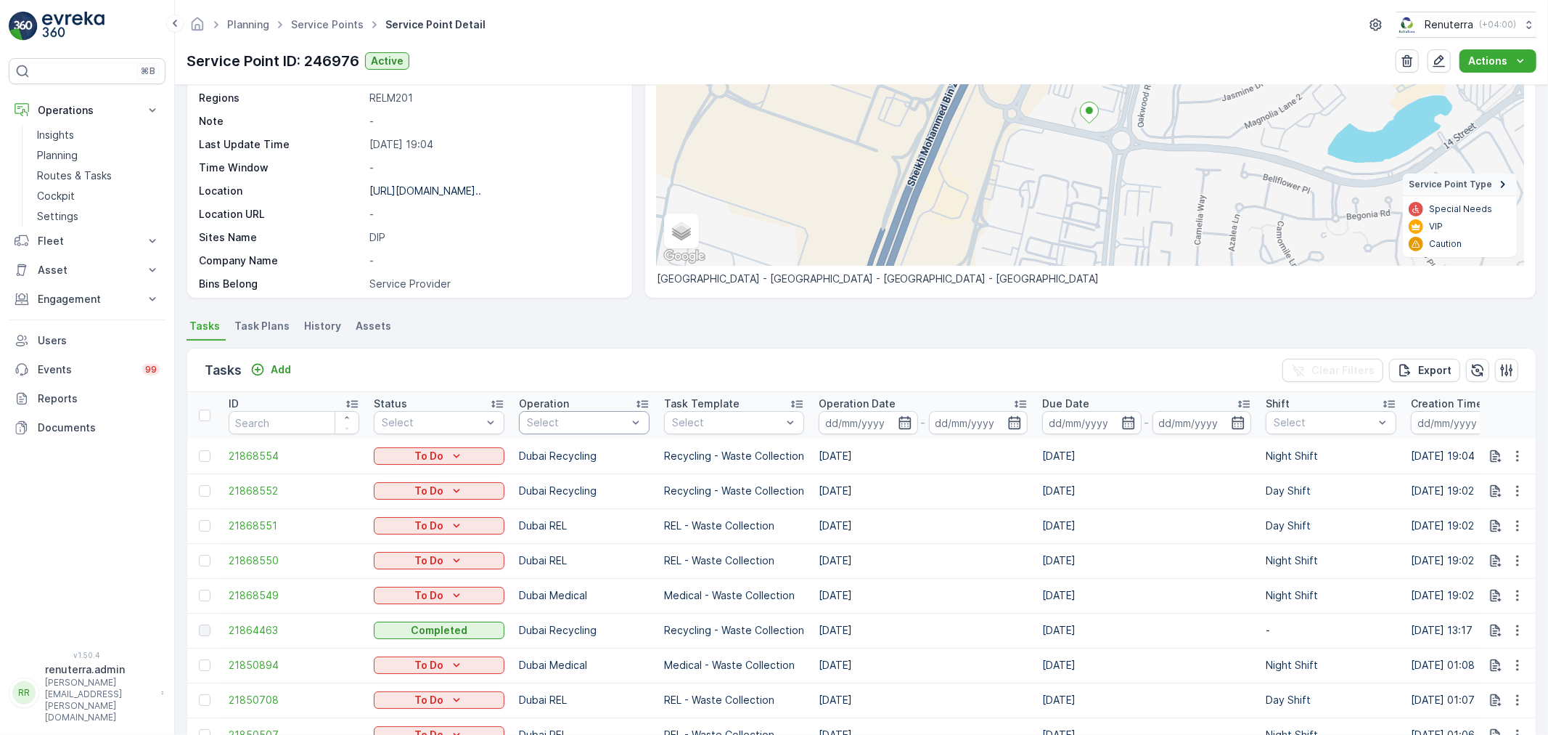
click at [571, 432] on div "Select" at bounding box center [584, 422] width 131 height 23
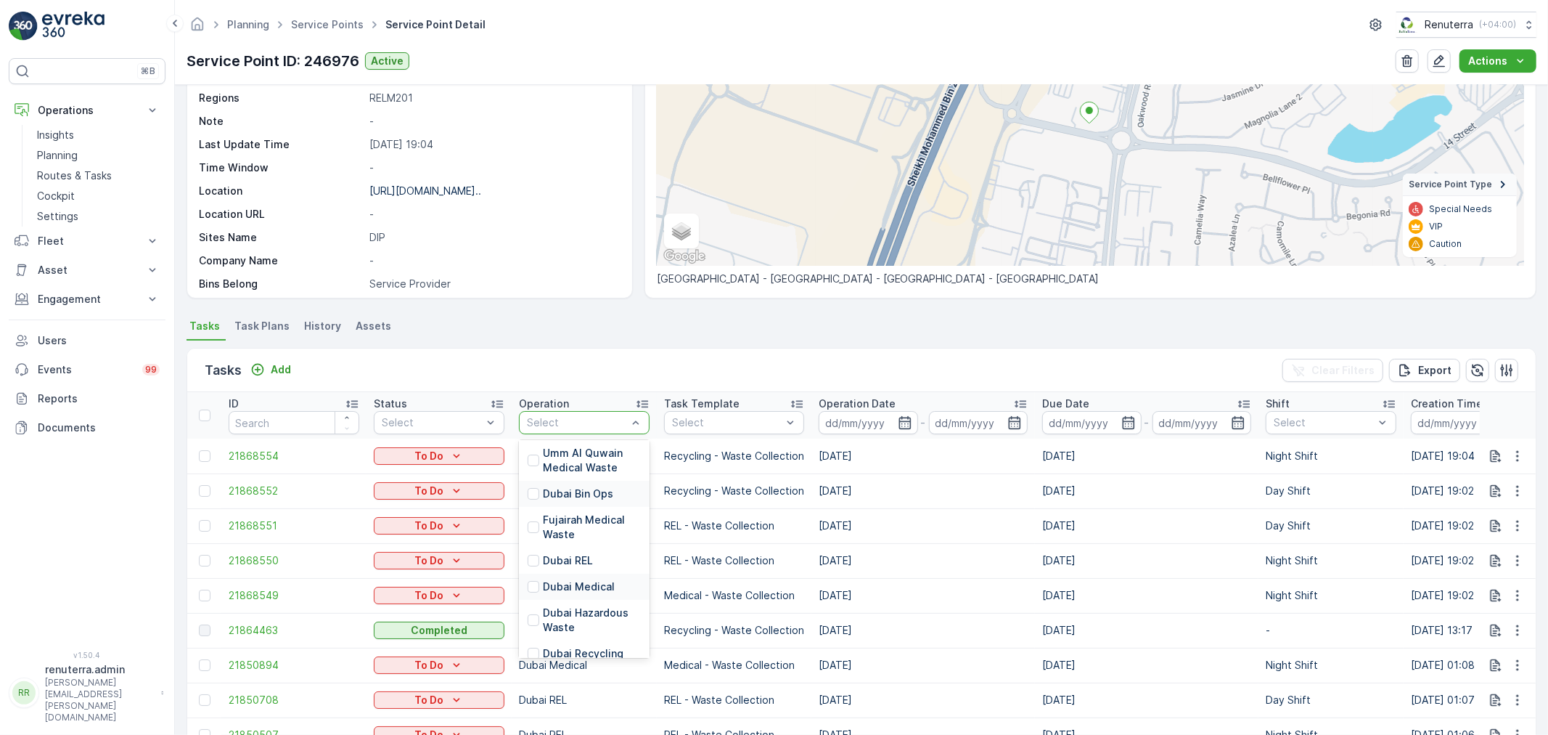
scroll to position [81, 0]
click at [599, 621] on p "Dubai Recycling" at bounding box center [583, 616] width 81 height 15
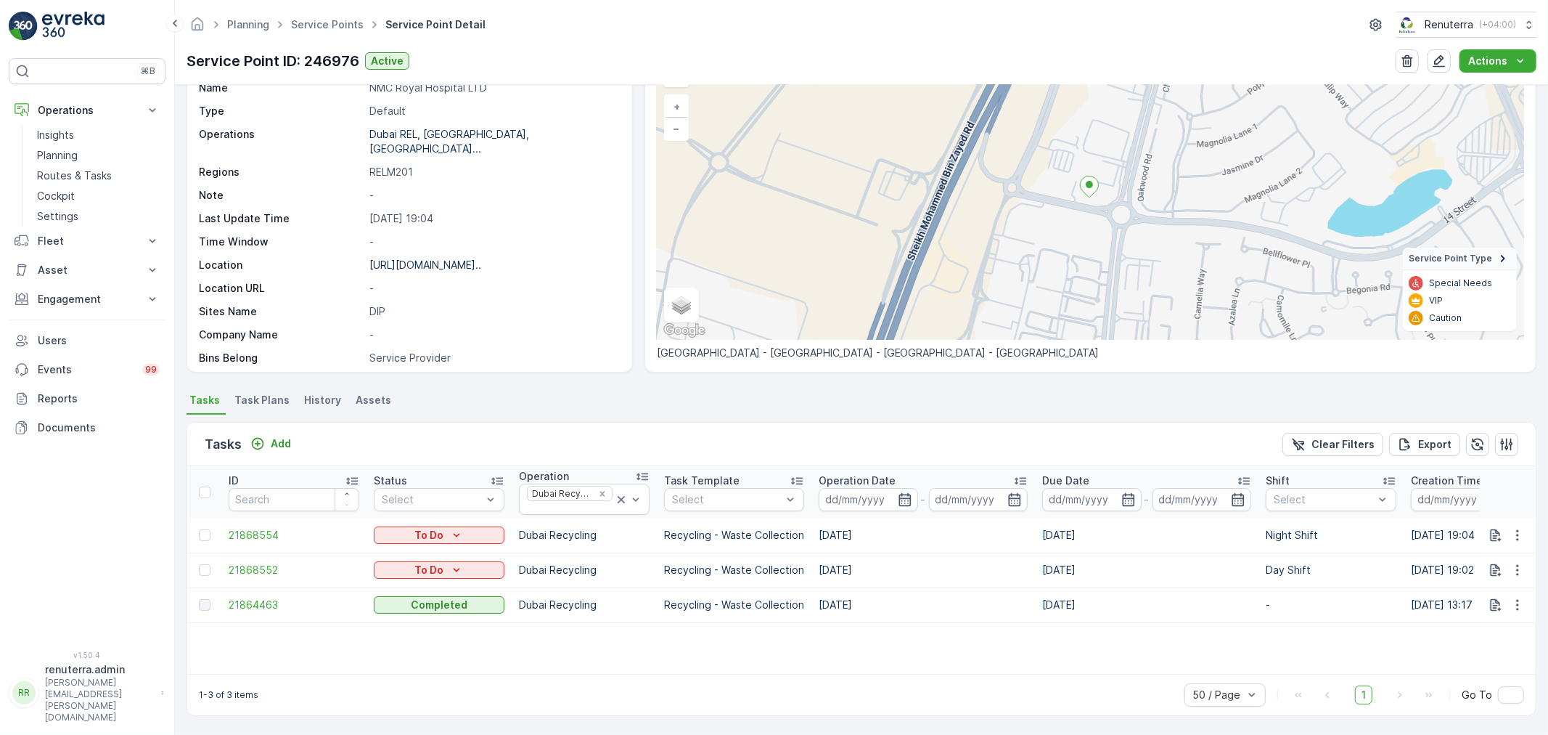
scroll to position [87, 0]
click at [1513, 539] on icon "button" at bounding box center [1517, 535] width 15 height 15
click at [1490, 594] on span "Change Route" at bounding box center [1480, 596] width 70 height 15
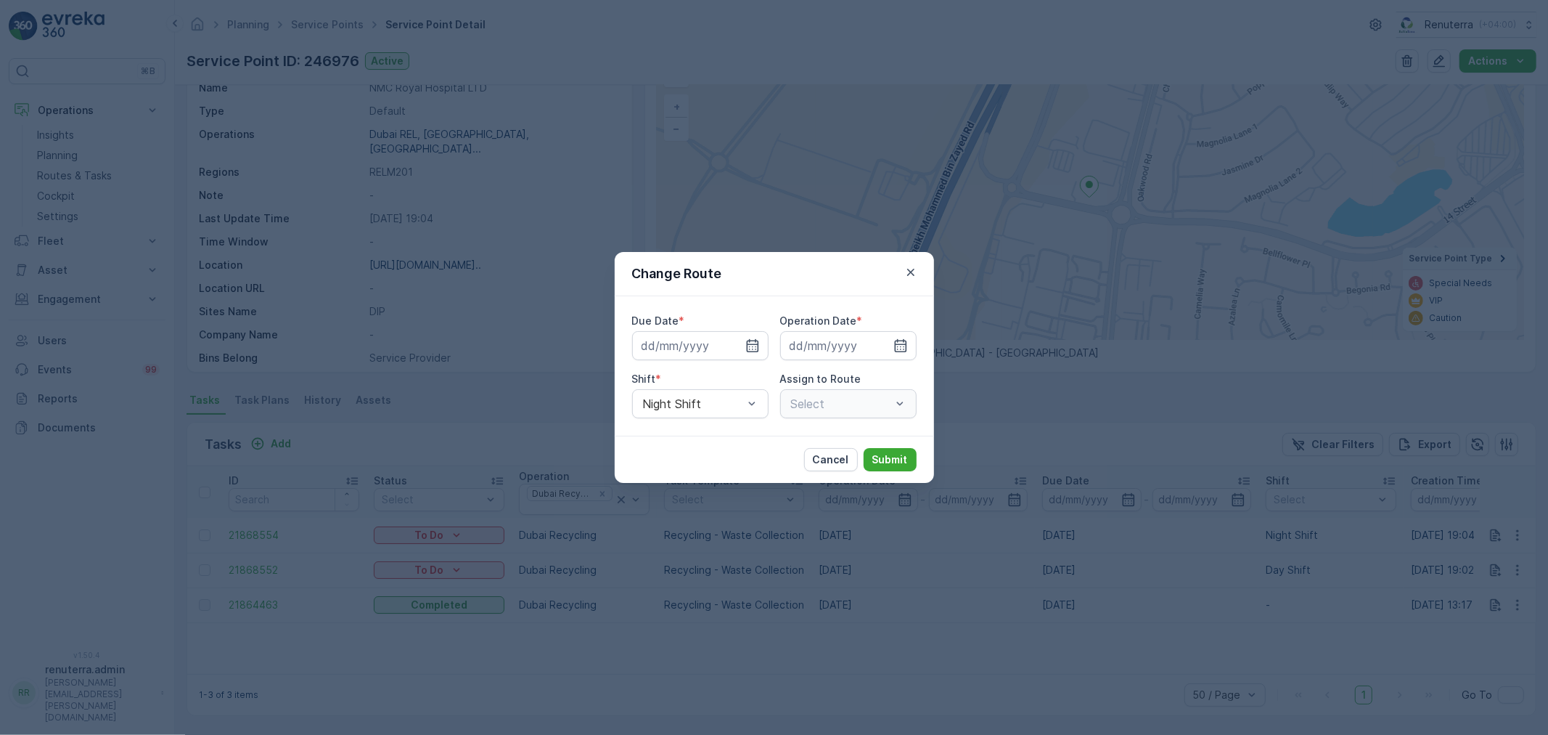
type input "20.09.2025"
click at [679, 412] on div "Night Shift" at bounding box center [700, 403] width 136 height 29
click at [676, 441] on span "Day Shift" at bounding box center [667, 439] width 52 height 13
click at [888, 394] on div at bounding box center [892, 404] width 29 height 28
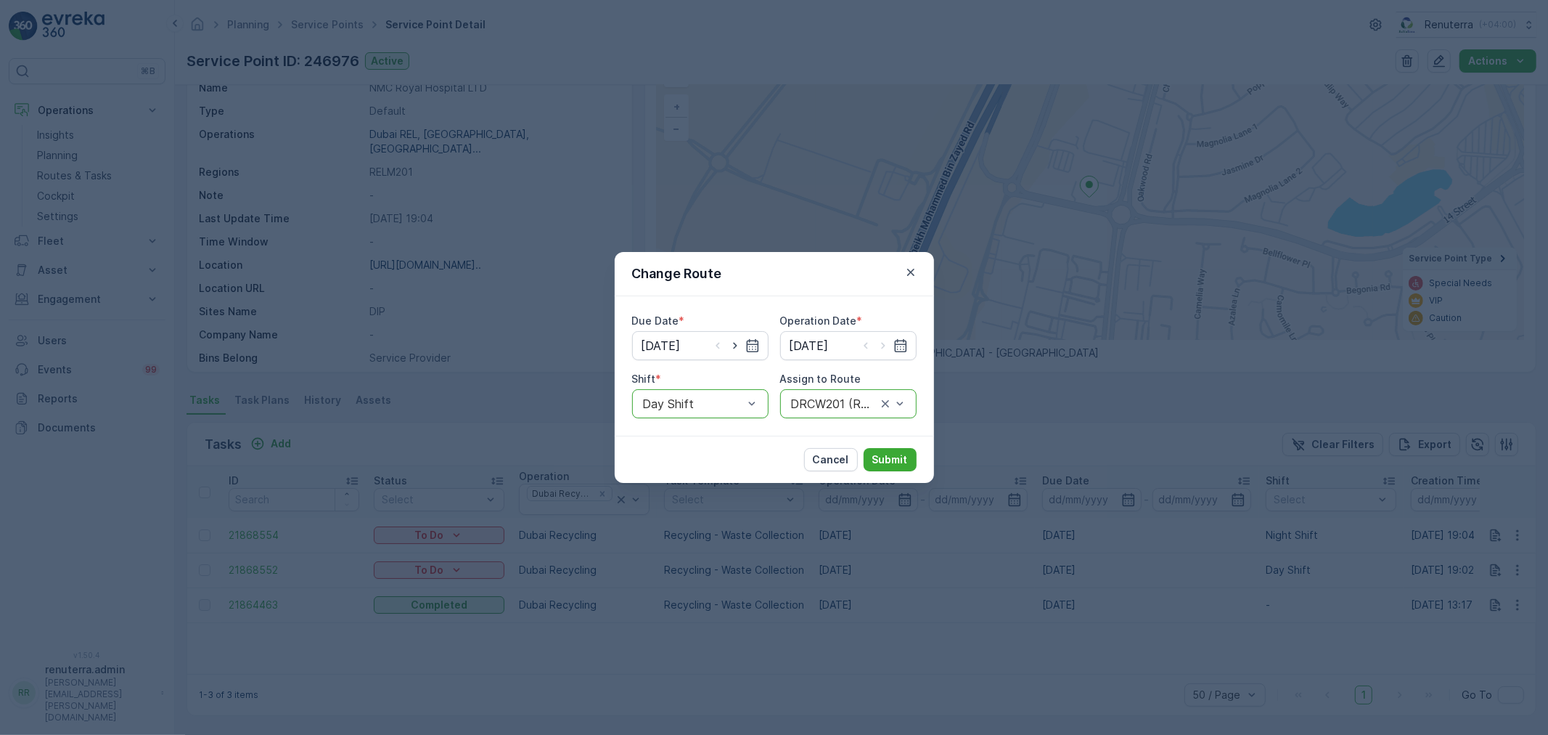
click at [844, 400] on div at bounding box center [834, 403] width 89 height 13
click at [843, 399] on div at bounding box center [834, 403] width 89 height 13
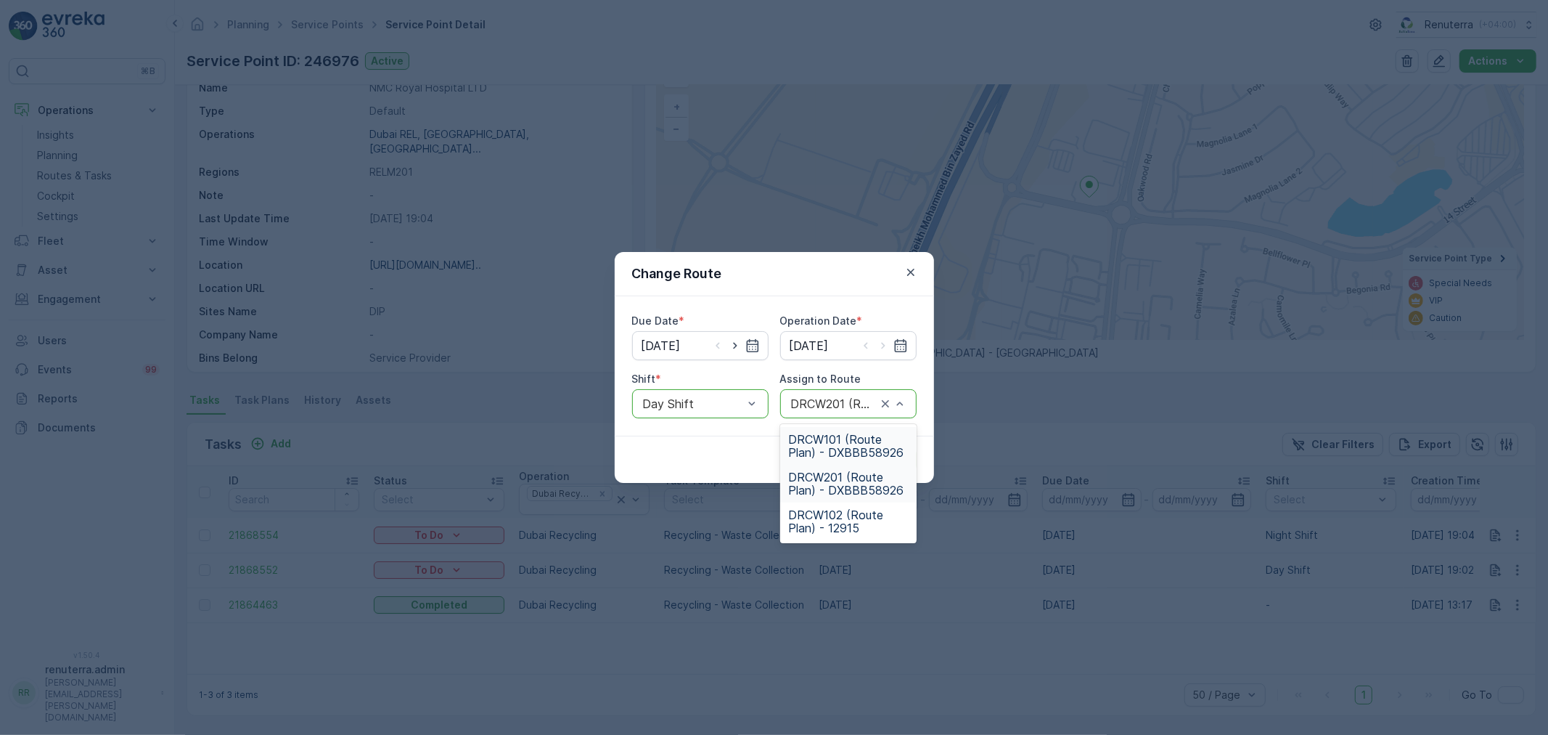
click at [867, 438] on span "DRCW101 (Route Plan) - DXBBB58926" at bounding box center [848, 446] width 119 height 26
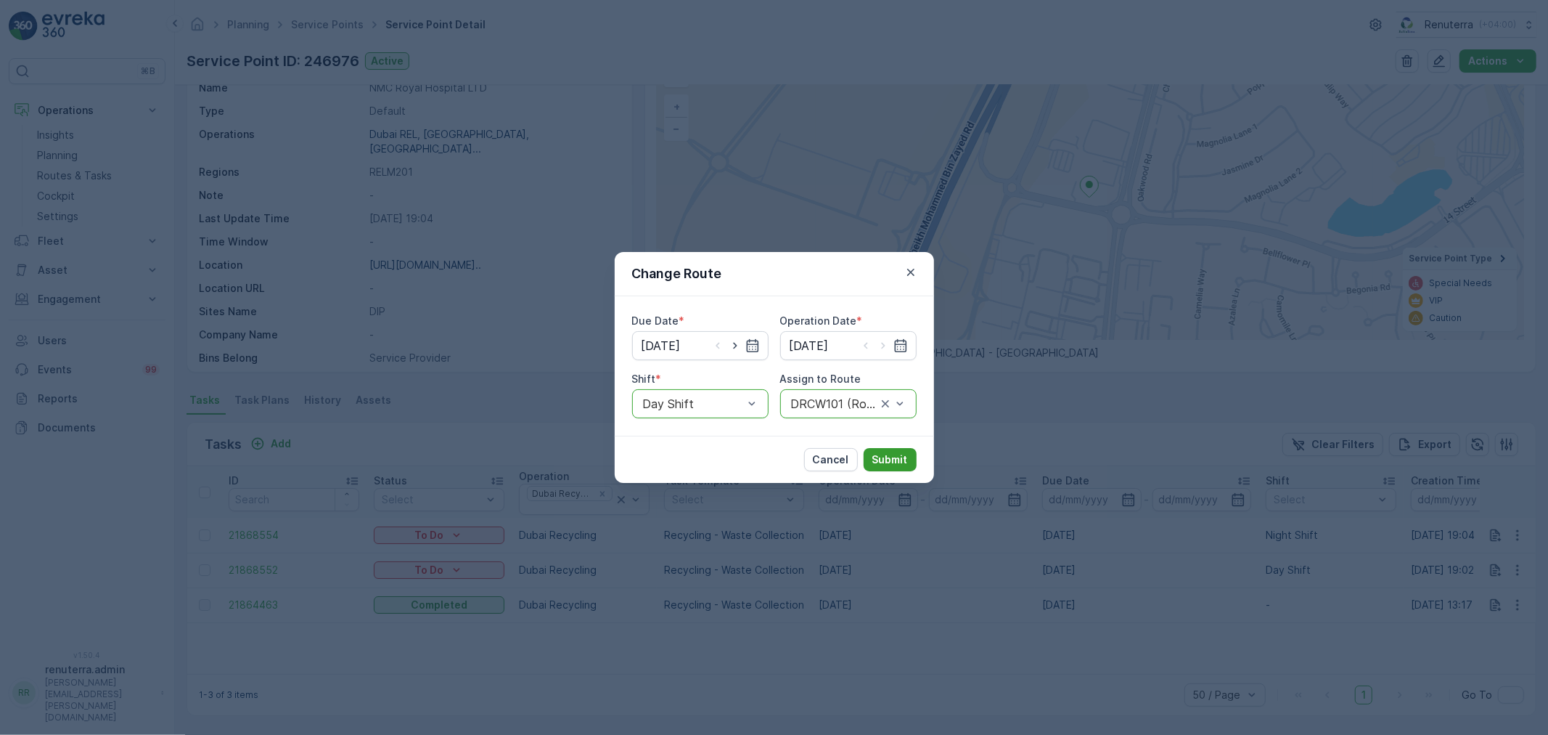
click at [887, 453] on p "Submit" at bounding box center [890, 459] width 36 height 15
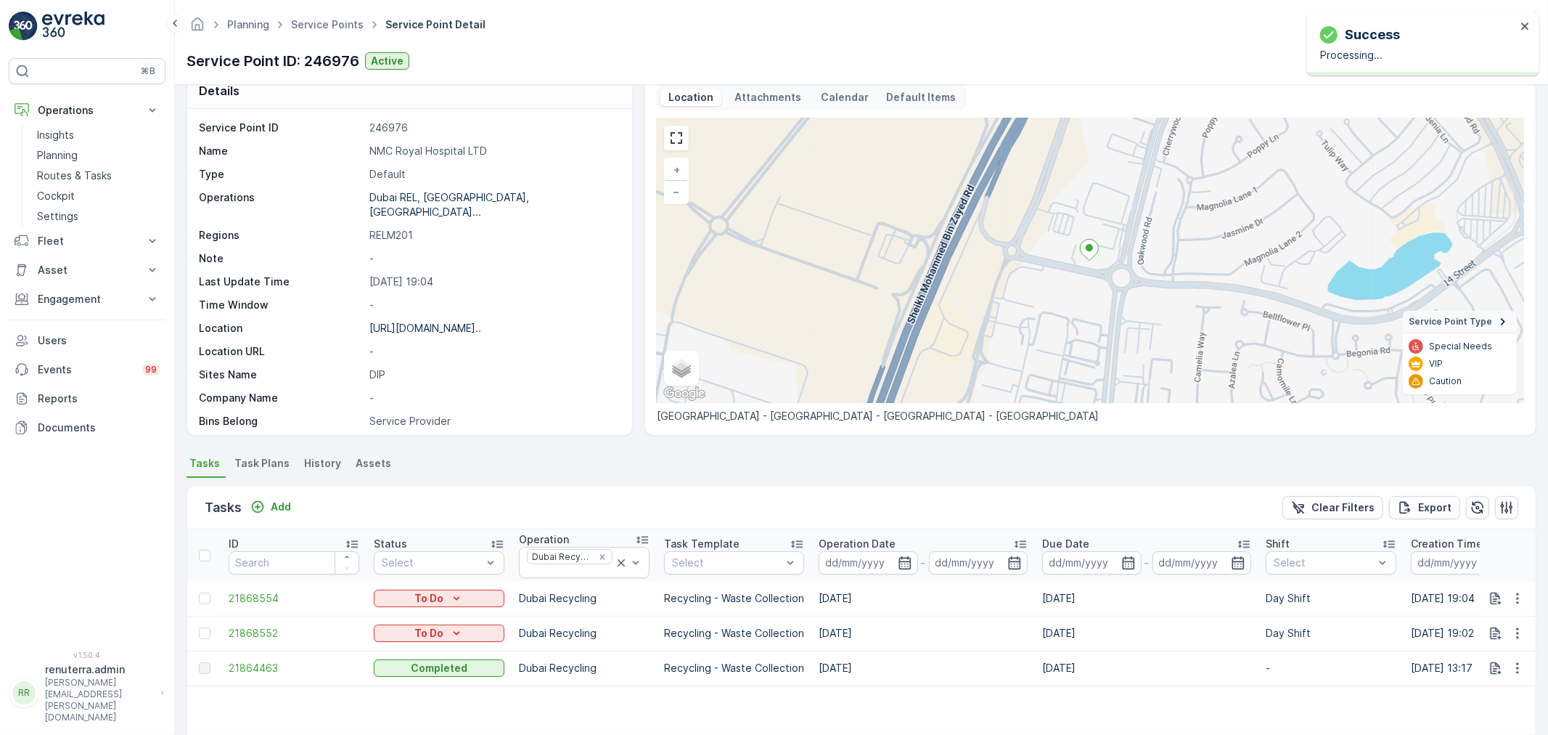
scroll to position [0, 0]
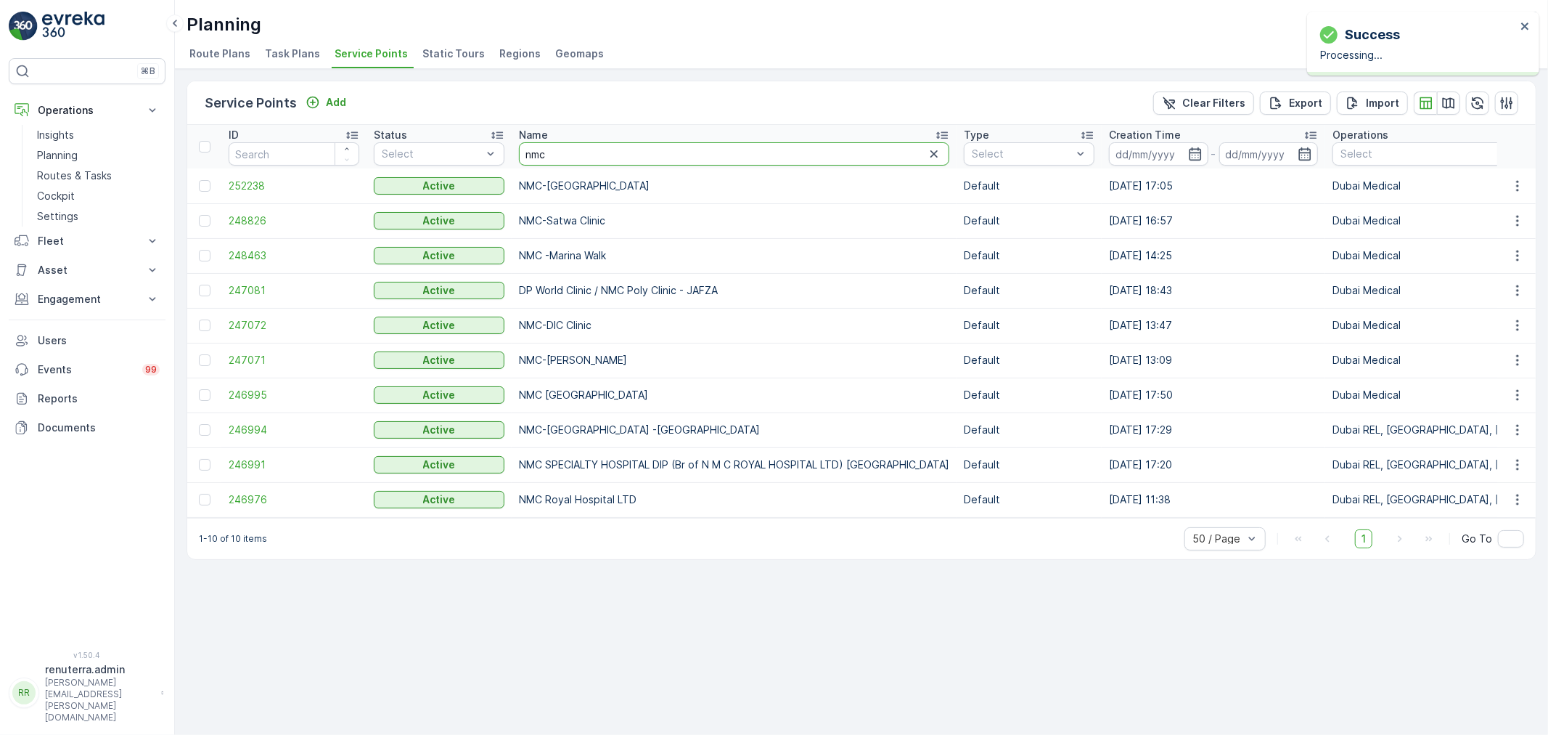
click at [642, 153] on input "nmc" at bounding box center [734, 153] width 430 height 23
type input "nmc s"
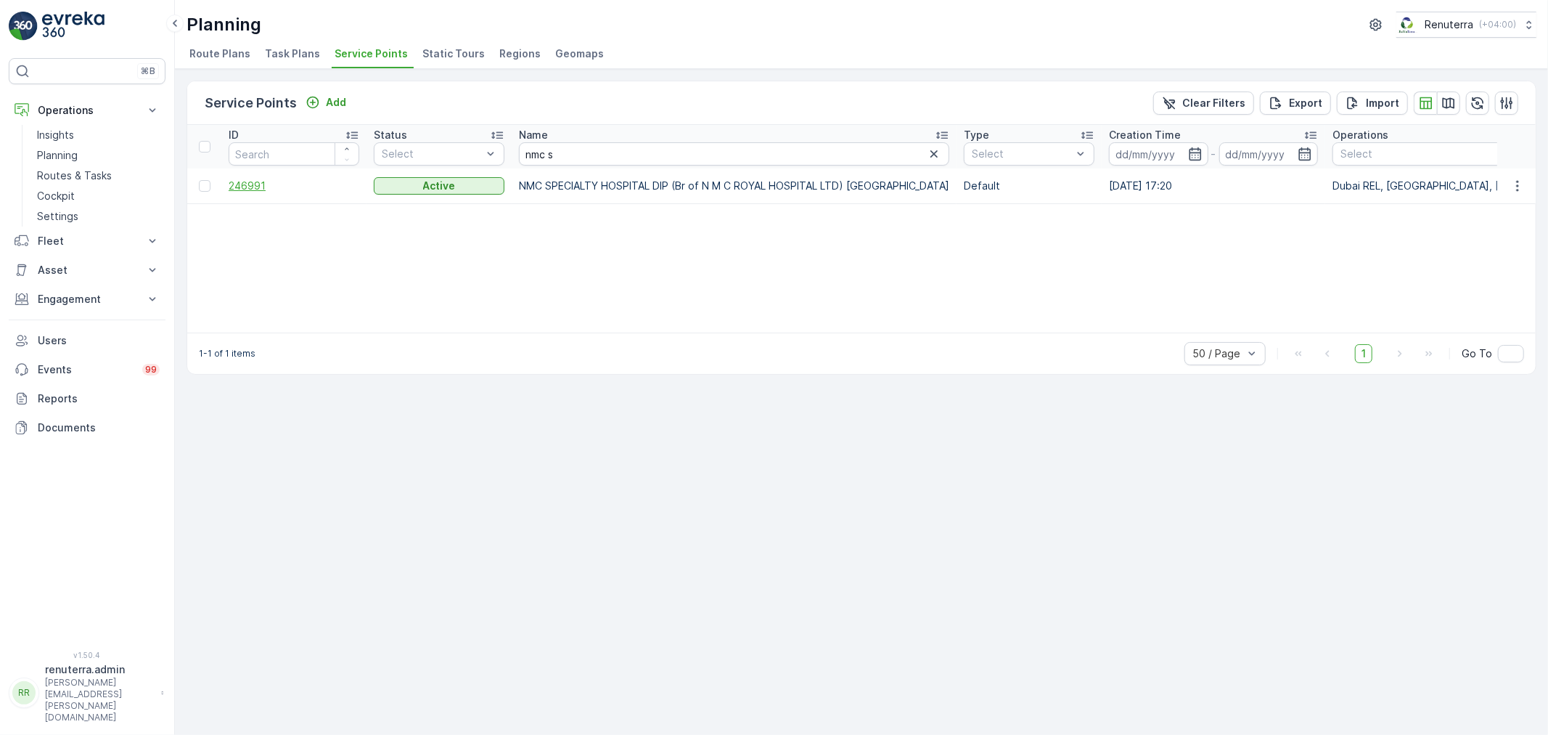
click at [245, 187] on span "246991" at bounding box center [294, 186] width 131 height 15
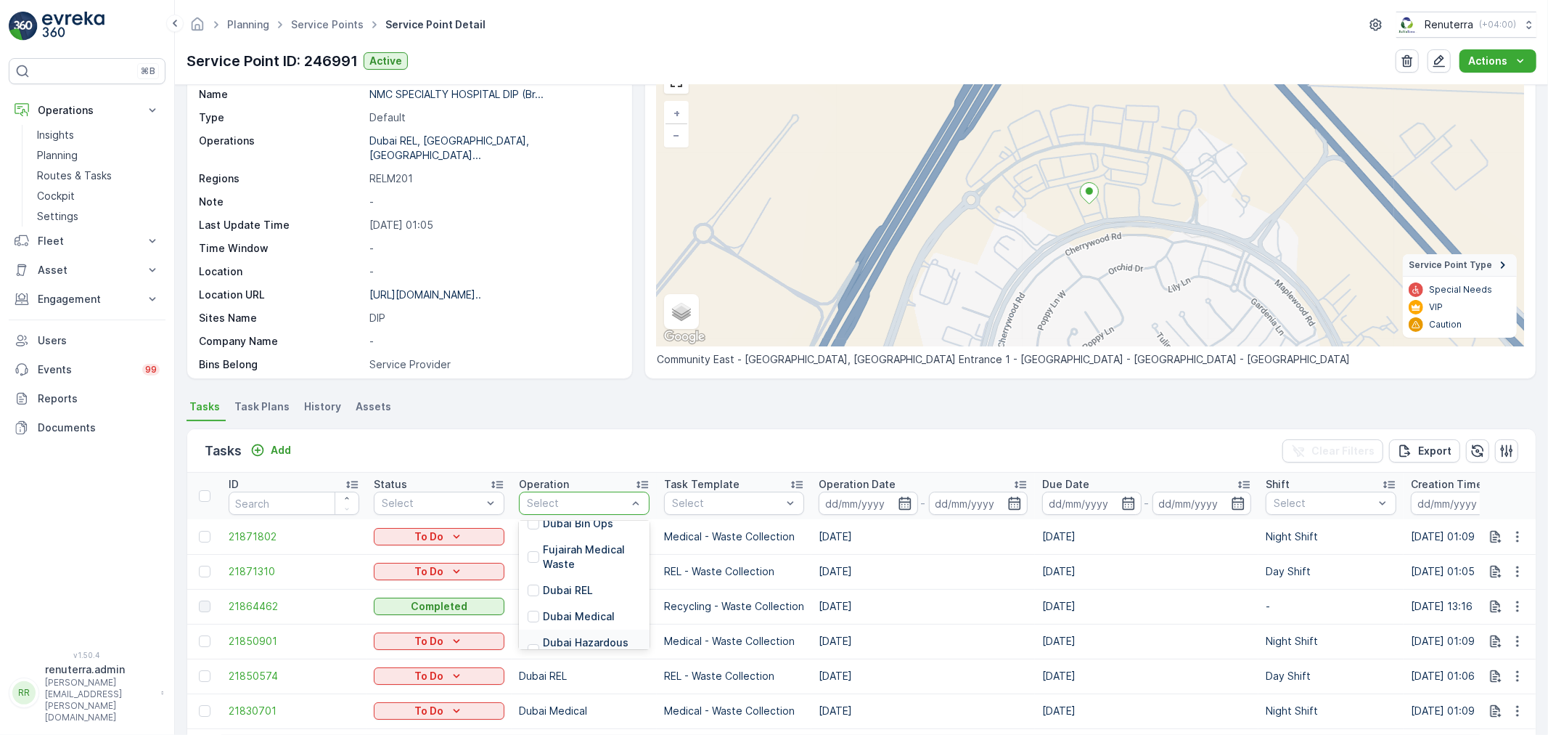
scroll to position [161, 0]
click at [601, 613] on p "Dubai Recycling" at bounding box center [583, 616] width 81 height 15
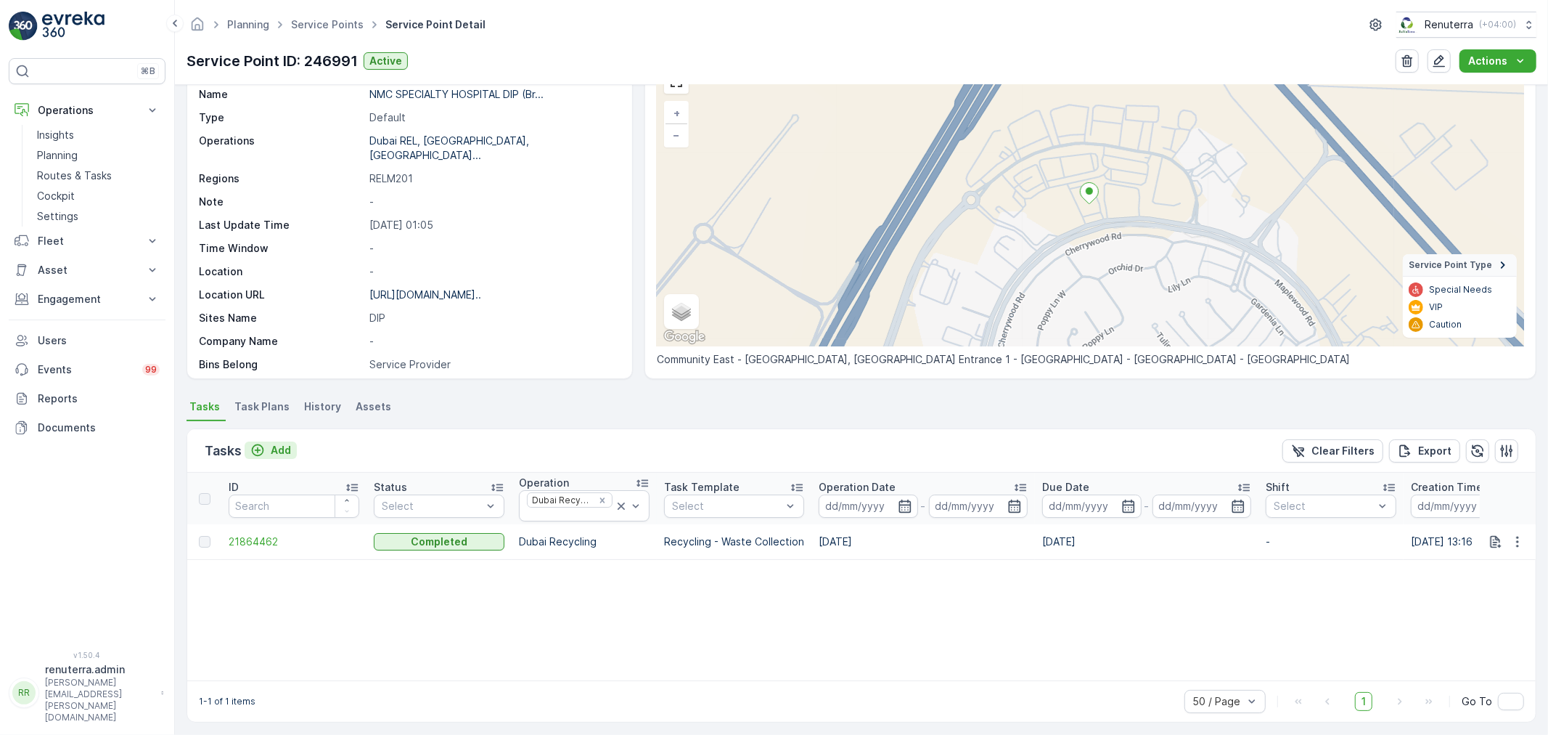
click at [287, 445] on p "Add" at bounding box center [281, 450] width 20 height 15
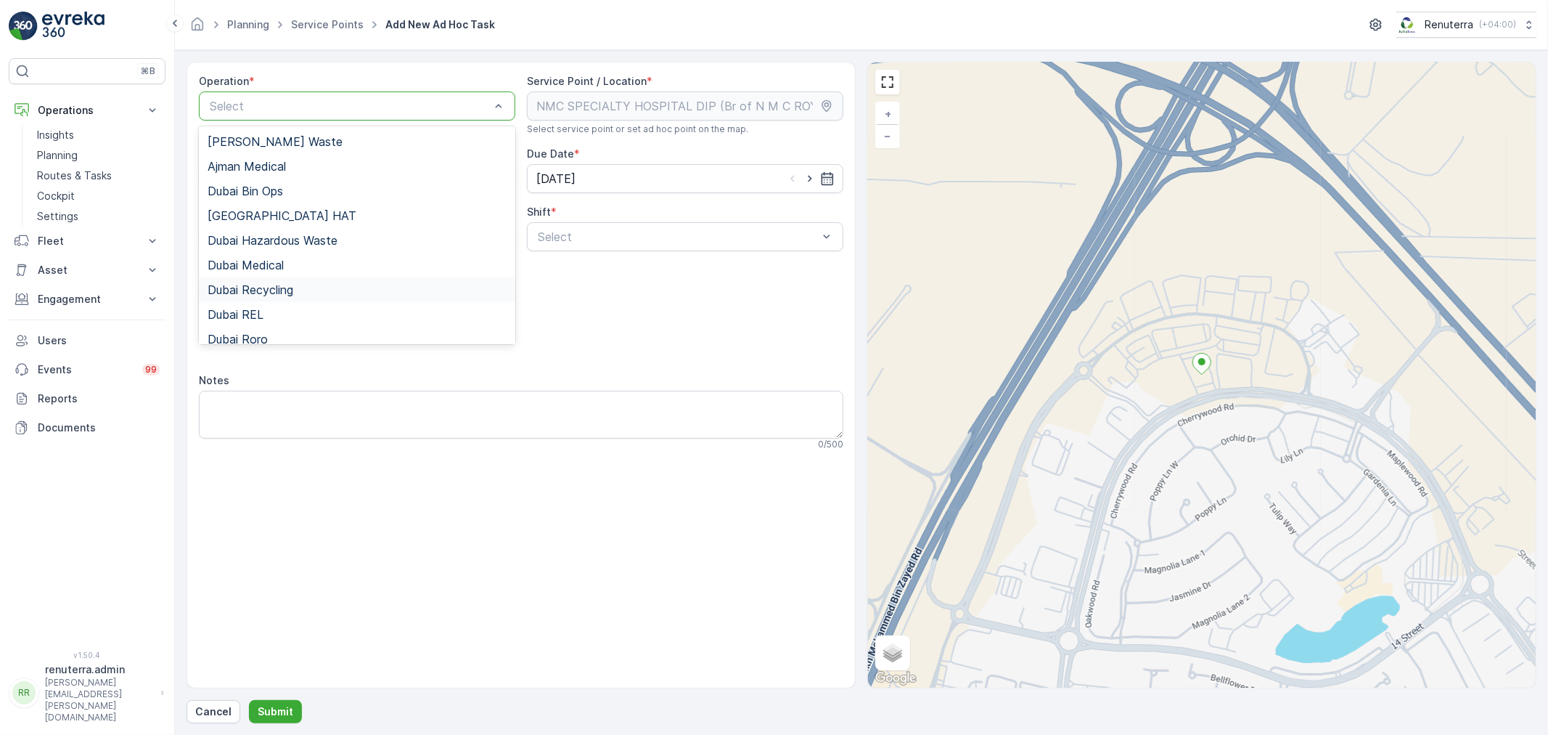
click at [317, 293] on div "Dubai Recycling" at bounding box center [357, 289] width 299 height 13
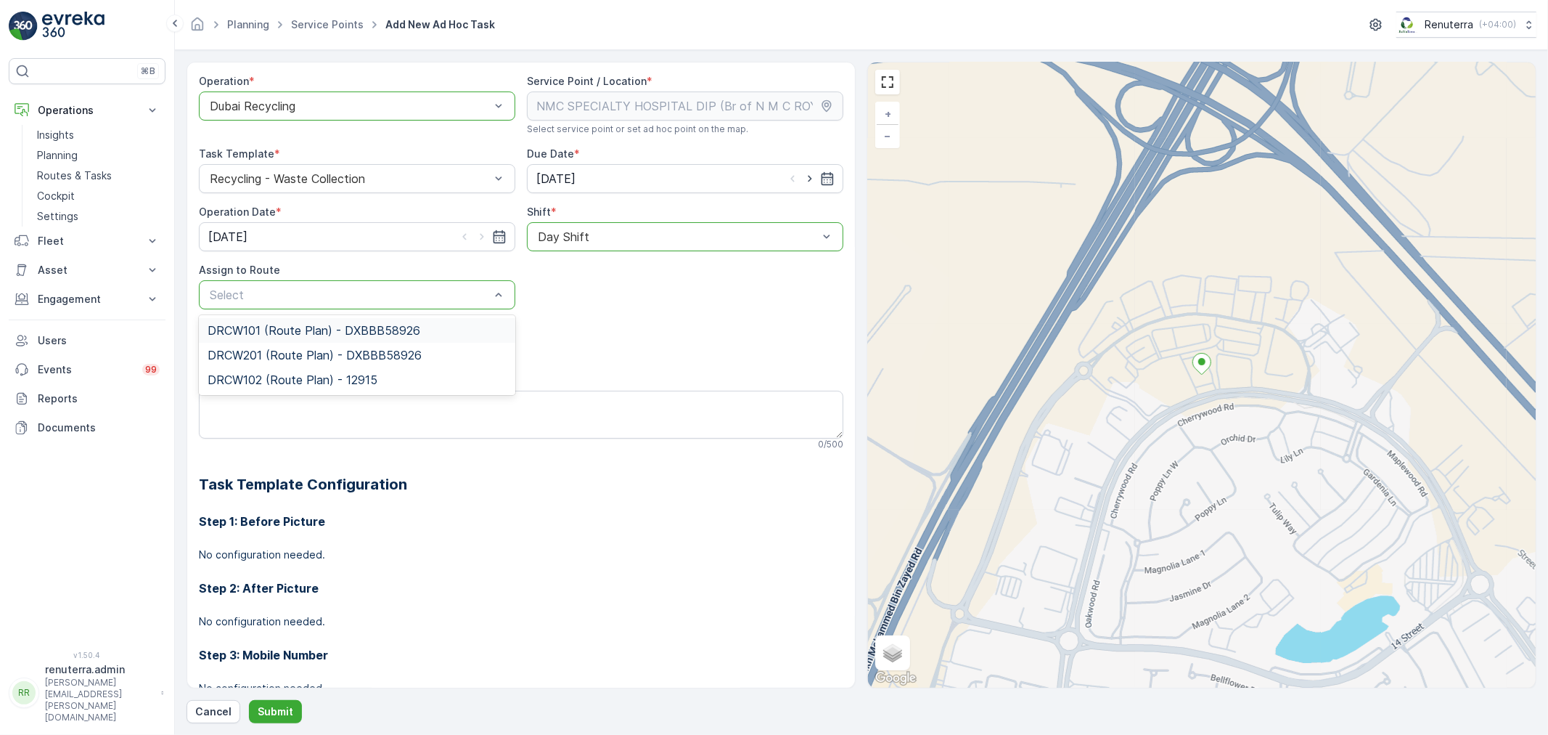
click at [330, 336] on span "DRCW101 (Route Plan) - DXBBB58926" at bounding box center [314, 330] width 213 height 13
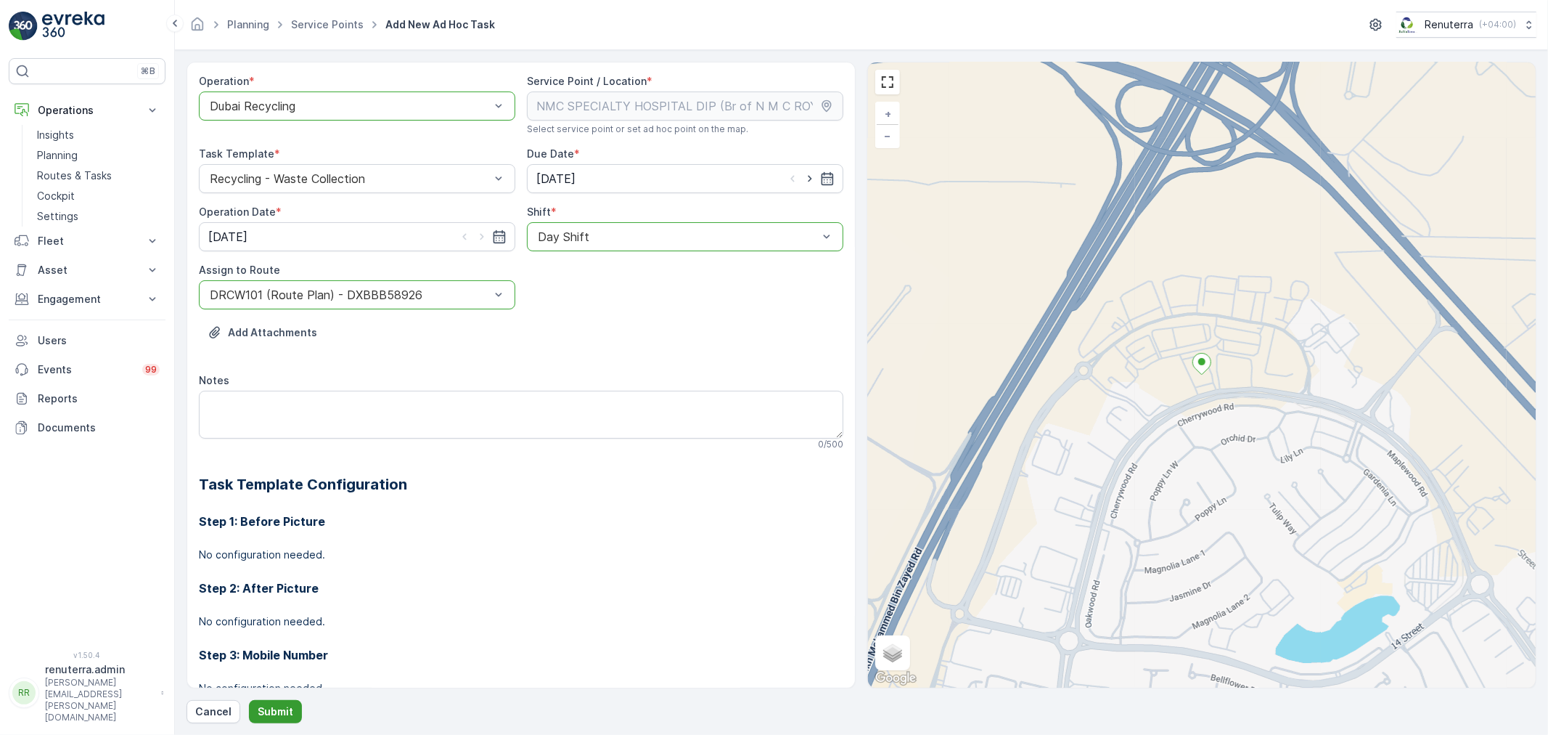
click at [277, 709] on p "Submit" at bounding box center [276, 711] width 36 height 15
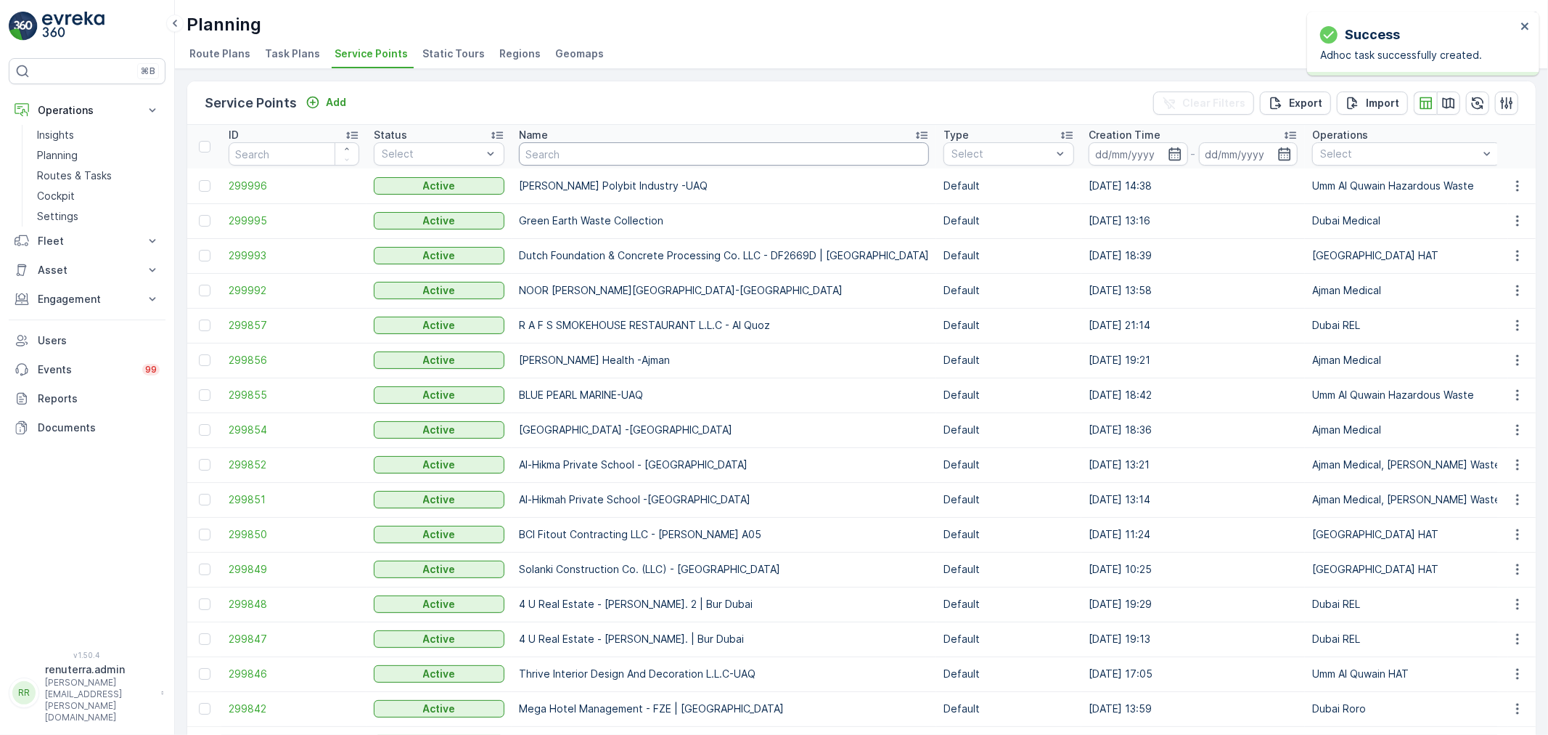
click at [568, 145] on input "text" at bounding box center [724, 153] width 410 height 23
paste input "Tranquil"
type input "Tranquil"
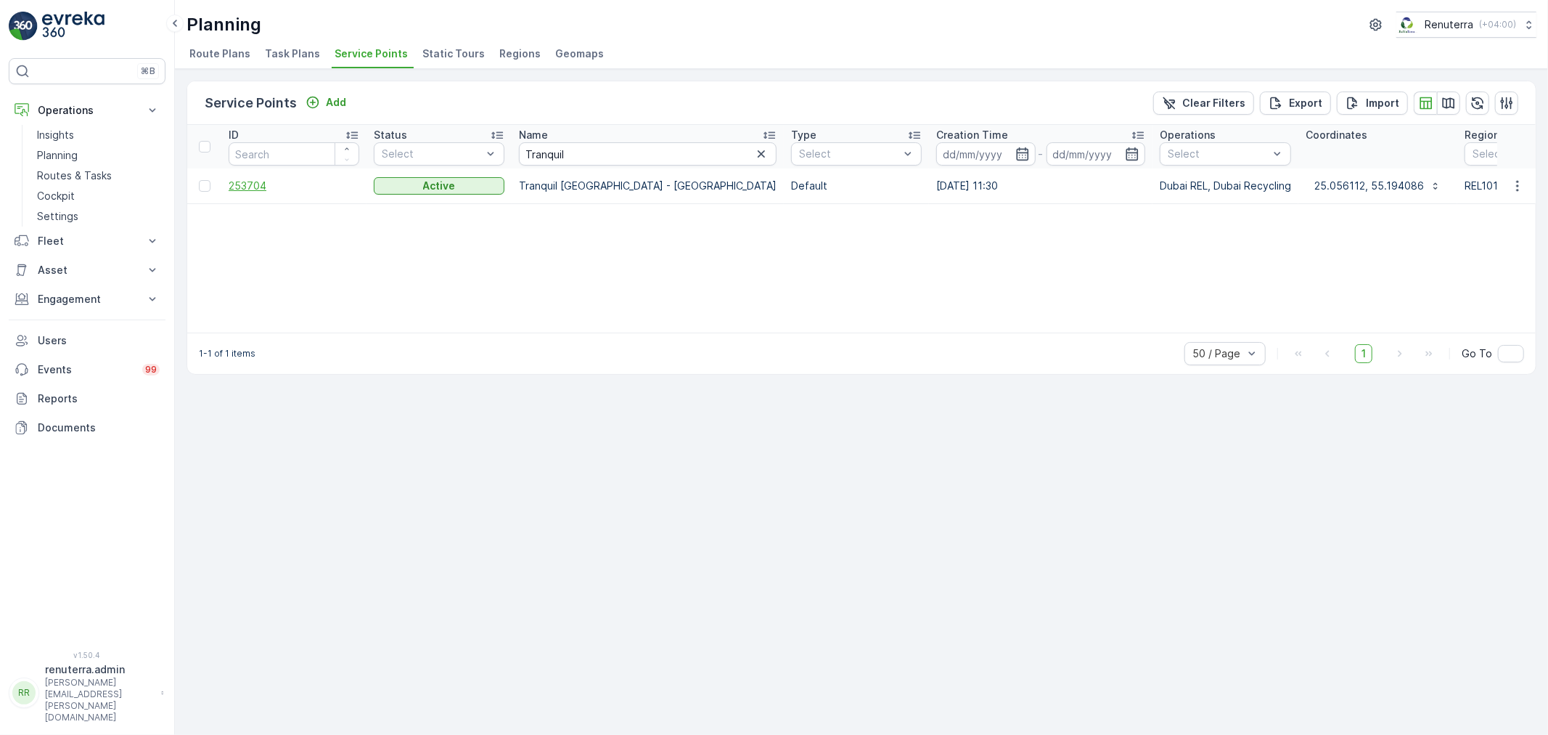
click at [245, 187] on span "253704" at bounding box center [294, 186] width 131 height 15
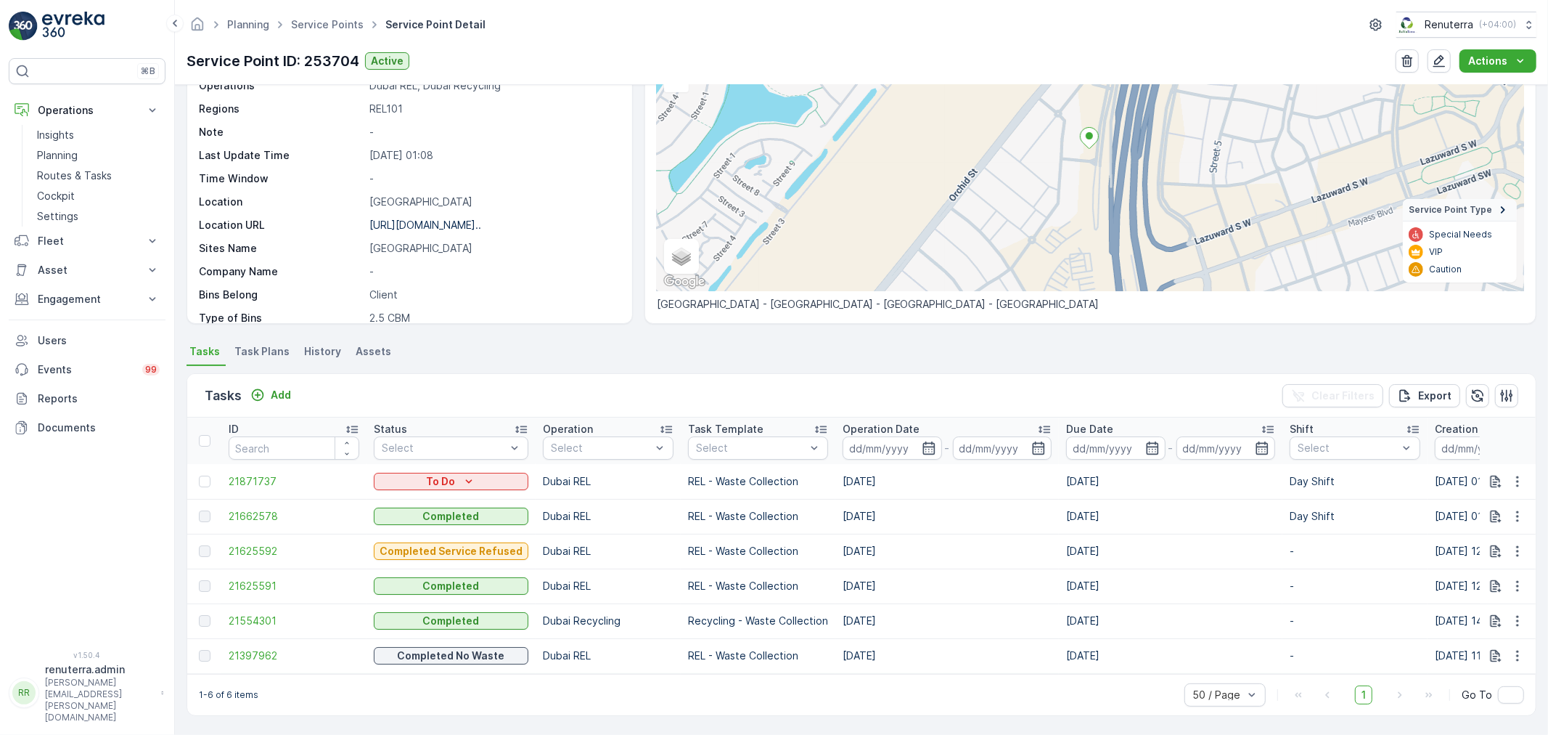
scroll to position [142, 0]
click at [278, 388] on p "Add" at bounding box center [281, 395] width 20 height 15
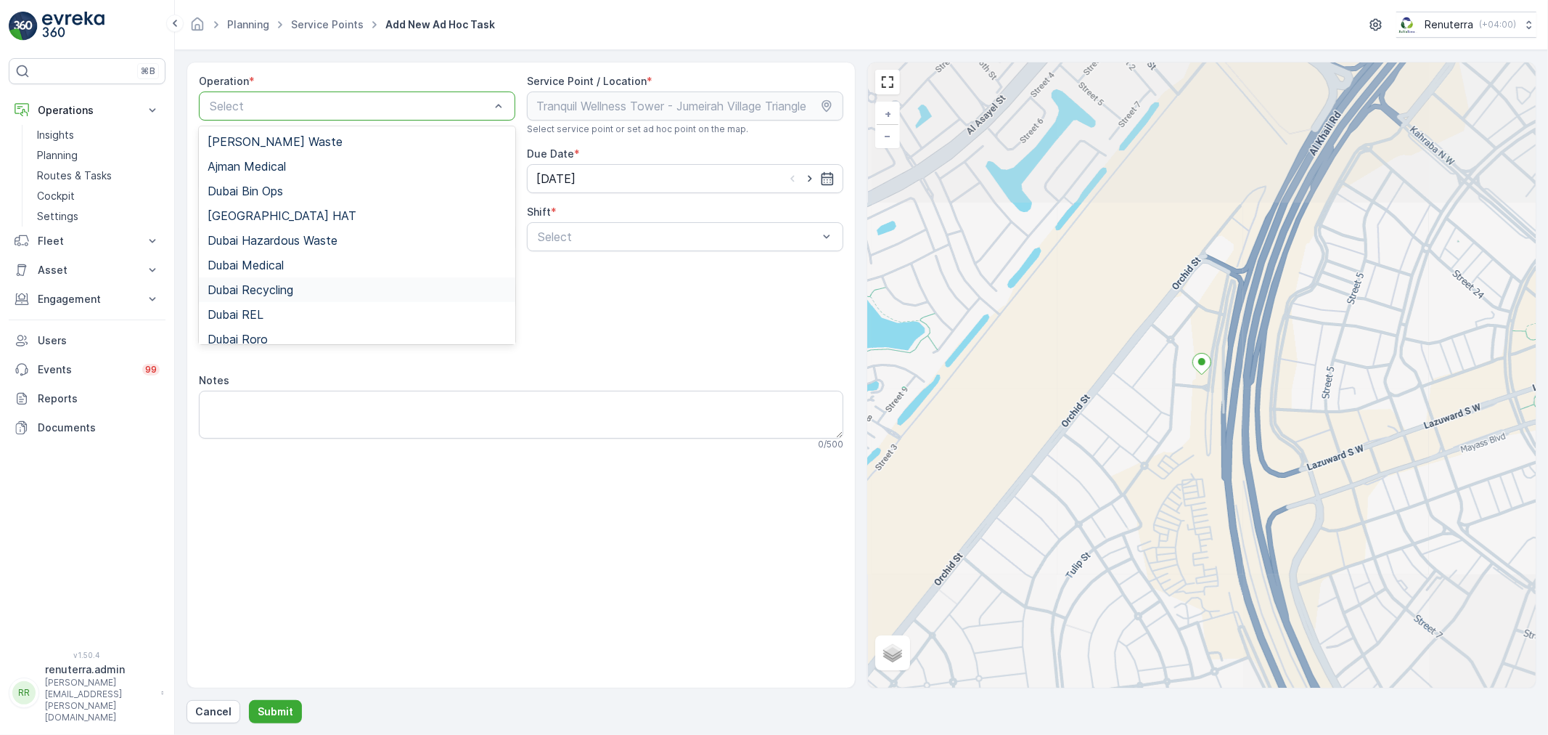
click at [322, 296] on div "Dubai Recycling" at bounding box center [357, 289] width 316 height 25
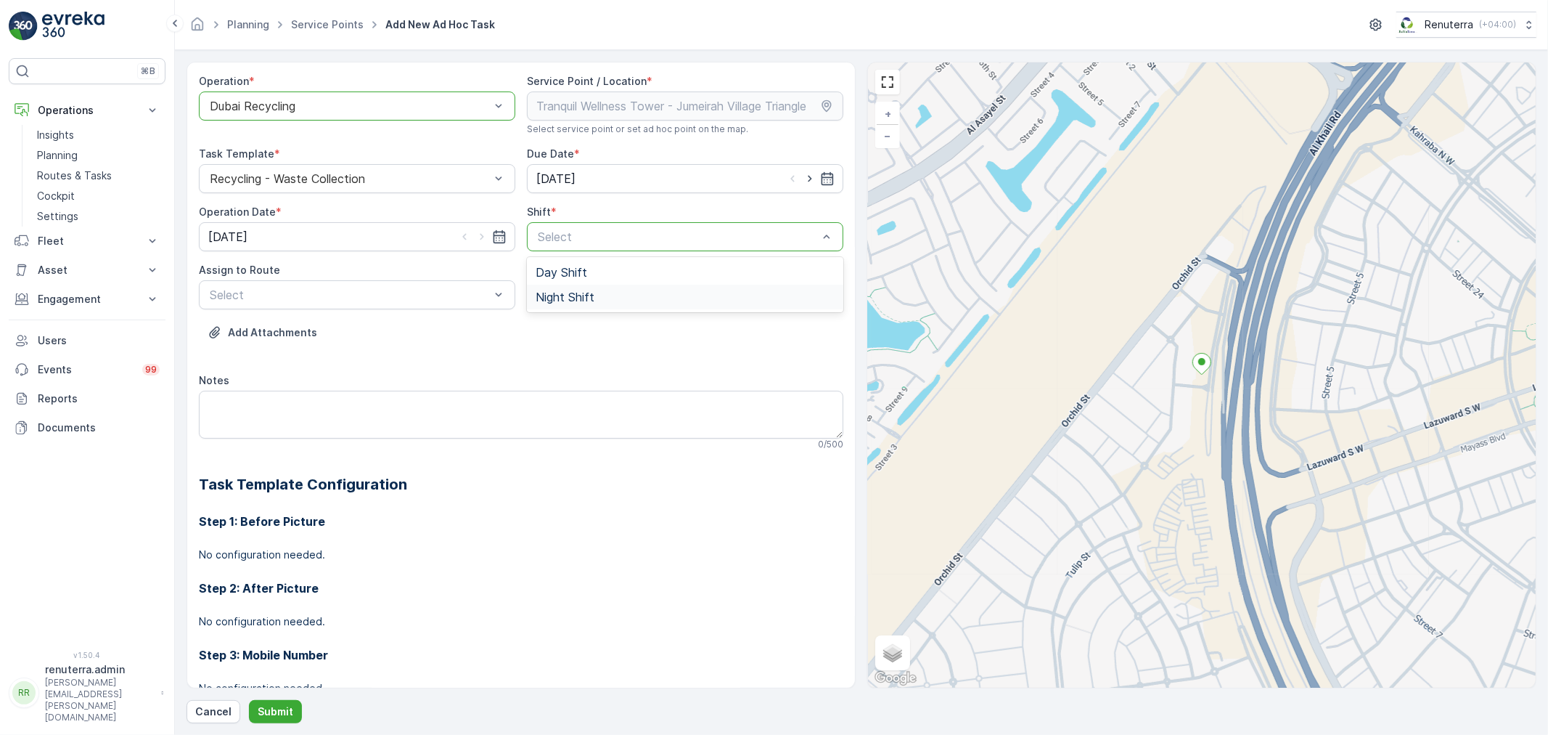
click at [547, 298] on span "Night Shift" at bounding box center [565, 296] width 59 height 13
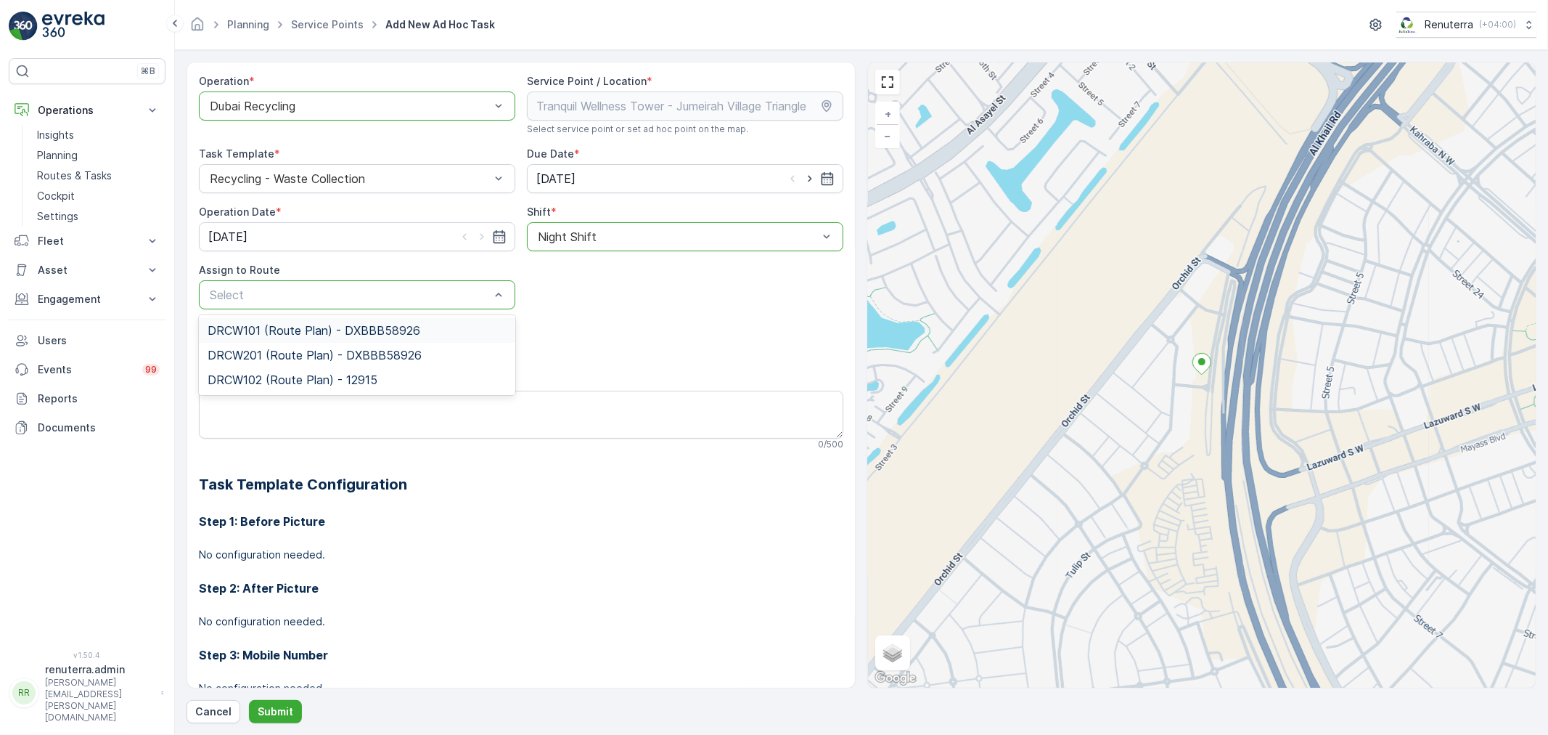
click at [288, 336] on div "DRCW101 (Route Plan) - DXBBB58926" at bounding box center [357, 330] width 316 height 25
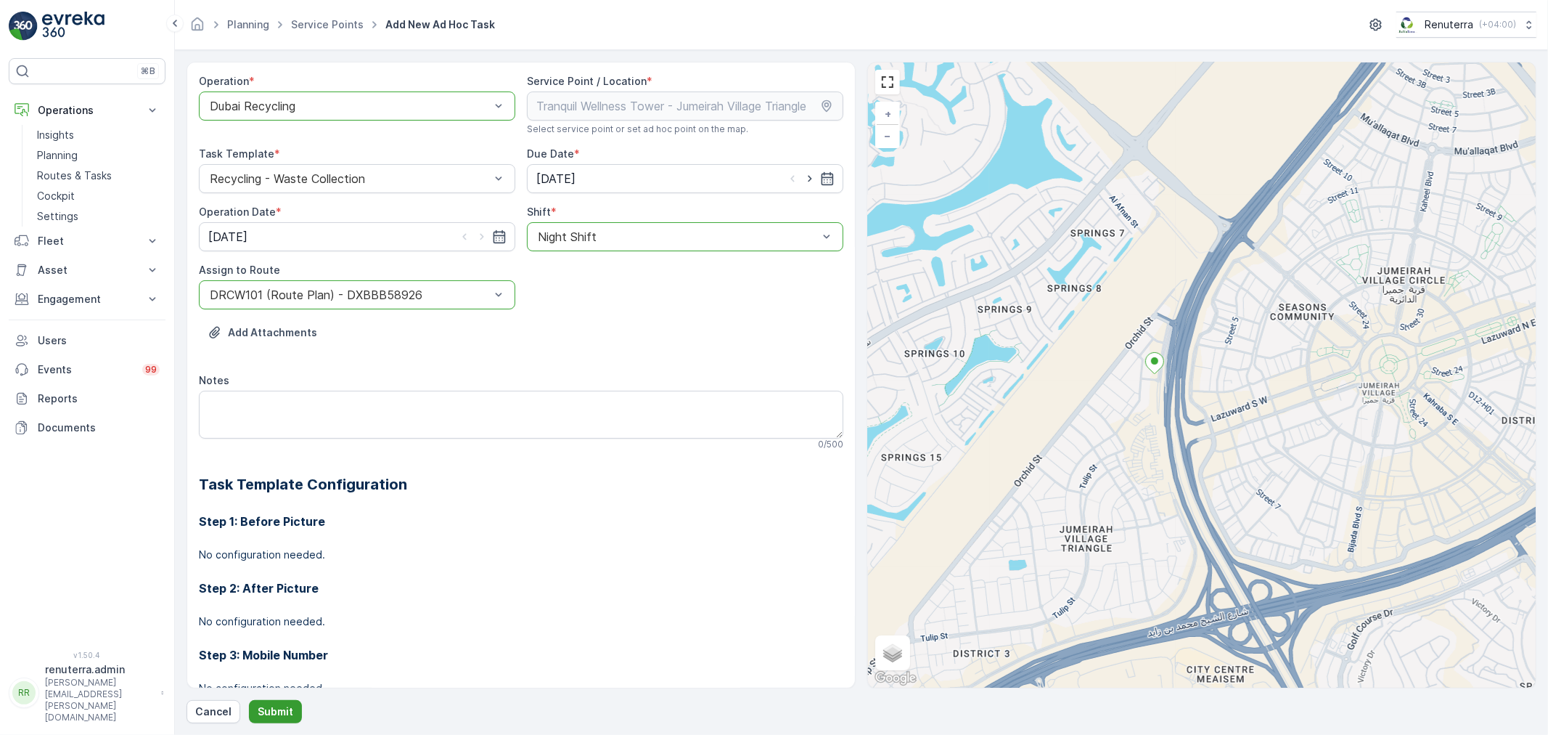
click at [269, 713] on p "Submit" at bounding box center [276, 711] width 36 height 15
